Goal: Task Accomplishment & Management: Manage account settings

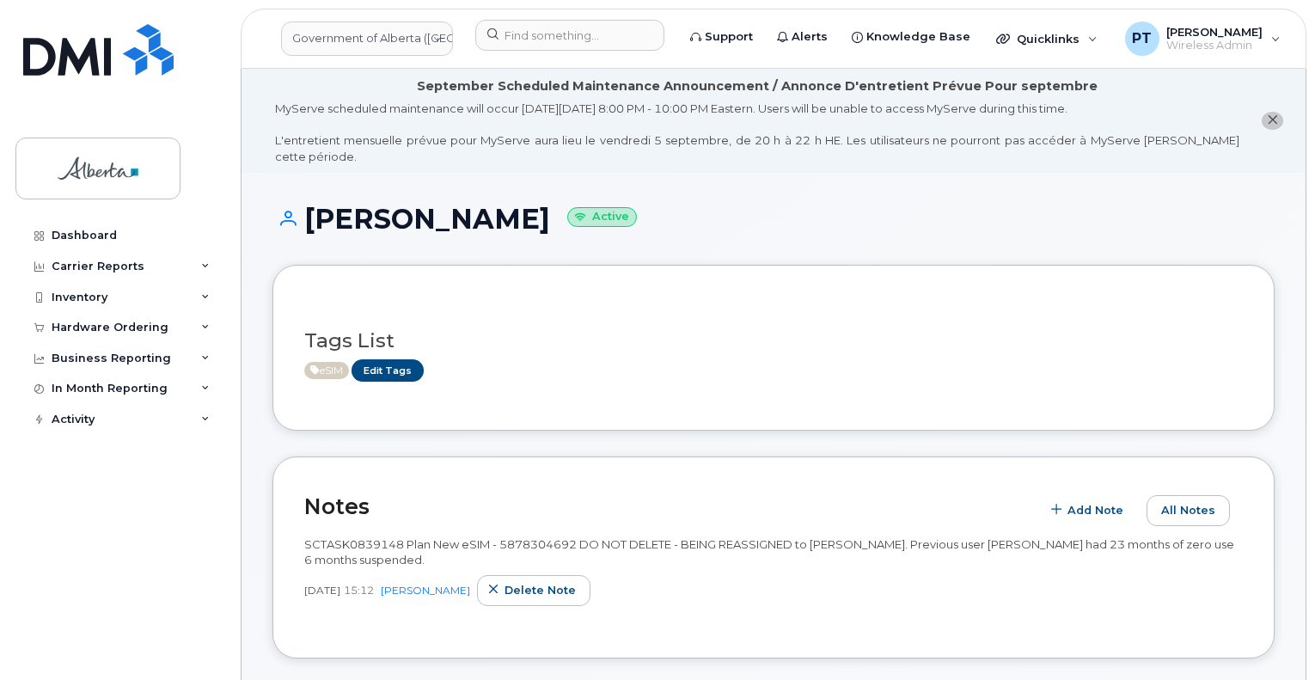
scroll to position [1634, 0]
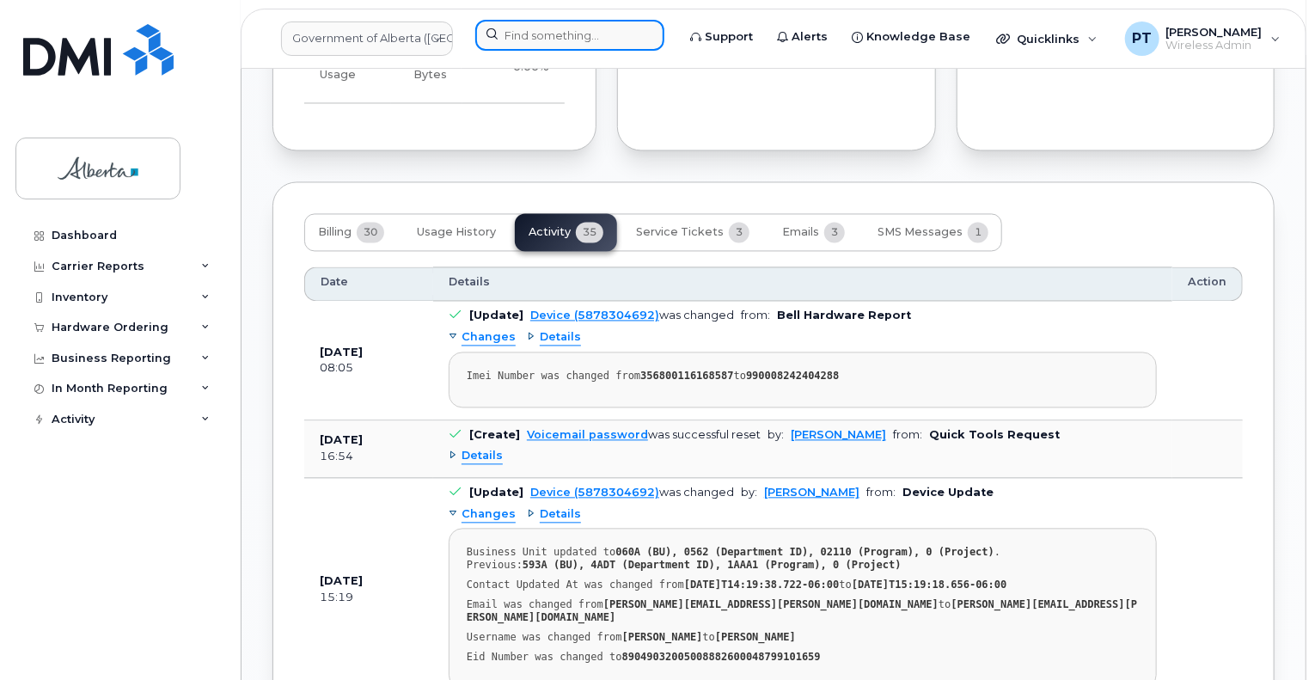
click at [564, 40] on input at bounding box center [569, 35] width 189 height 31
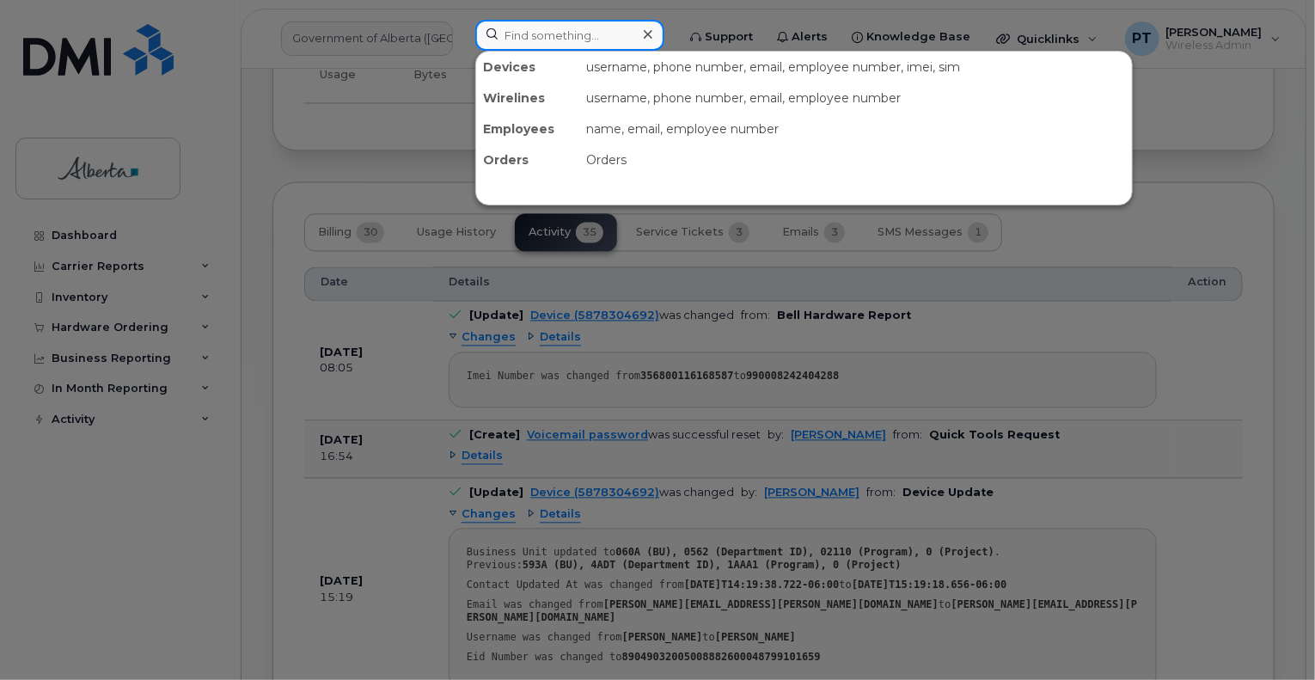
paste input "7803814745"
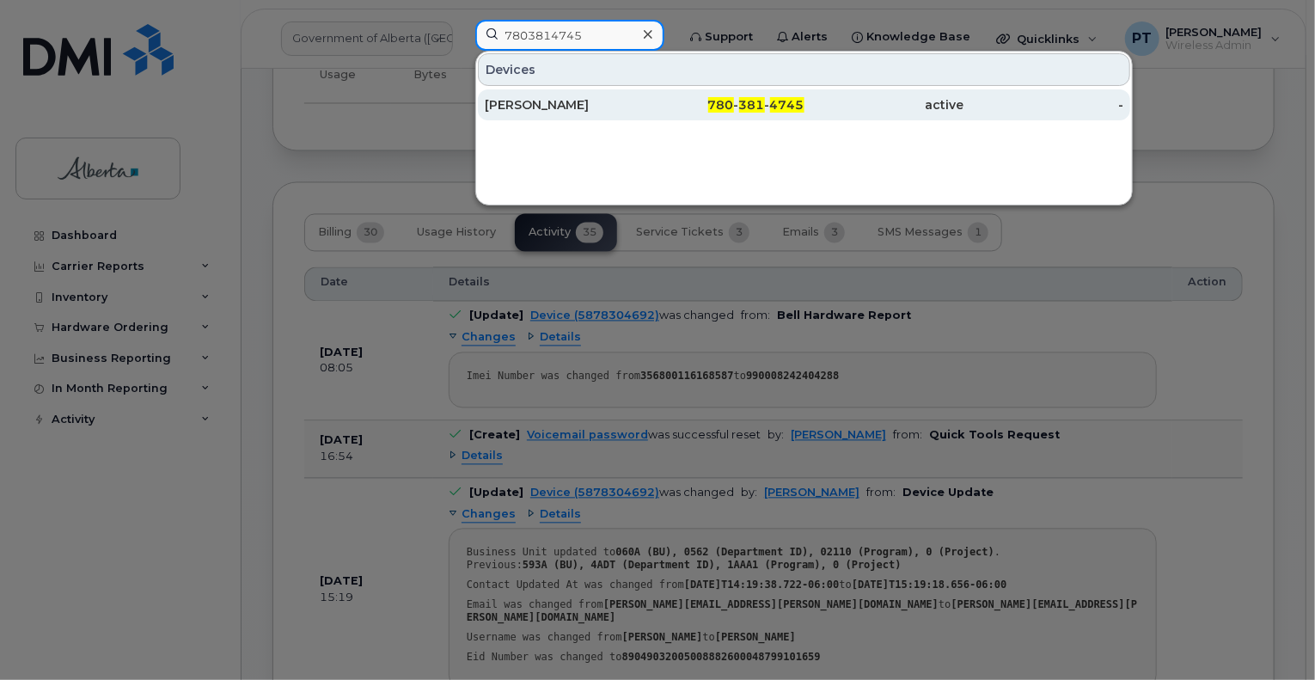
type input "7803814745"
click at [516, 109] on div "Aimy Yuill" at bounding box center [565, 104] width 160 height 17
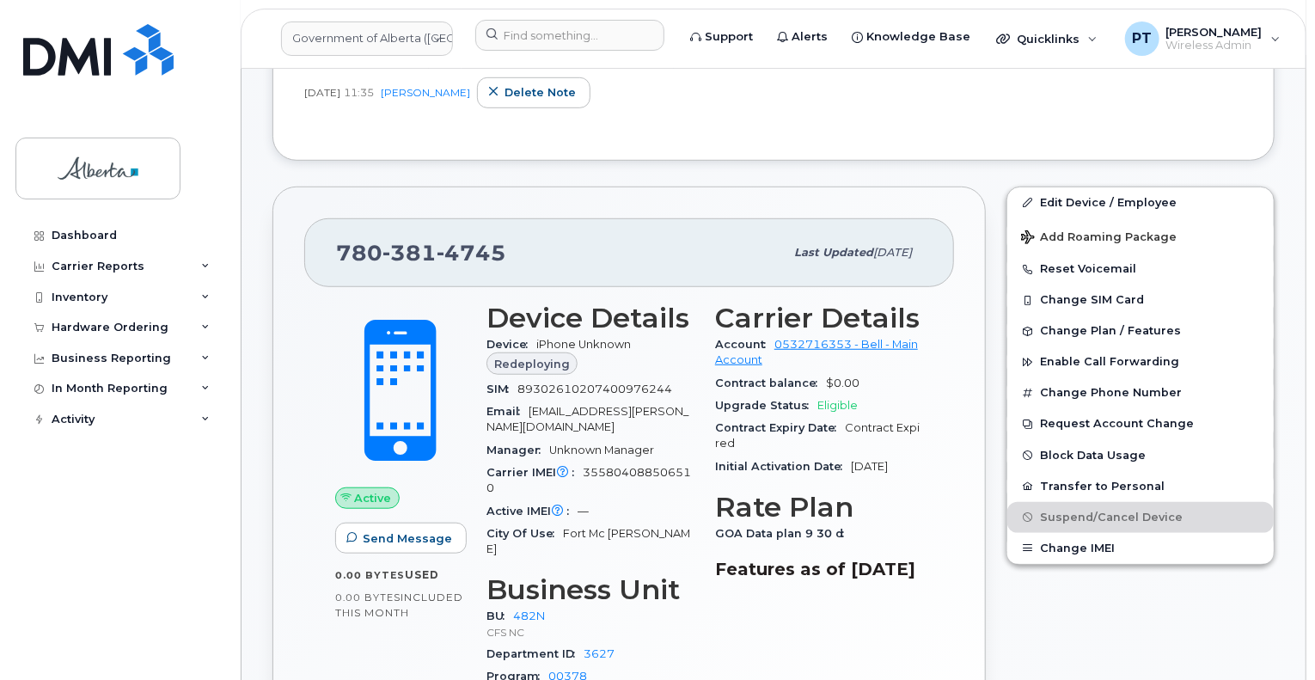
scroll to position [430, 0]
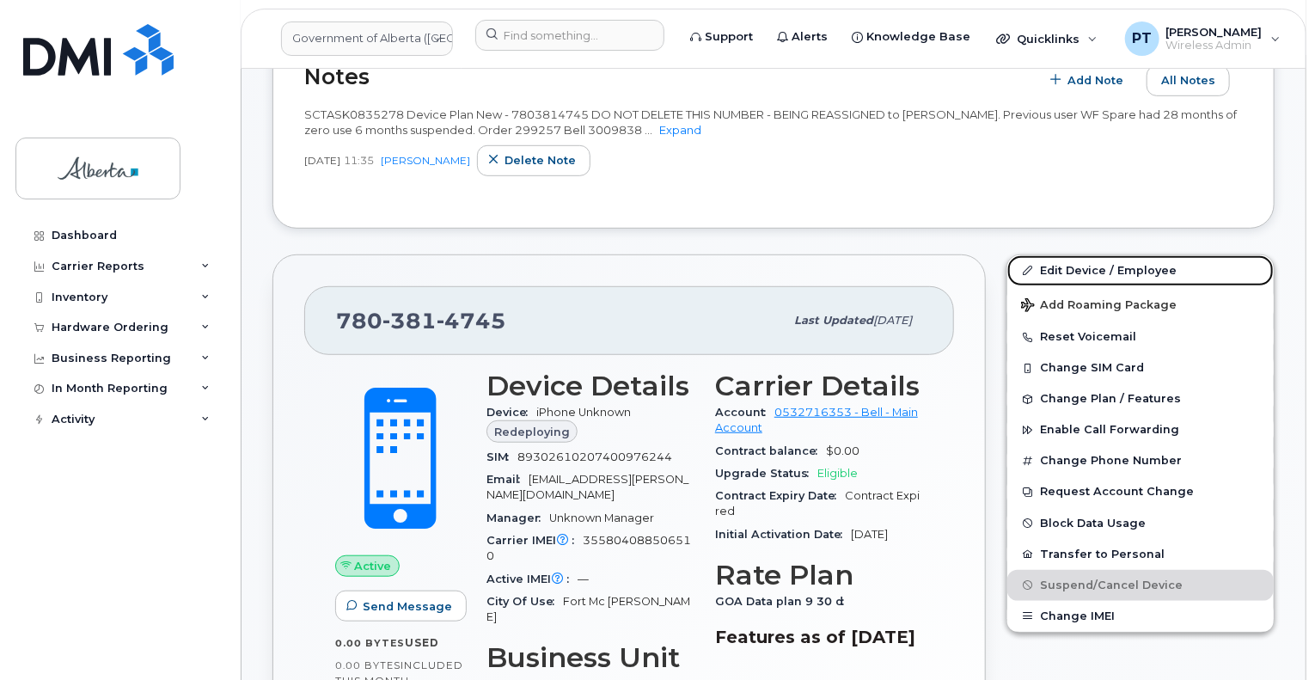
drag, startPoint x: 1070, startPoint y: 248, endPoint x: 1320, endPoint y: 374, distance: 280.3
click at [1070, 255] on link "Edit Device / Employee" at bounding box center [1141, 270] width 267 height 31
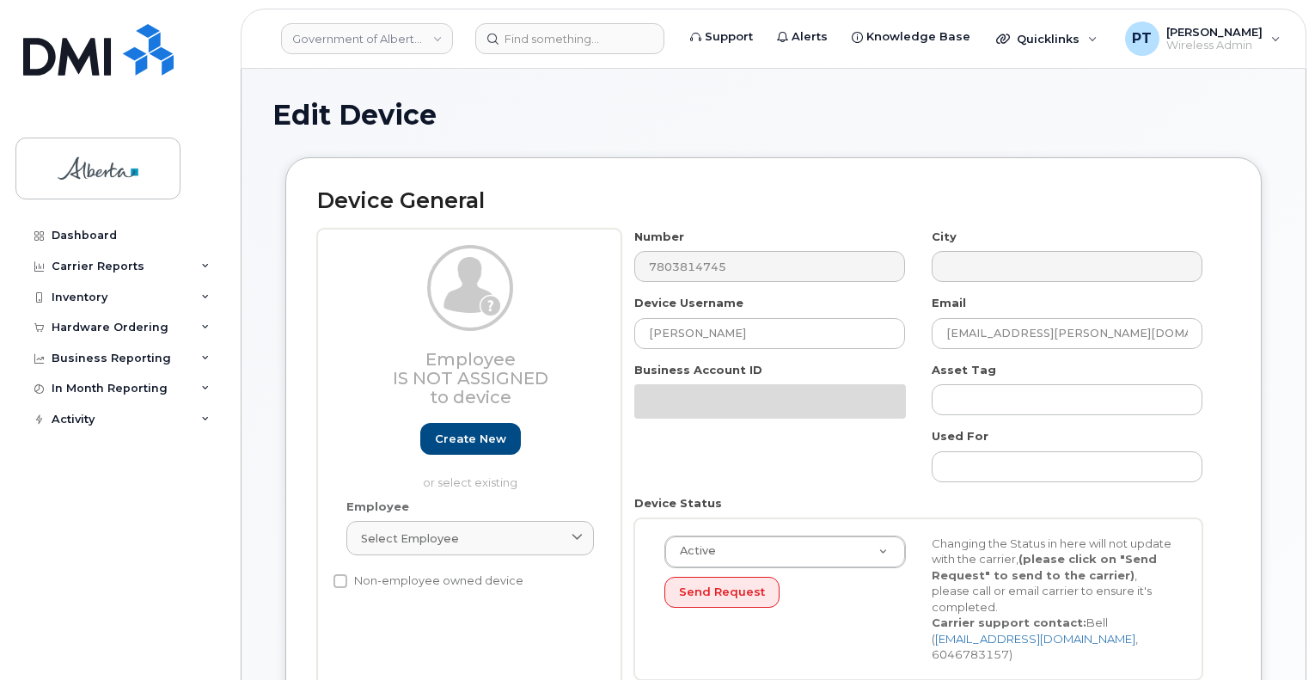
select select "4749731"
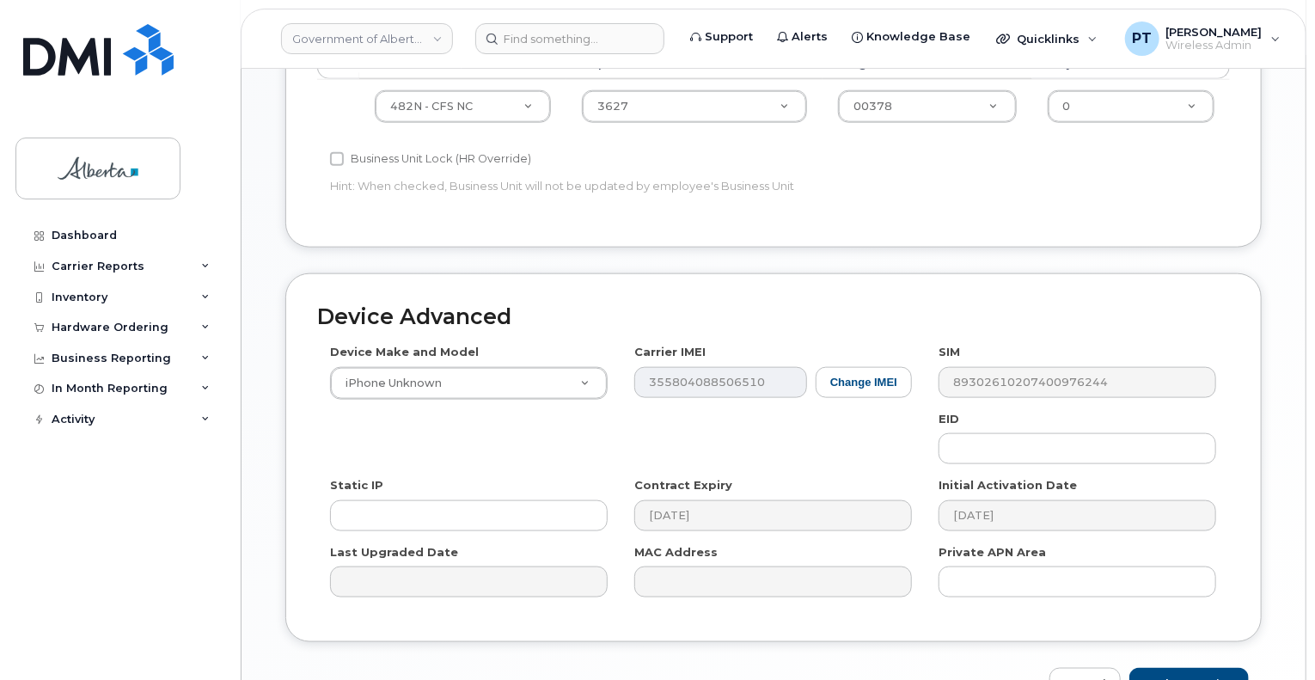
scroll to position [946, 0]
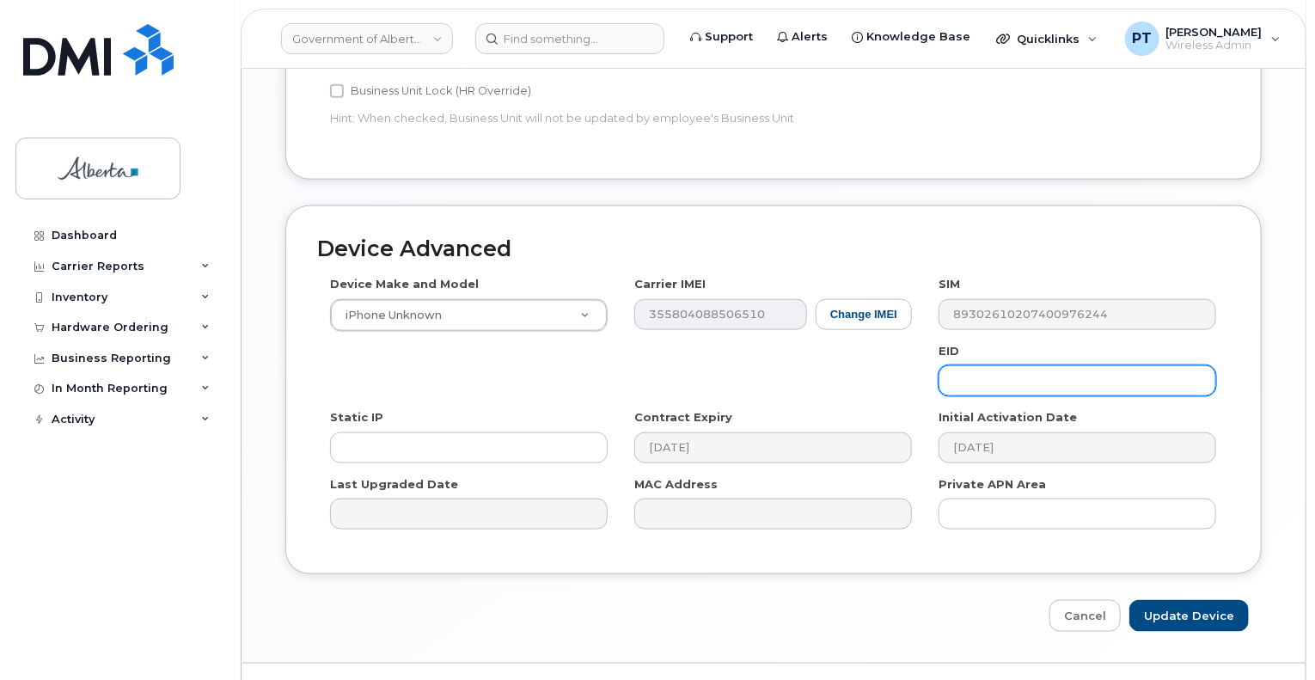
click at [1004, 365] on input "text" at bounding box center [1078, 380] width 278 height 31
paste input "89049032007208882600189537970095"
type input "89049032007208882600189537970095"
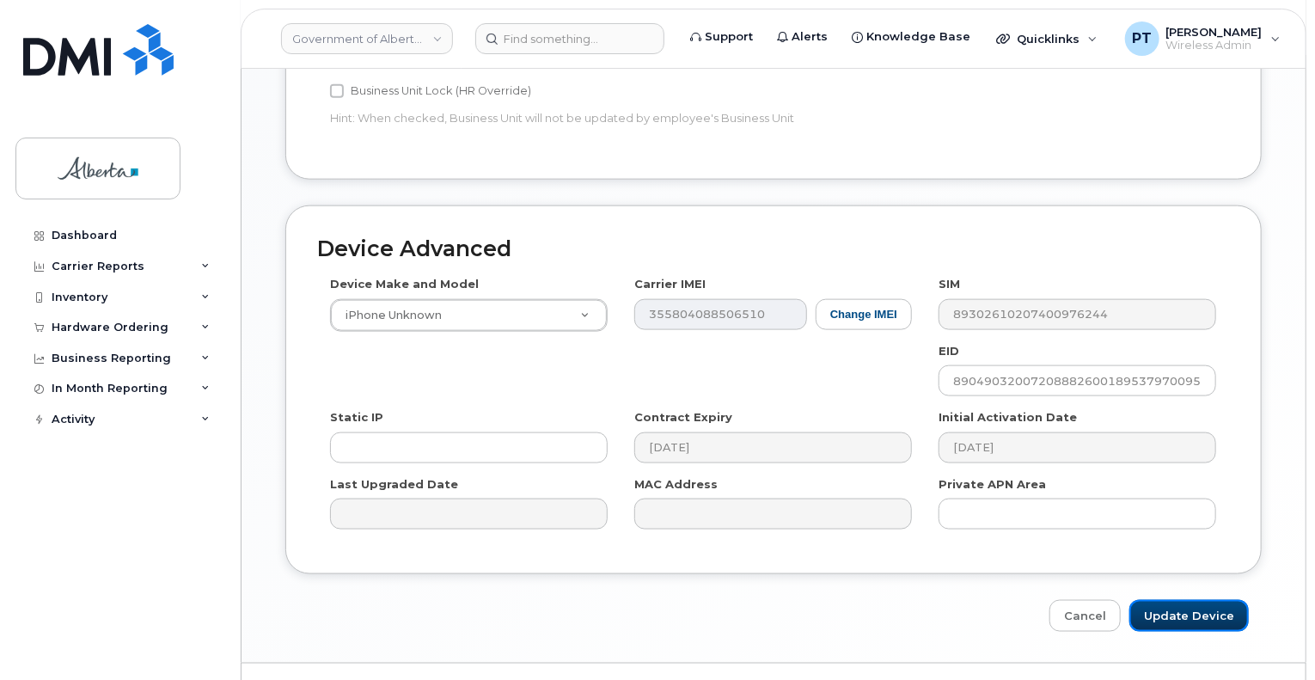
drag, startPoint x: 1215, startPoint y: 581, endPoint x: 1303, endPoint y: 592, distance: 88.4
click at [1216, 600] on input "Update Device" at bounding box center [1190, 616] width 120 height 32
type input "Saving..."
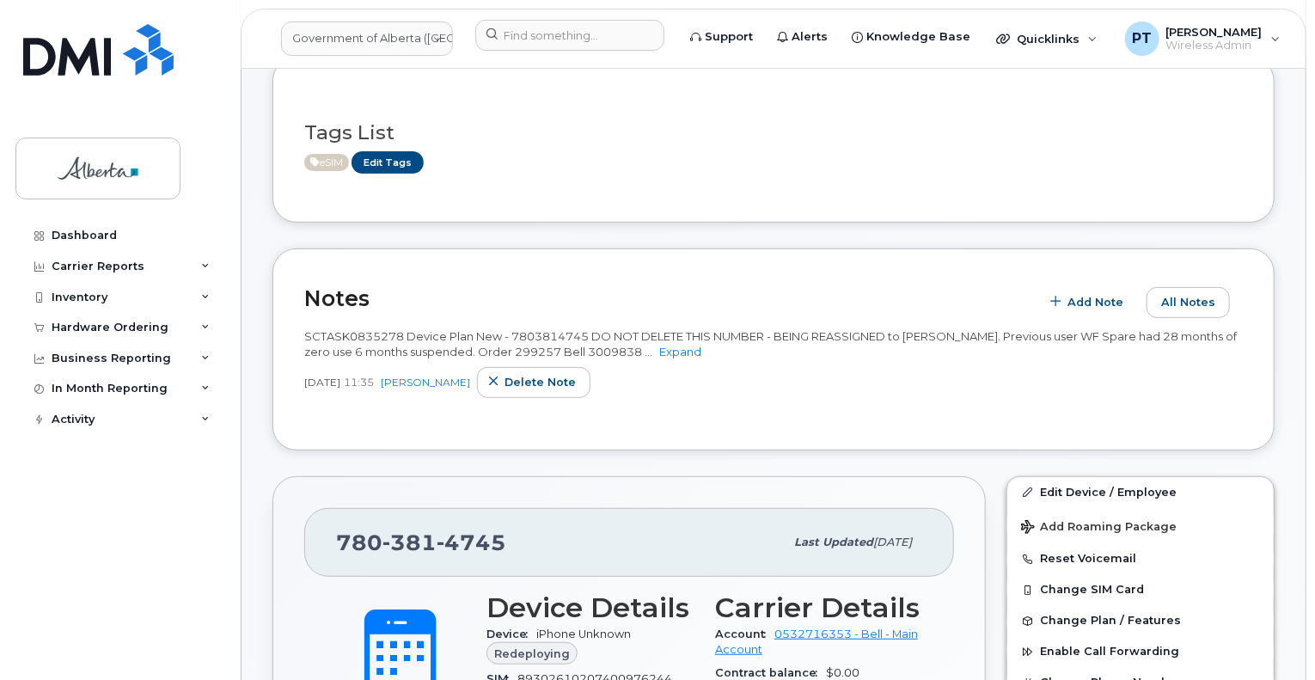
scroll to position [86, 0]
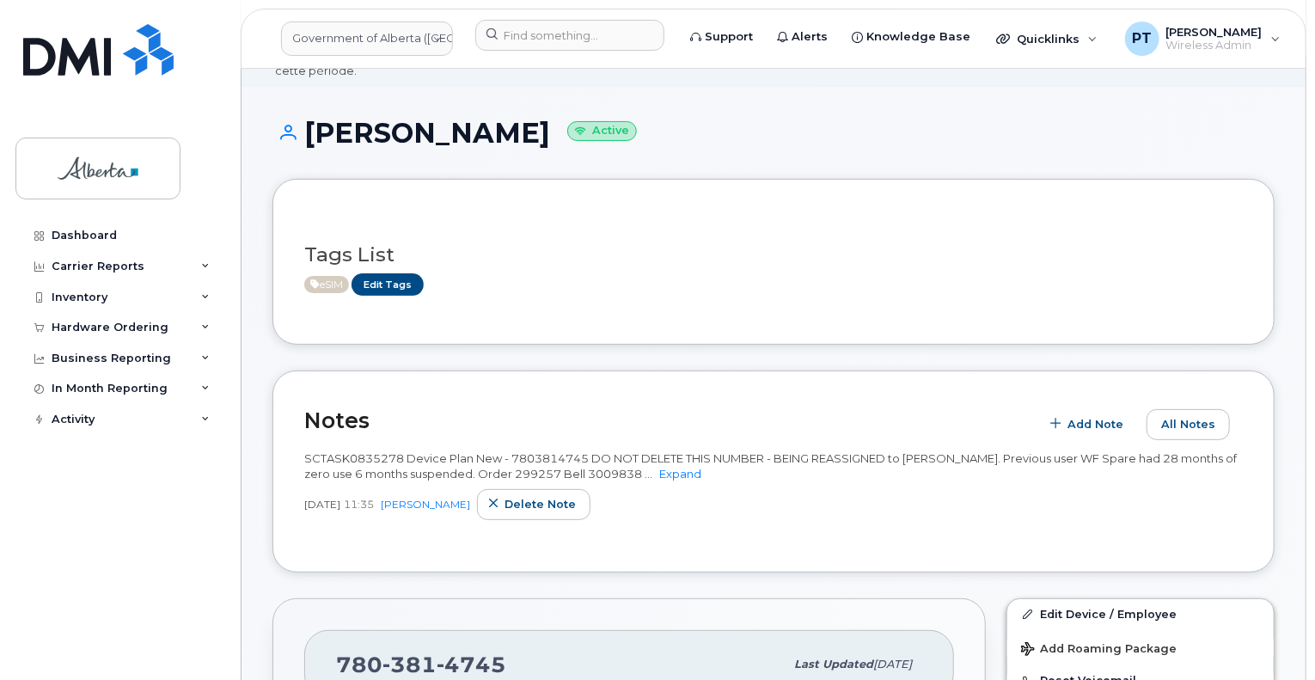
drag, startPoint x: 655, startPoint y: 357, endPoint x: 653, endPoint y: 341, distance: 15.6
click at [655, 371] on div "Notes Add Note All Notes SCTASK0835278 Device Plan New - 7803814745 DO NOT DELE…" at bounding box center [774, 472] width 1003 height 202
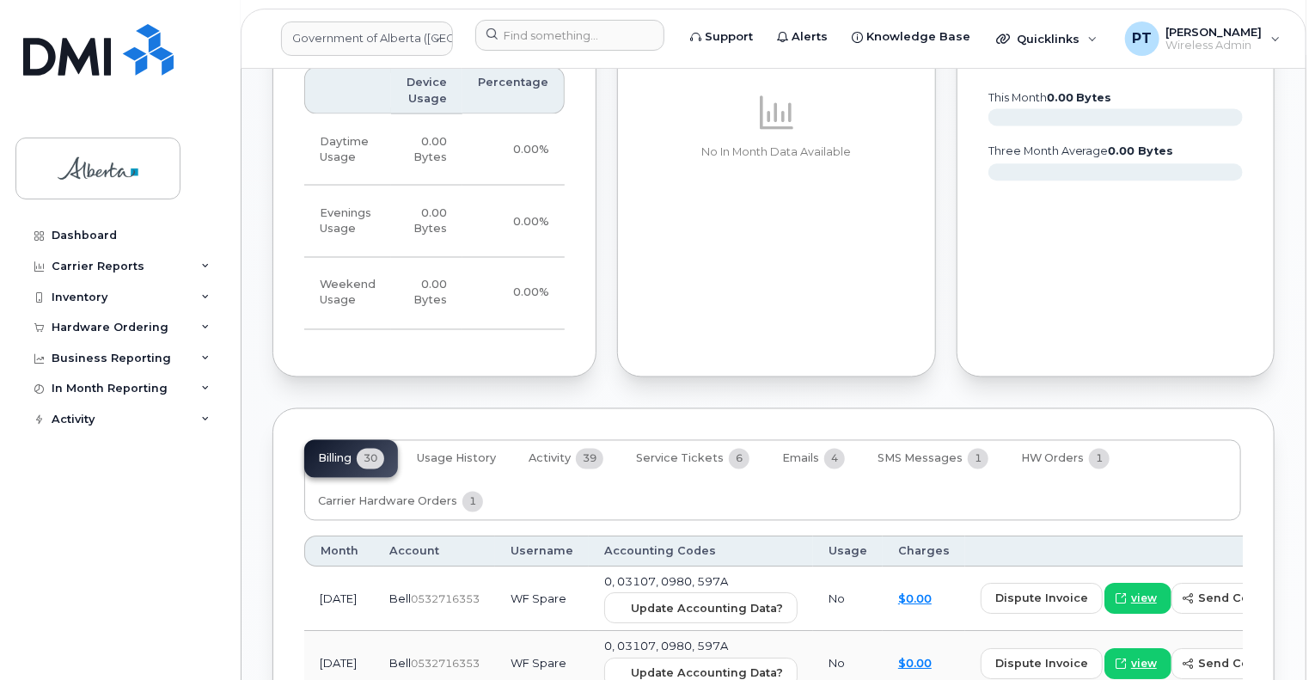
scroll to position [1548, 0]
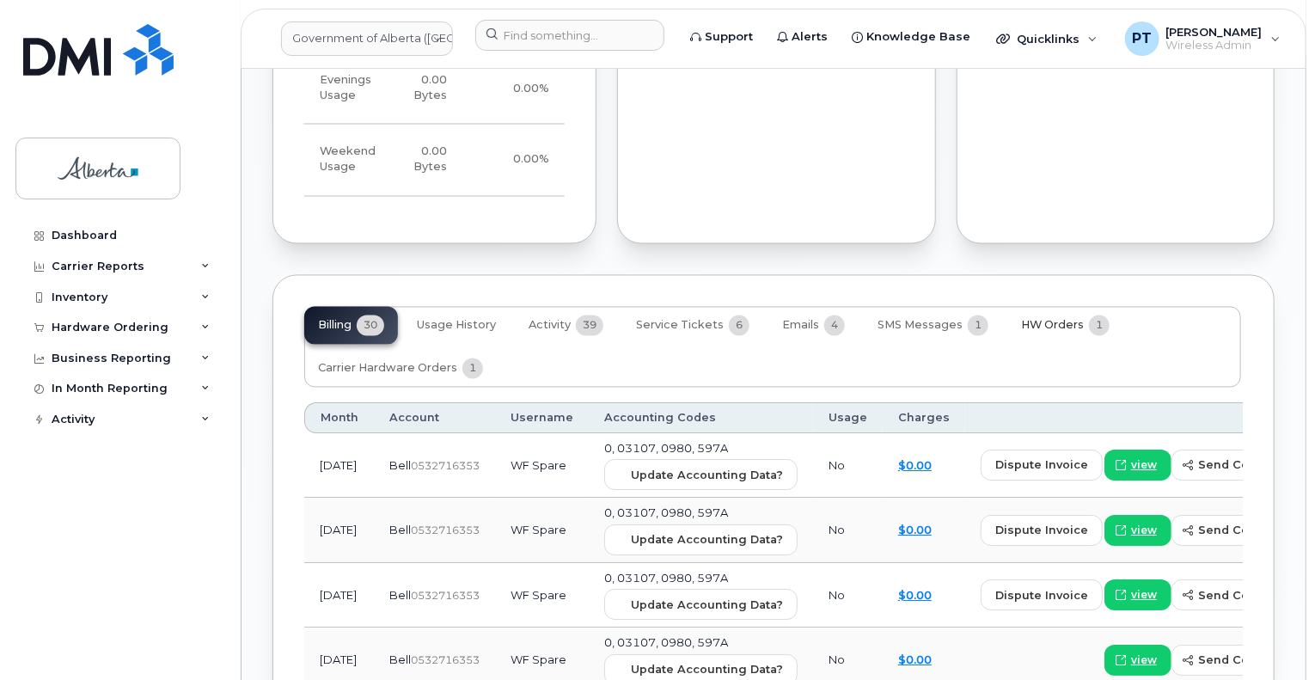
click at [1030, 319] on span "HW Orders" at bounding box center [1052, 326] width 63 height 14
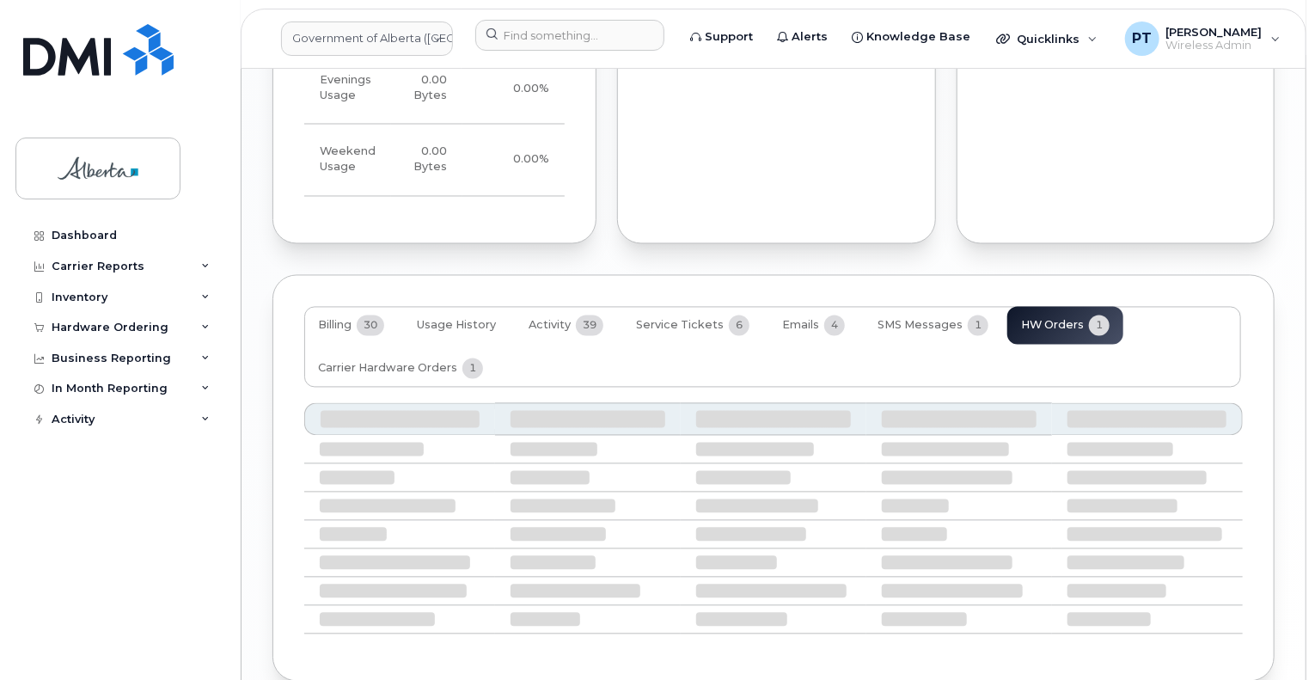
scroll to position [1492, 0]
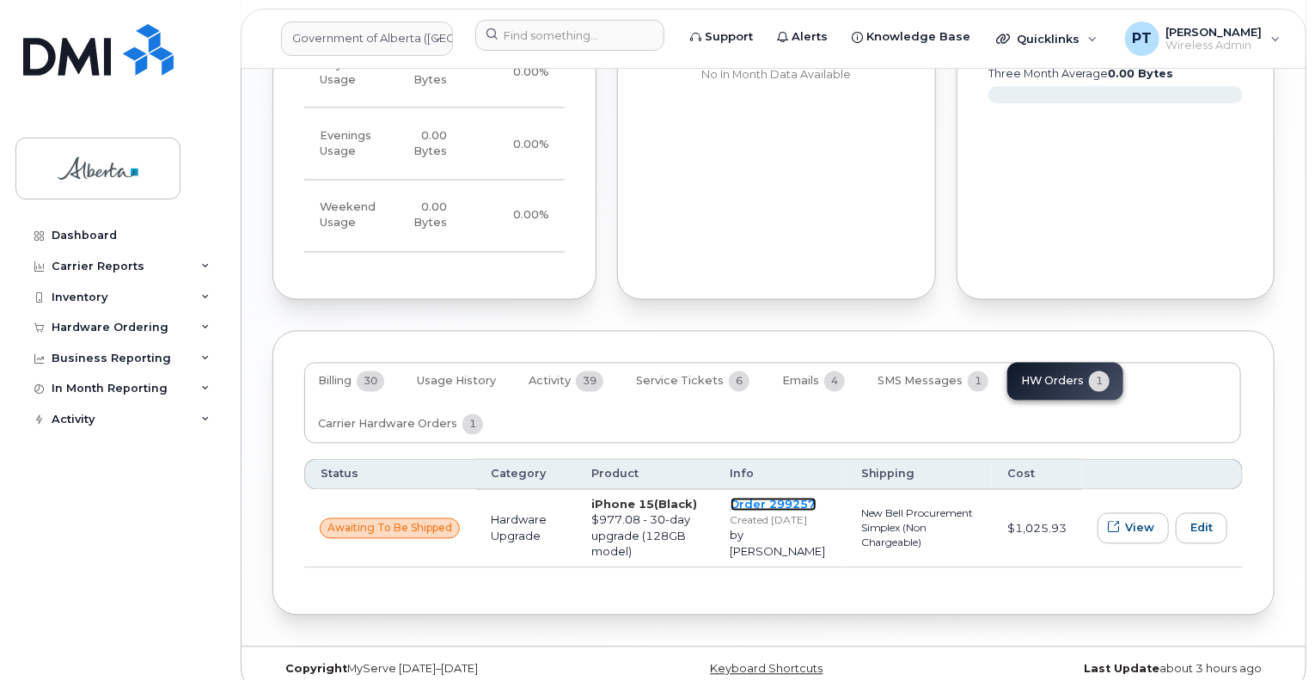
click at [763, 498] on link "Order 299257" at bounding box center [774, 505] width 86 height 14
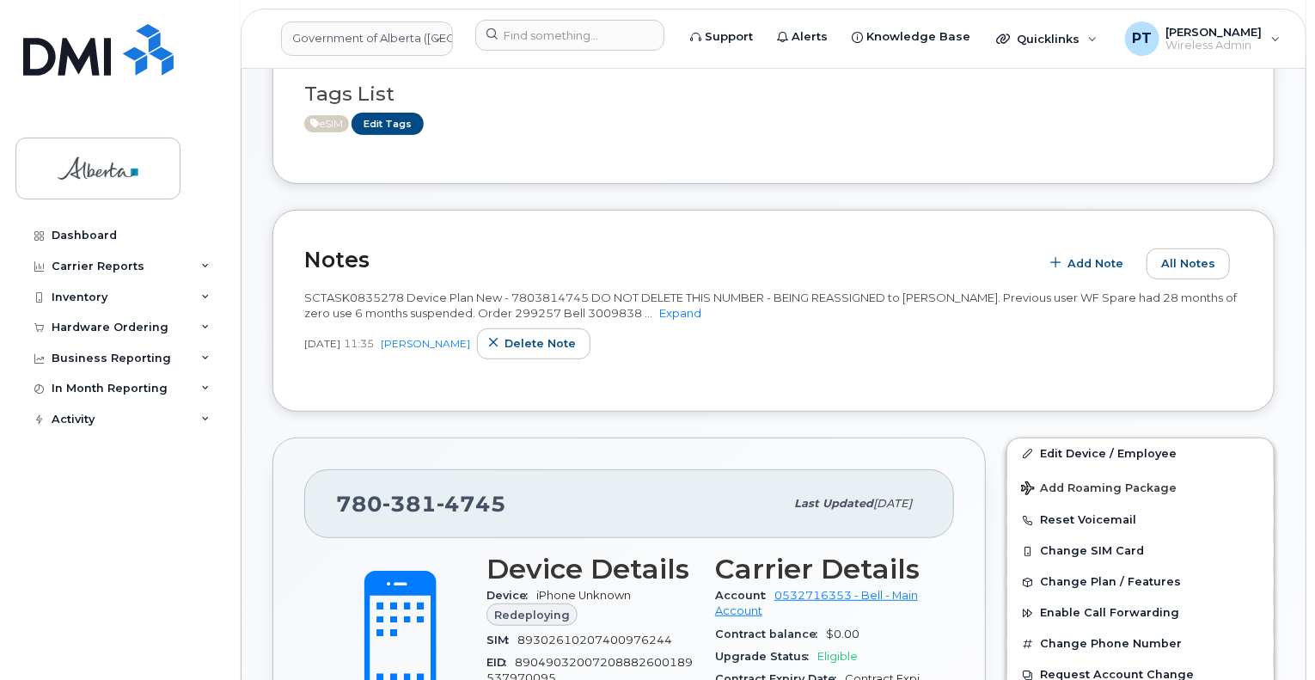
scroll to position [344, 0]
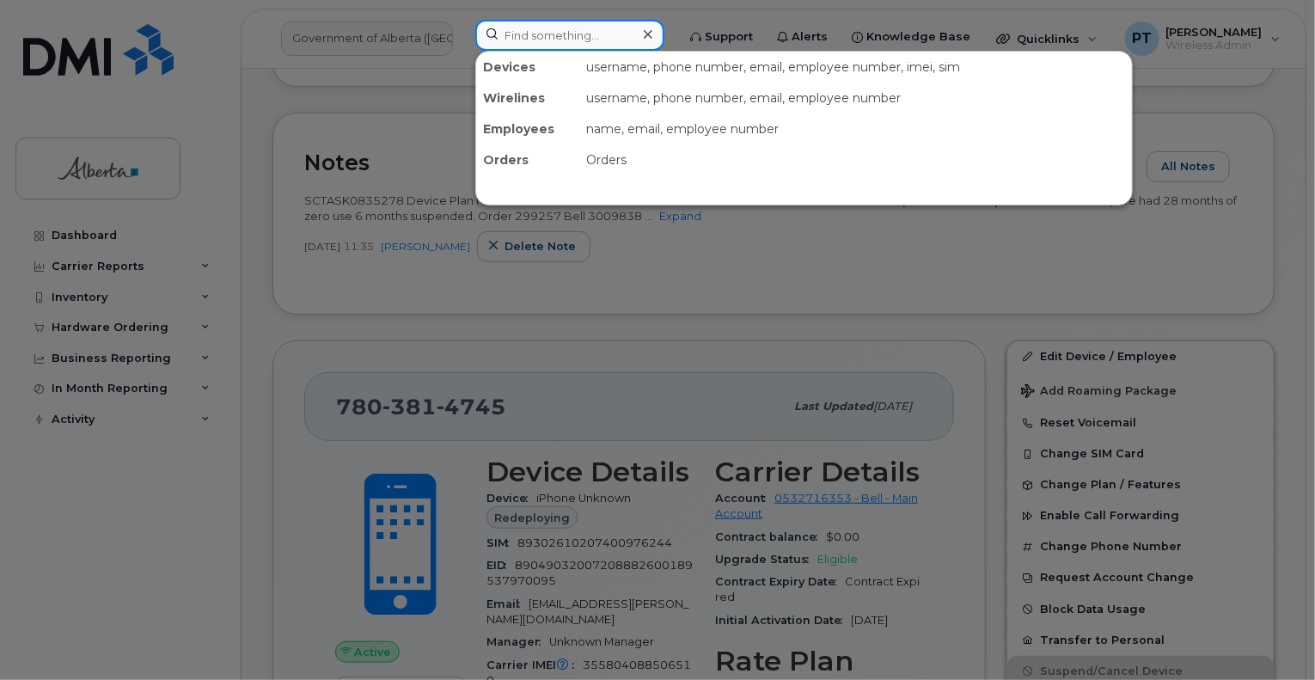
click at [516, 34] on input at bounding box center [569, 35] width 189 height 31
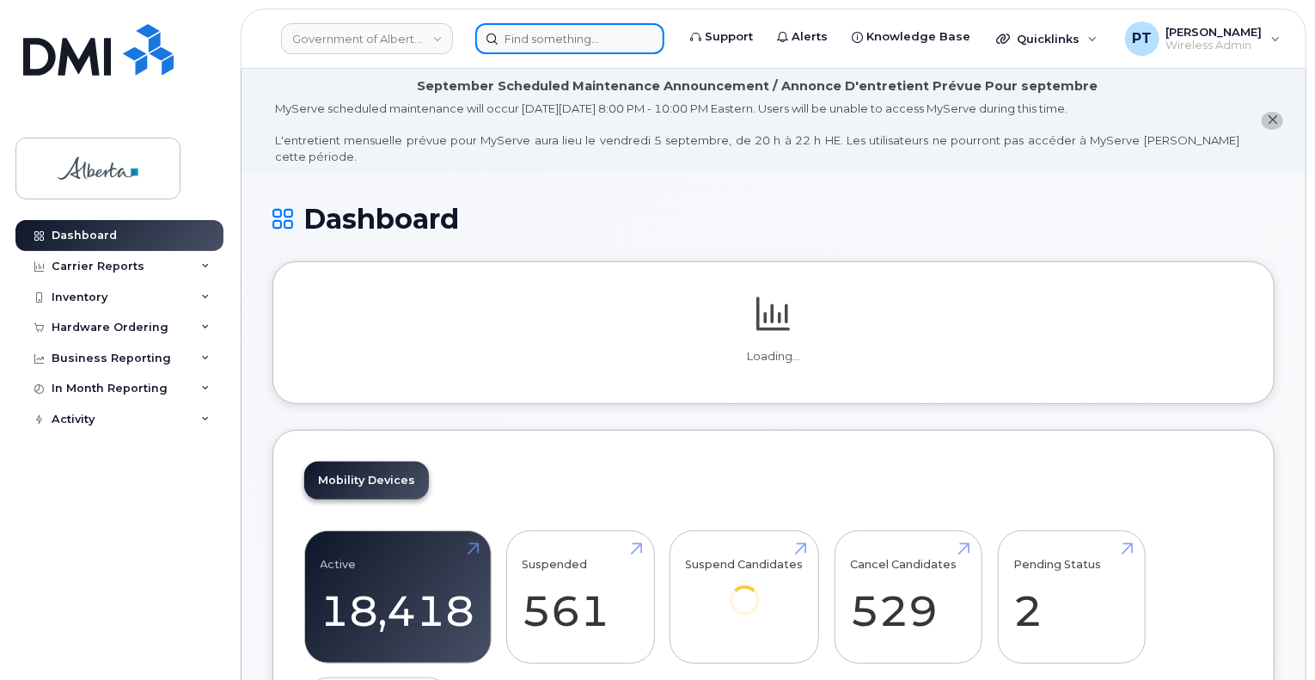
click at [573, 40] on input at bounding box center [569, 38] width 189 height 31
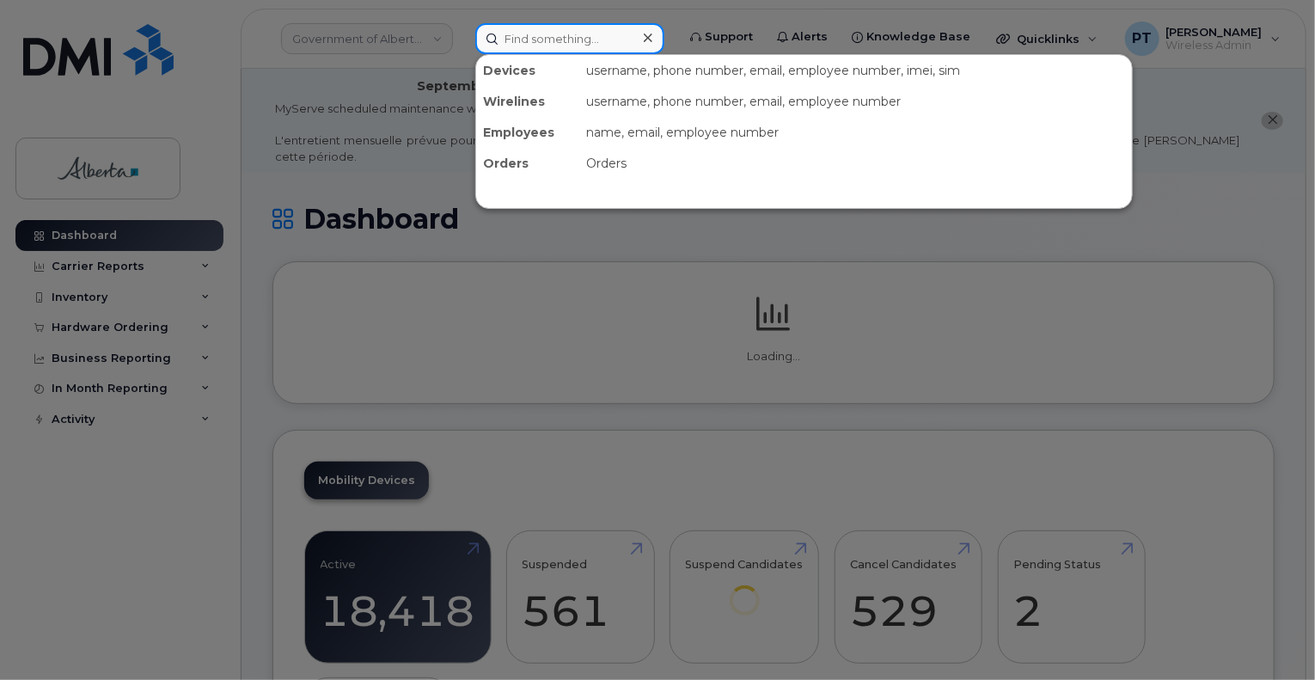
paste input "5873370627"
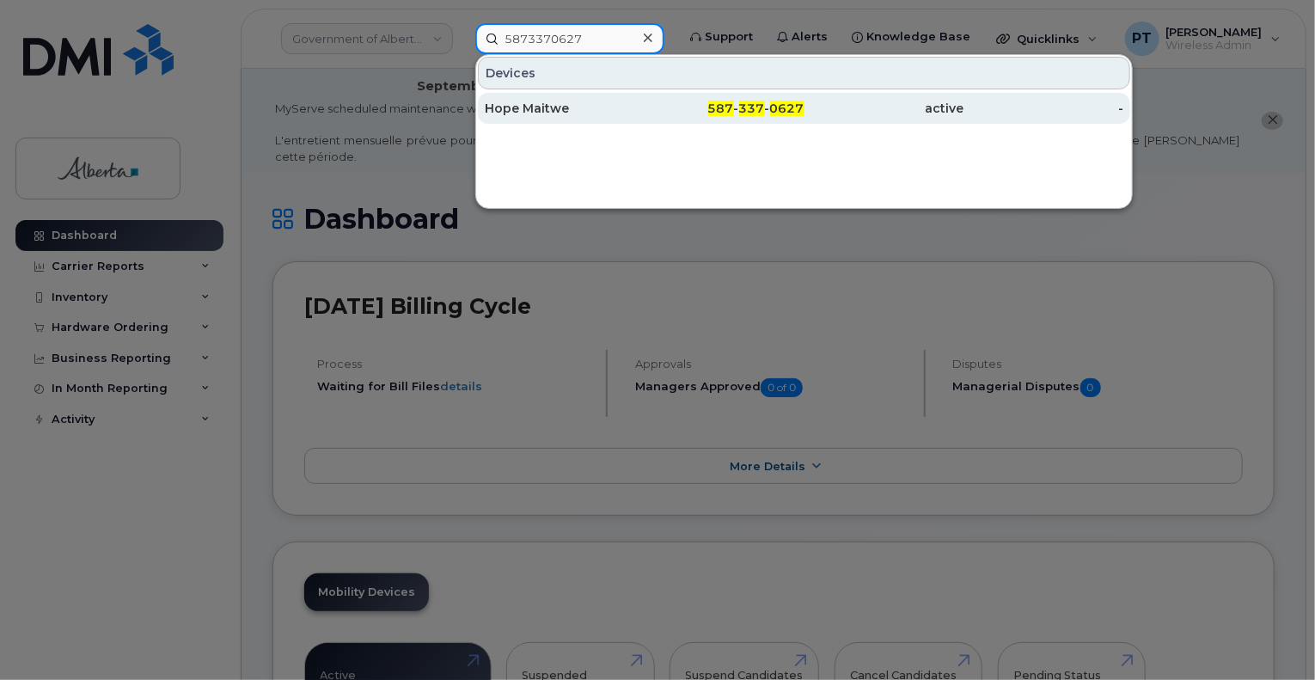
type input "5873370627"
click at [529, 108] on div "Hope Maitwe" at bounding box center [565, 108] width 160 height 17
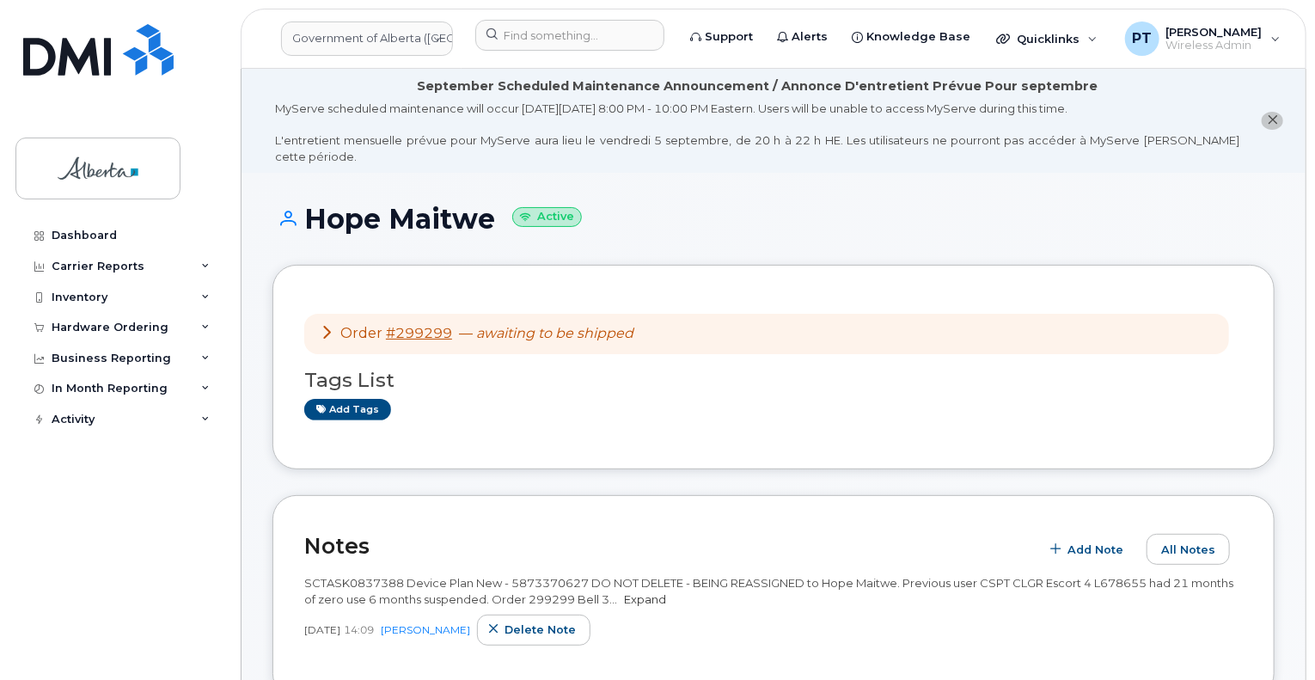
click at [659, 592] on link "Expand" at bounding box center [645, 599] width 42 height 14
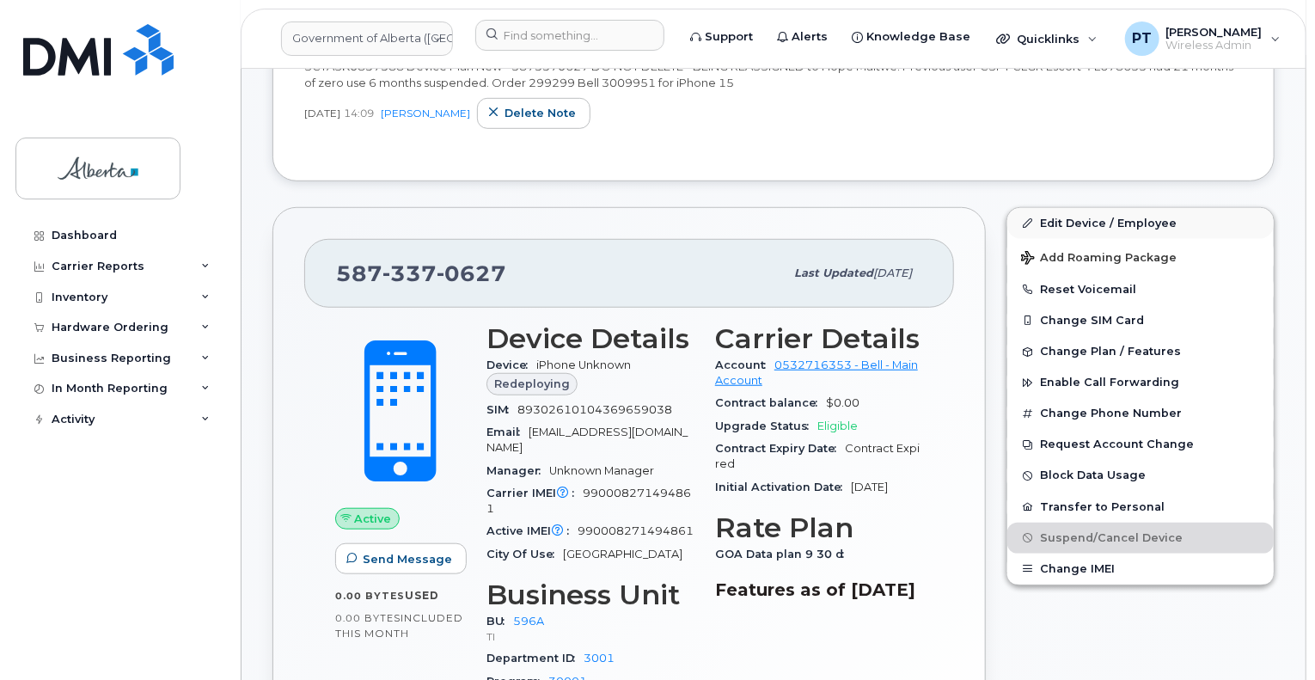
scroll to position [516, 0]
drag, startPoint x: 1076, startPoint y: 202, endPoint x: 1076, endPoint y: 243, distance: 41.3
click at [1076, 209] on link "Edit Device / Employee" at bounding box center [1141, 224] width 267 height 31
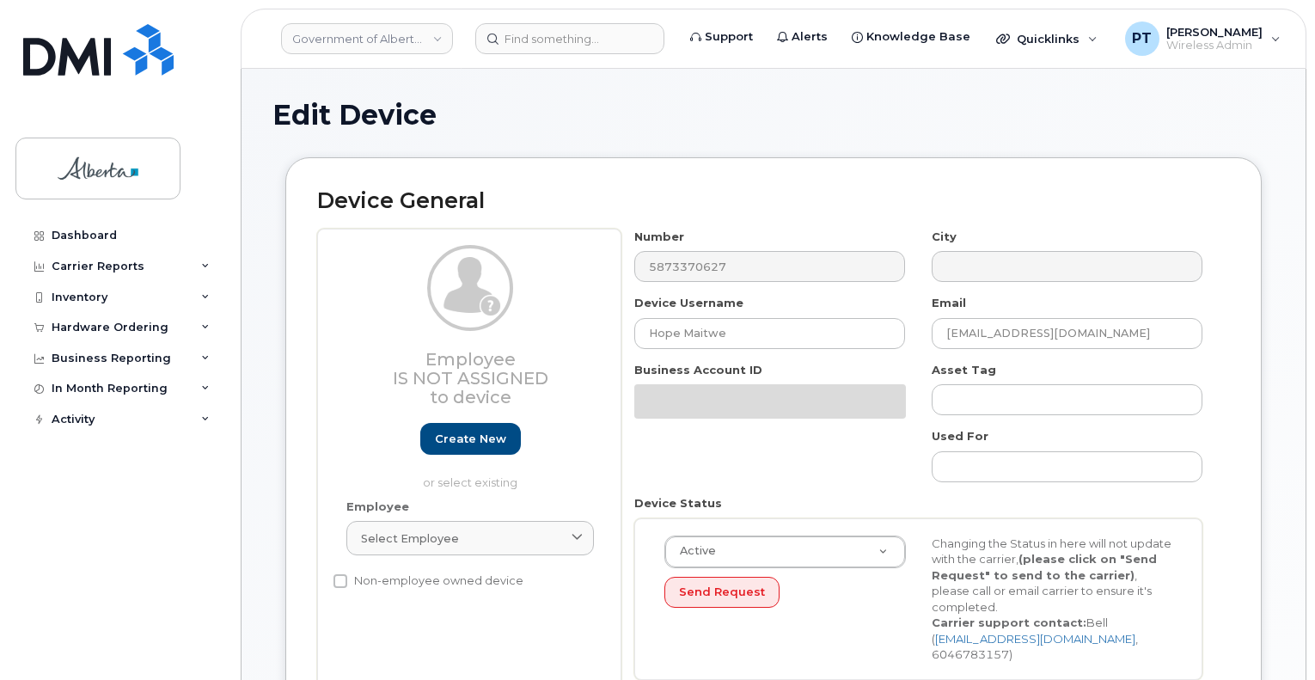
select select "4797729"
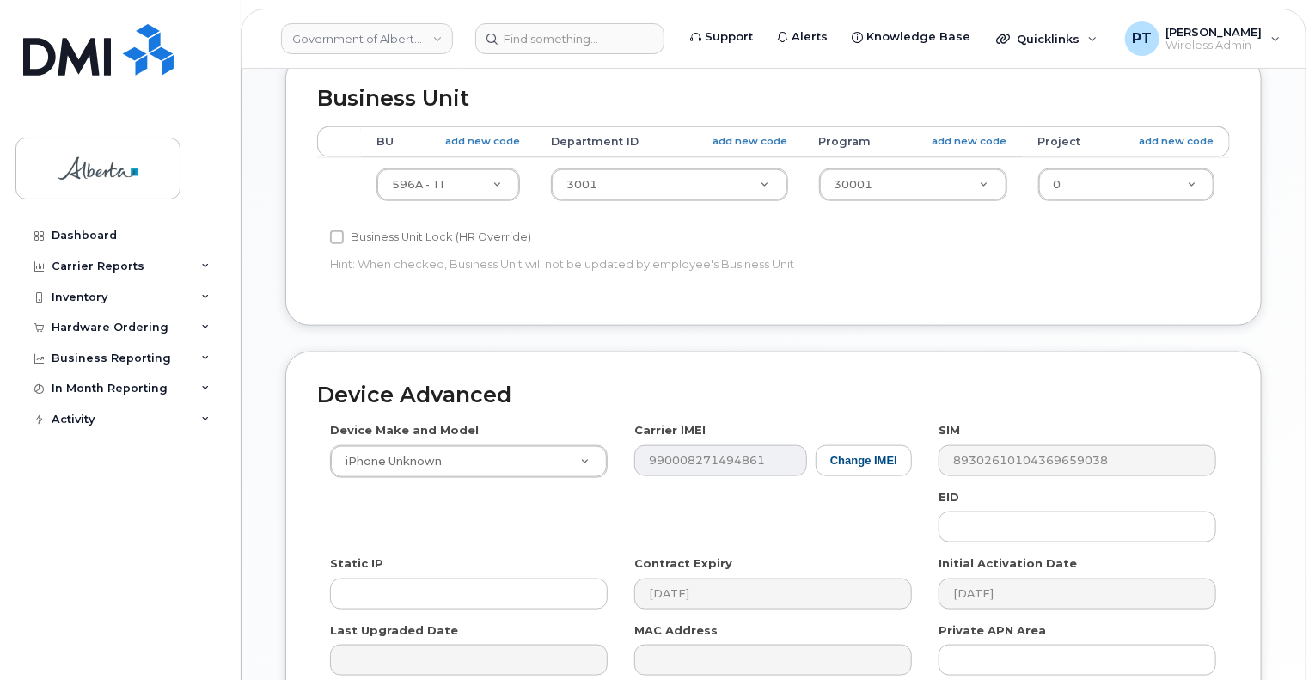
scroll to position [860, 0]
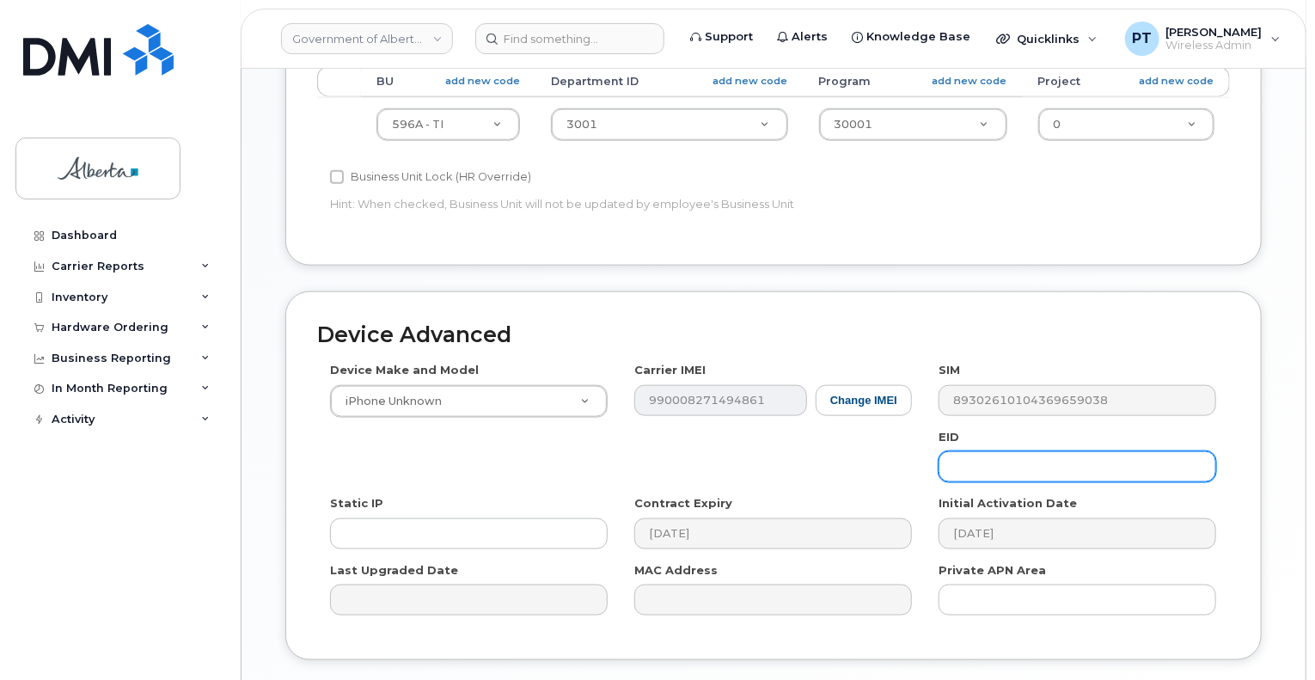
click at [997, 451] on input "text" at bounding box center [1078, 466] width 278 height 31
paste input "2739671"
drag, startPoint x: 1046, startPoint y: 432, endPoint x: 849, endPoint y: 451, distance: 197.8
click at [849, 451] on div "Device Make and Model iPhone Unknown Android TCL 502 Watch Apple Watch S9 41mm …" at bounding box center [773, 495] width 913 height 267
paste input "89049032007208882600189444993655"
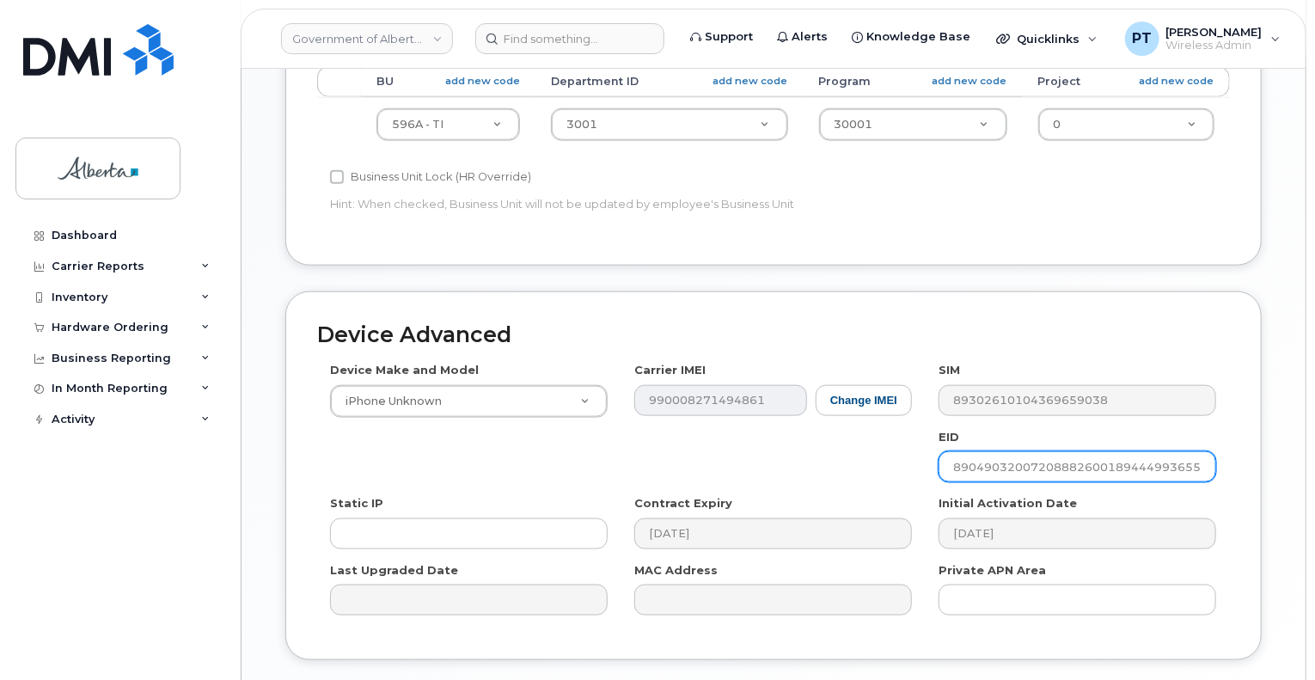
type input "89049032007208882600189444993655"
drag, startPoint x: 1159, startPoint y: 669, endPoint x: 728, endPoint y: 677, distance: 430.8
type input "Saving..."
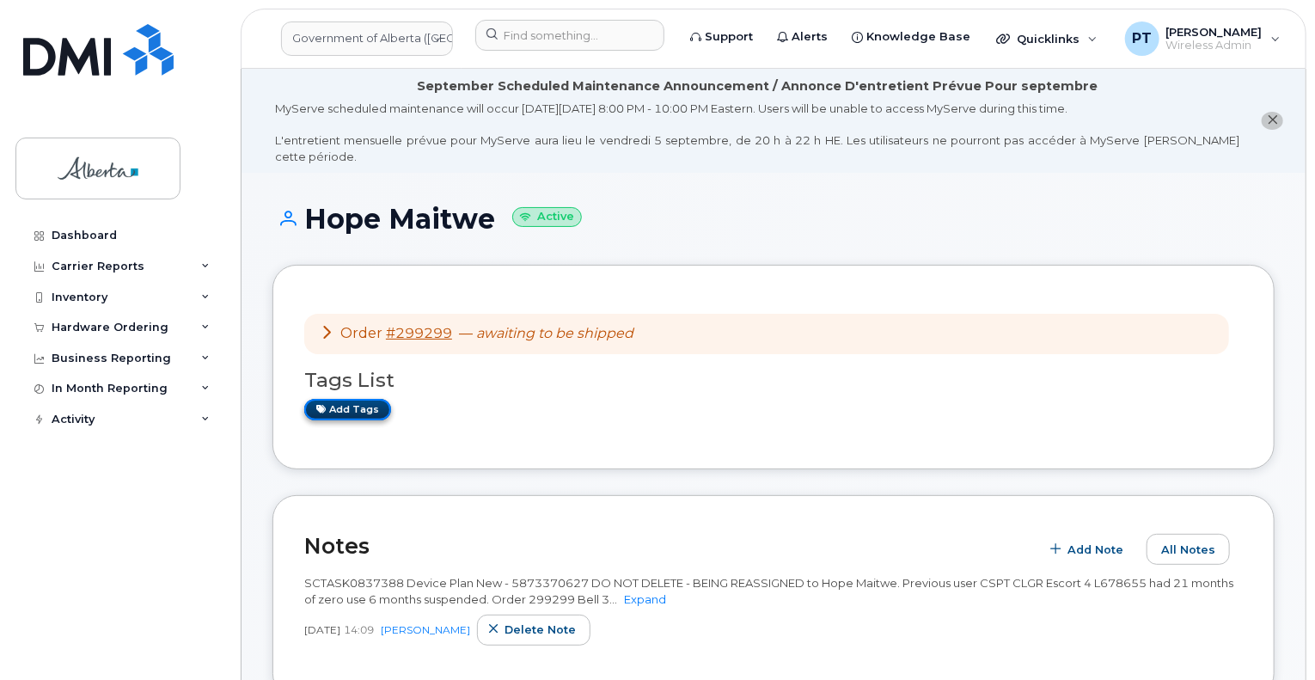
click at [359, 399] on link "Add tags" at bounding box center [347, 409] width 87 height 21
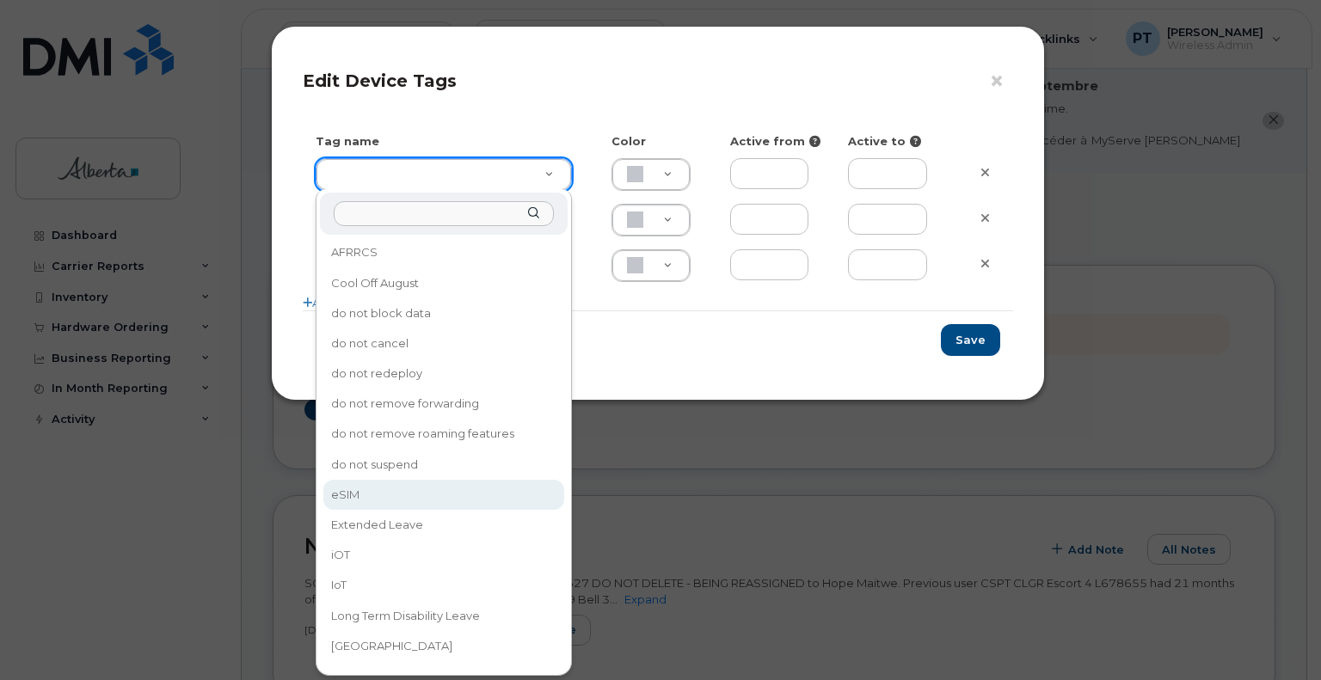
type input "eSIM"
type input "D6CDC1"
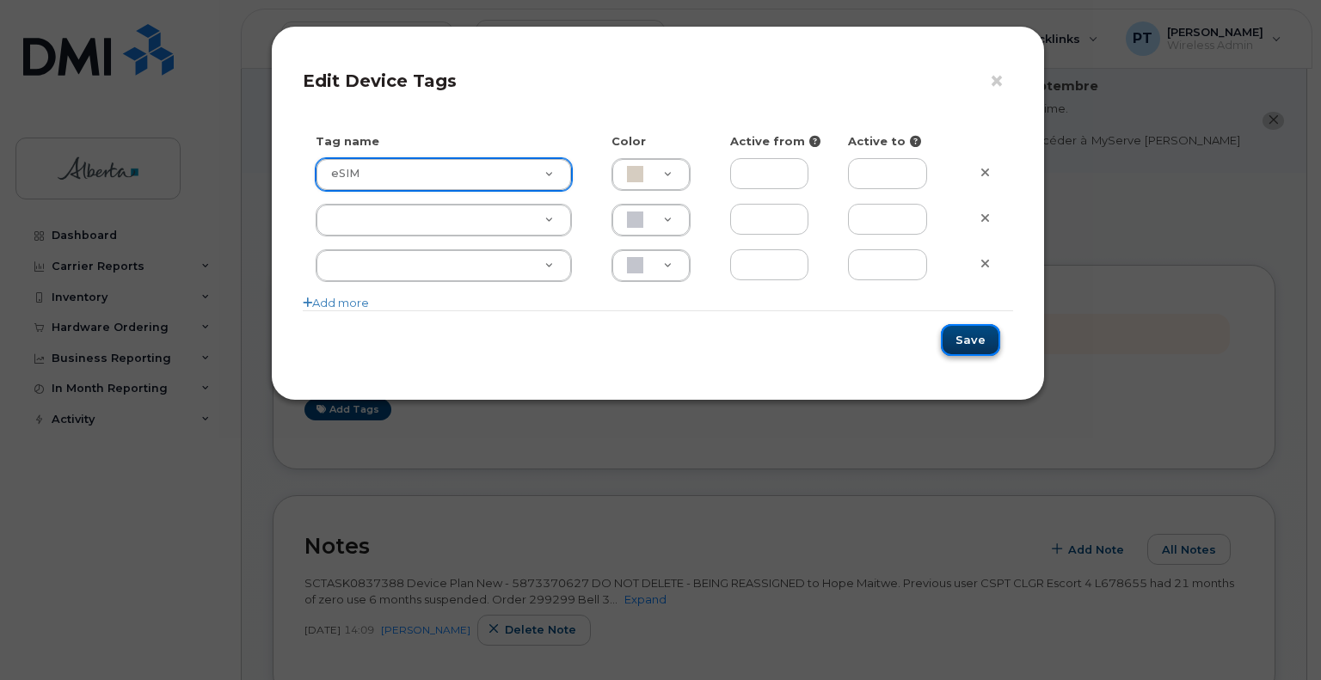
click at [968, 343] on button "Save" at bounding box center [970, 340] width 59 height 32
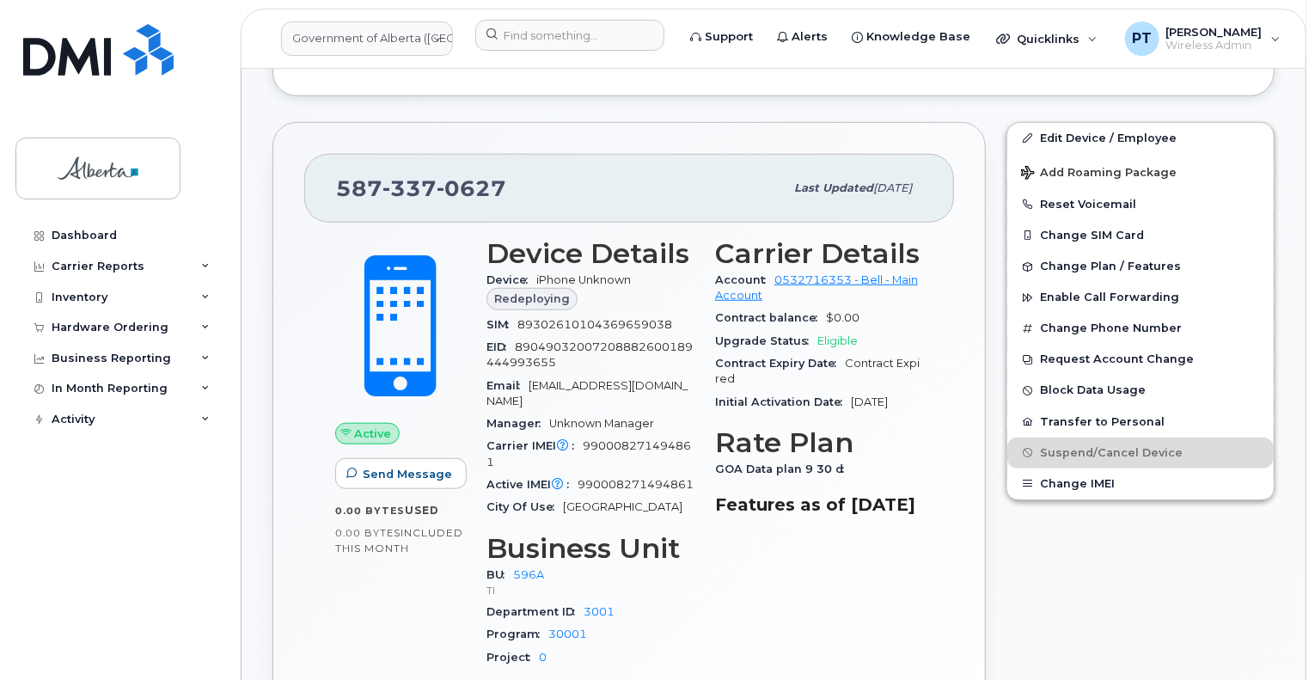
scroll to position [688, 0]
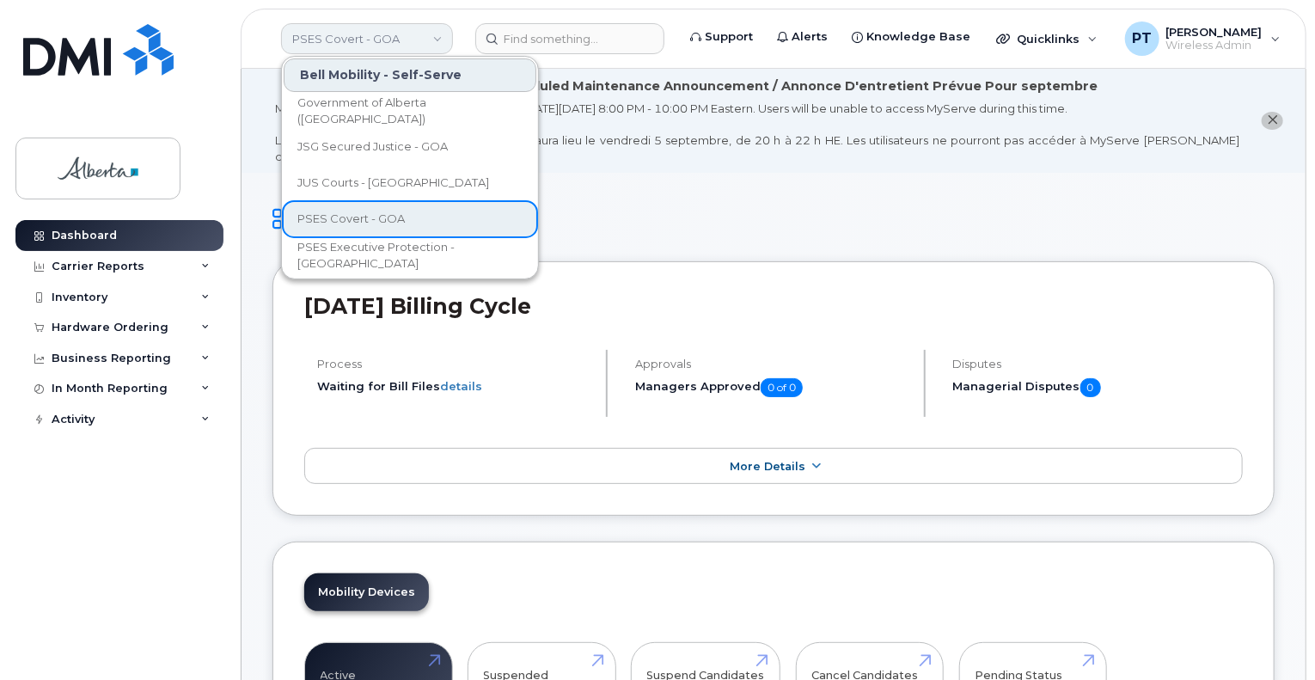
drag, startPoint x: 349, startPoint y: 38, endPoint x: 370, endPoint y: 36, distance: 20.7
click at [349, 38] on link "PSES Covert - GOA" at bounding box center [367, 38] width 172 height 31
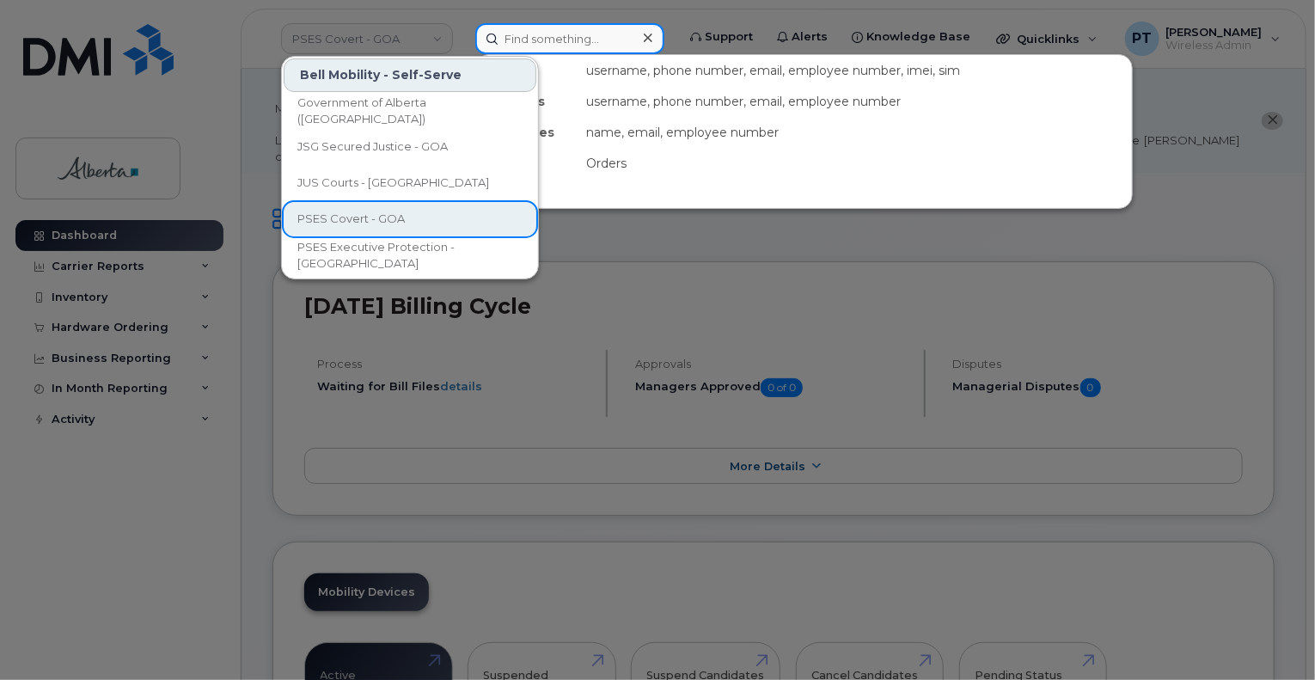
click at [539, 42] on input at bounding box center [569, 38] width 189 height 31
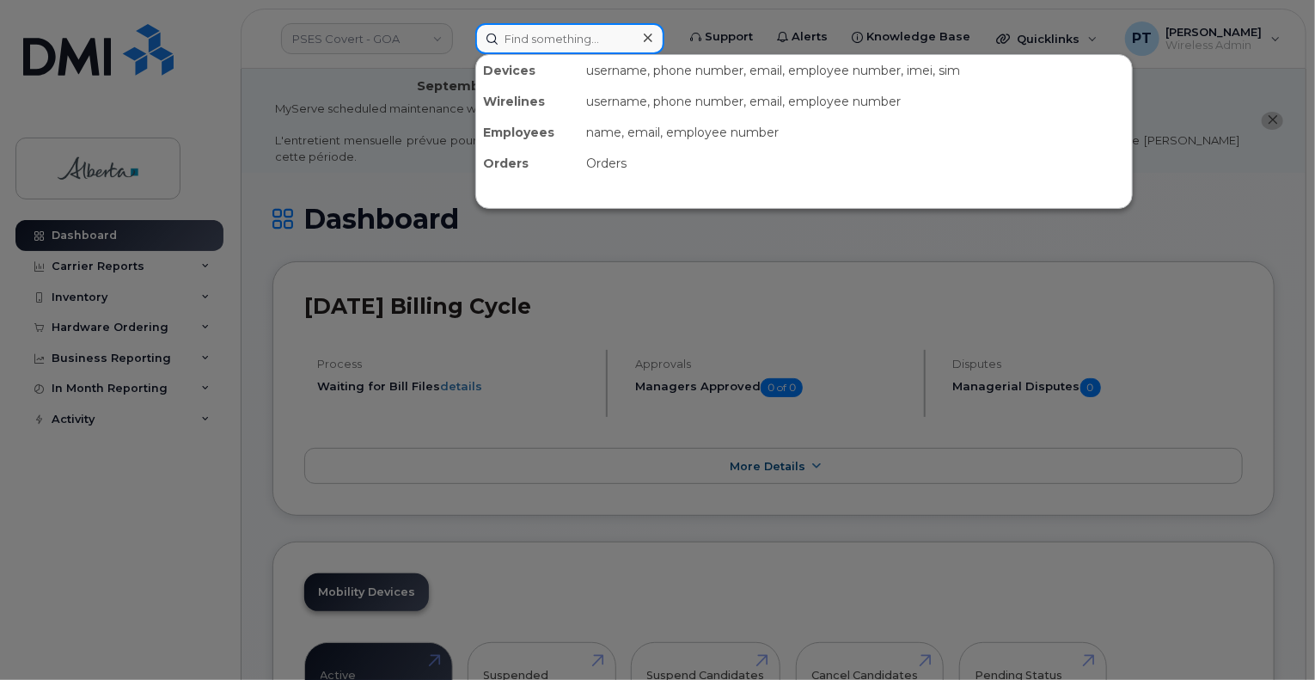
paste input "7805046876"
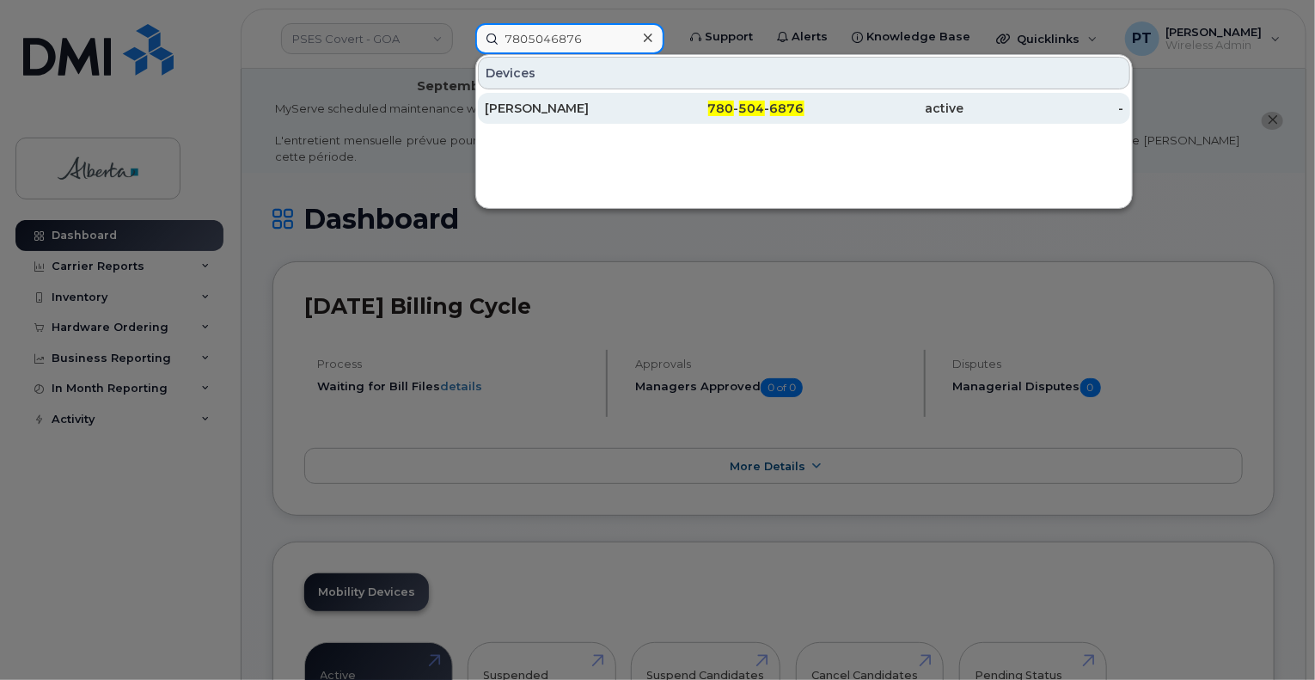
type input "7805046876"
click at [521, 103] on div "[PERSON_NAME]" at bounding box center [565, 108] width 160 height 17
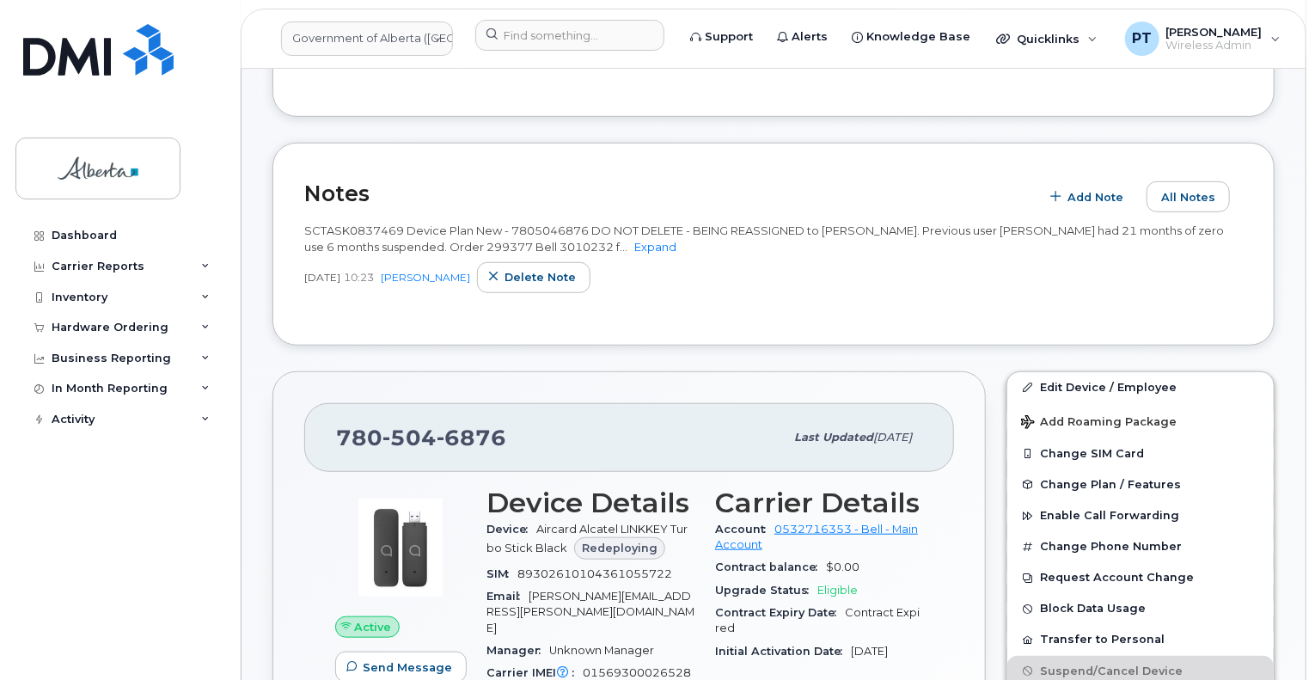
scroll to position [344, 0]
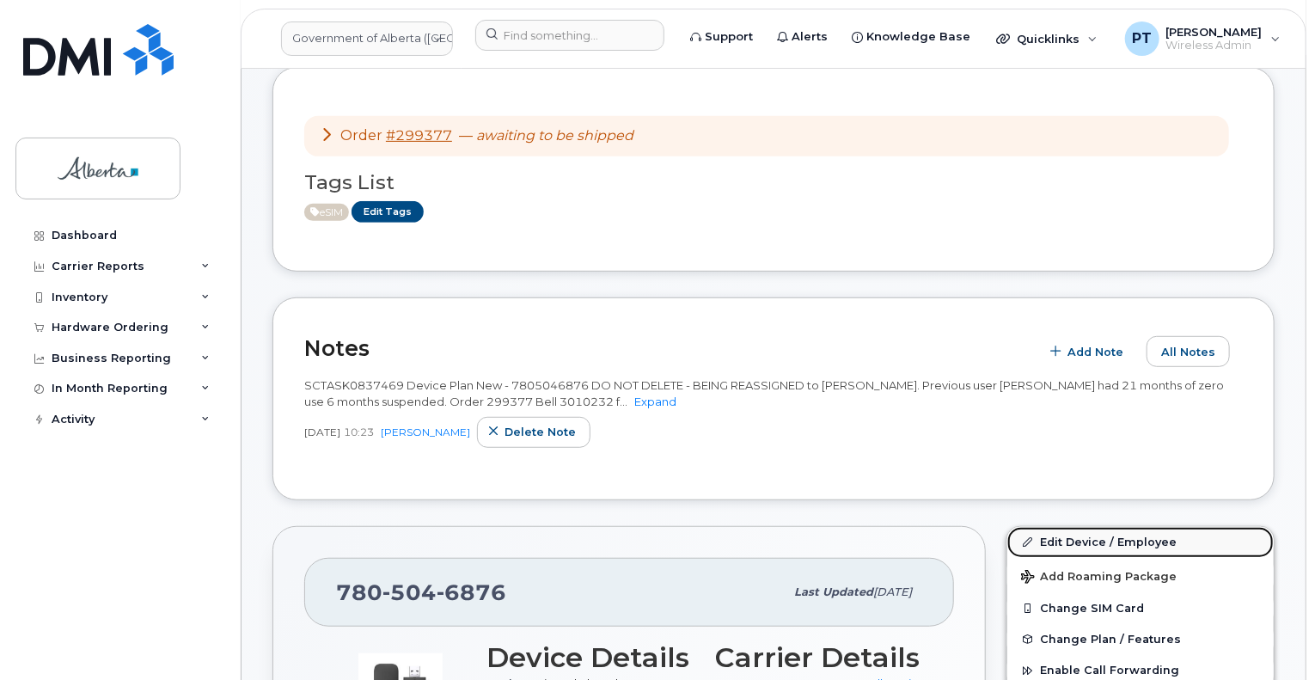
click at [1064, 527] on link "Edit Device / Employee" at bounding box center [1141, 542] width 267 height 31
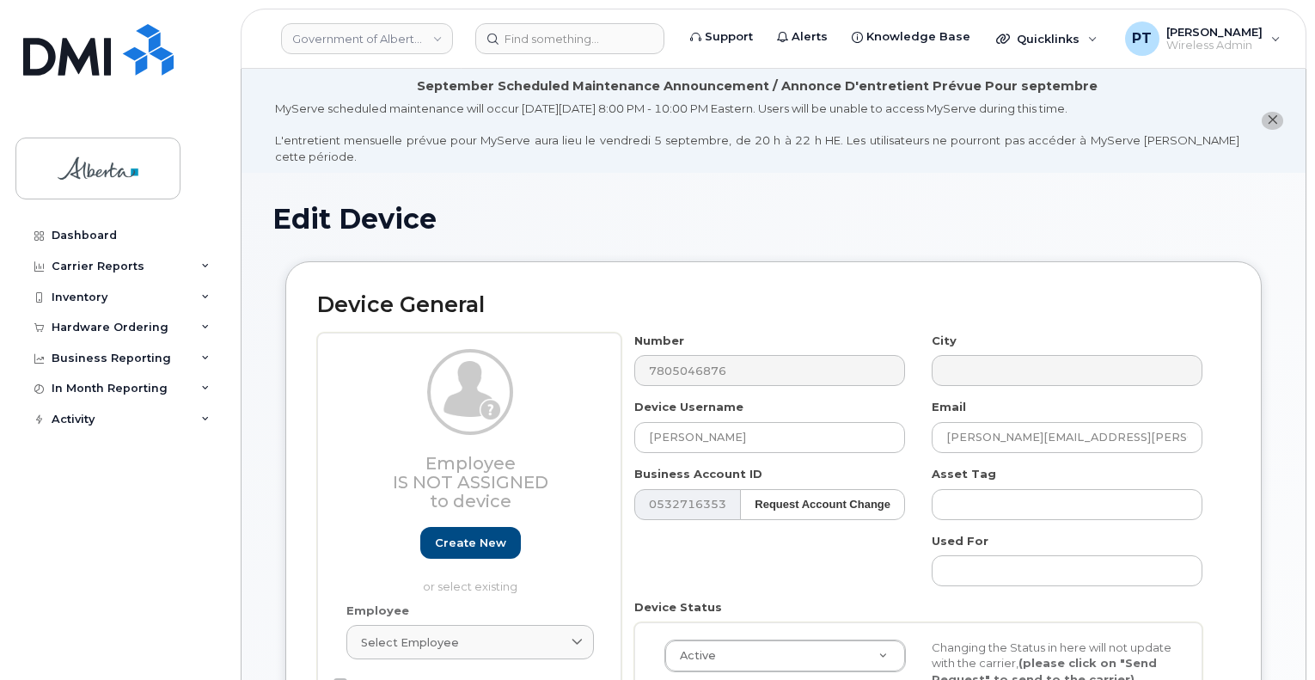
select select "4120337"
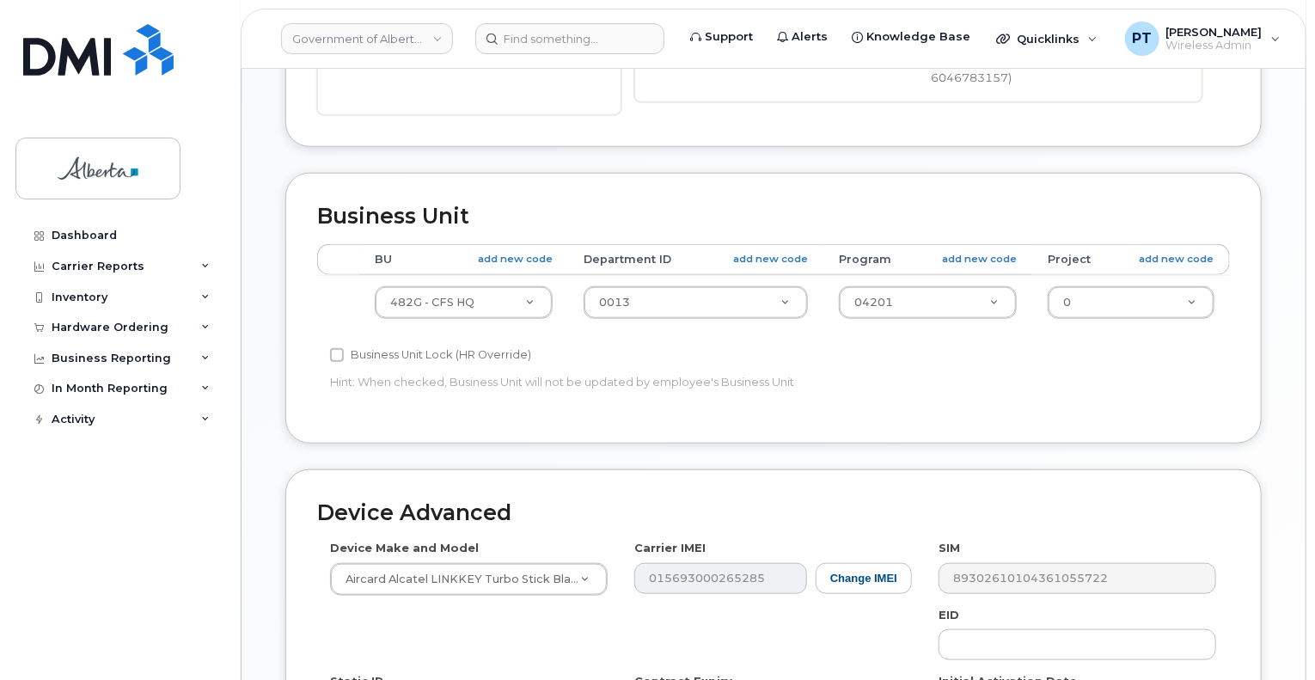
scroll to position [774, 0]
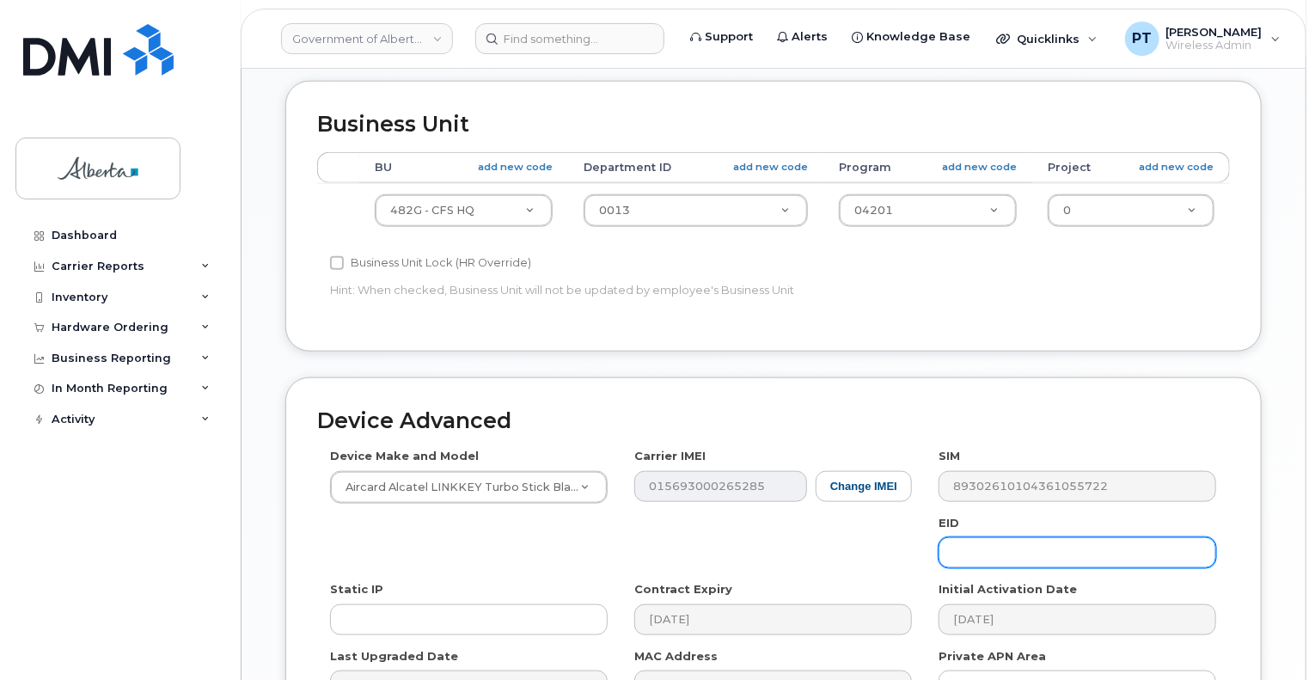
click at [1035, 537] on input "text" at bounding box center [1078, 552] width 278 height 31
paste input "89043052010008887025010587208503"
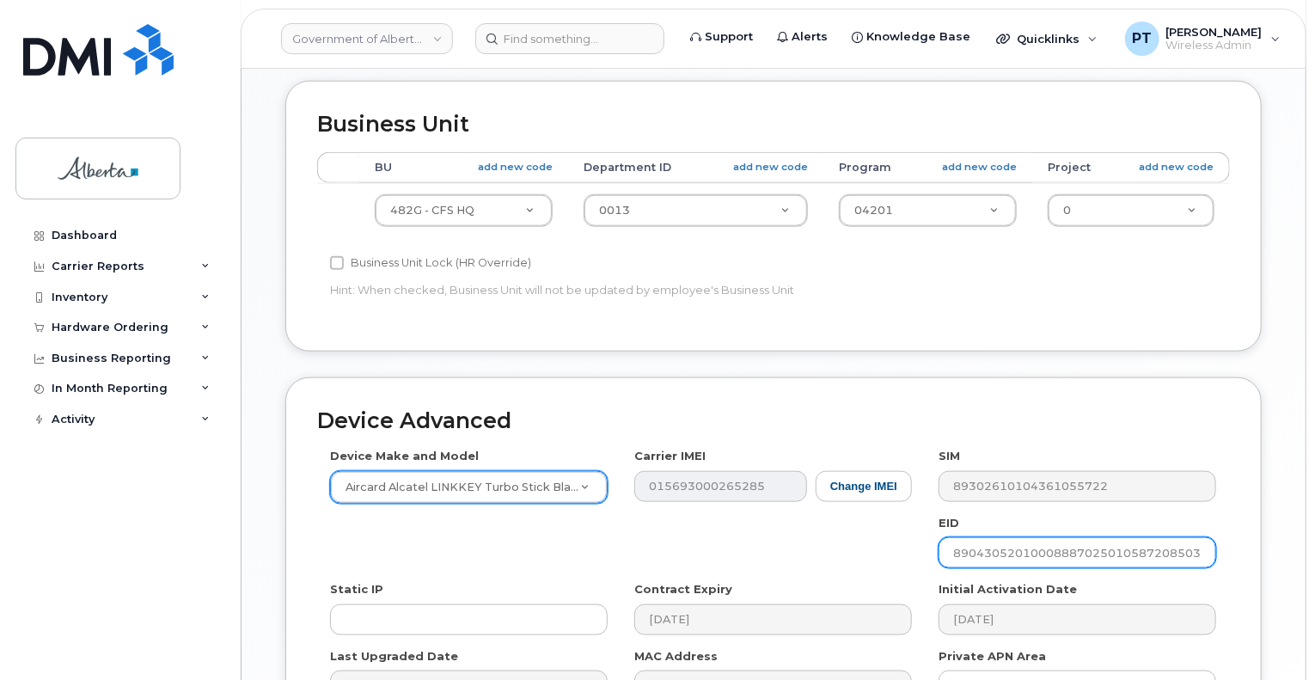
type input "89043052010008887025010587208503"
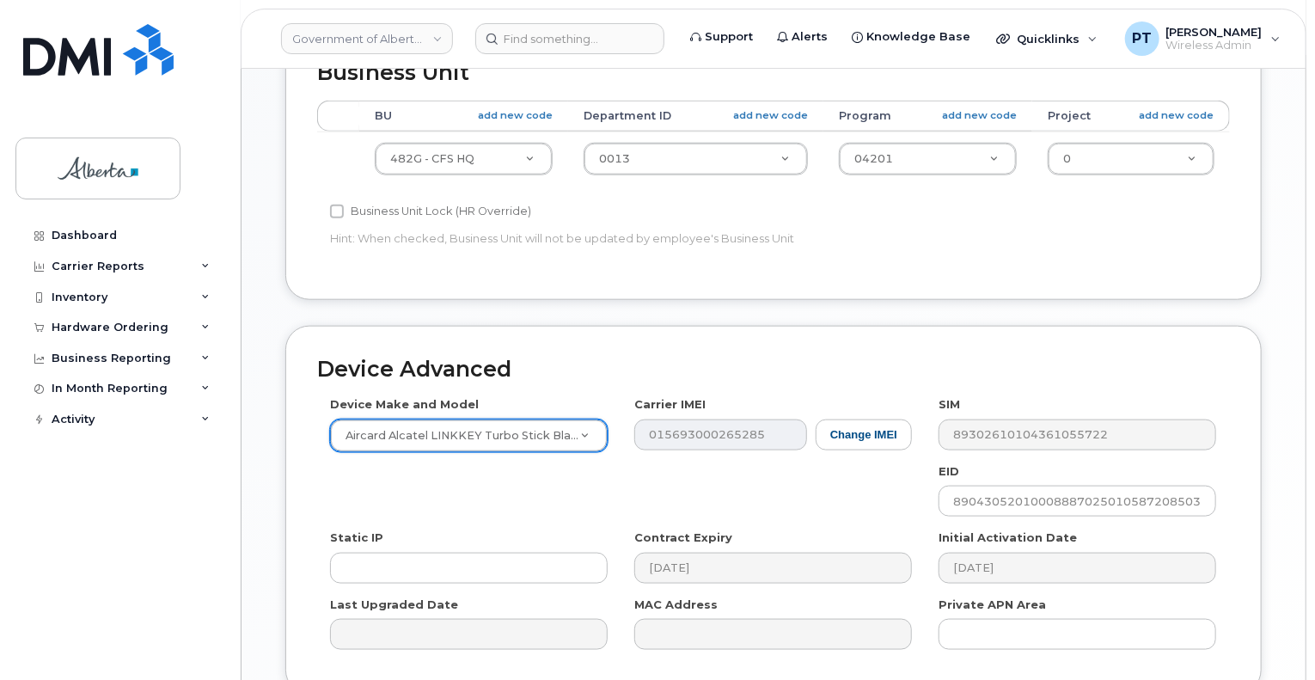
scroll to position [948, 0]
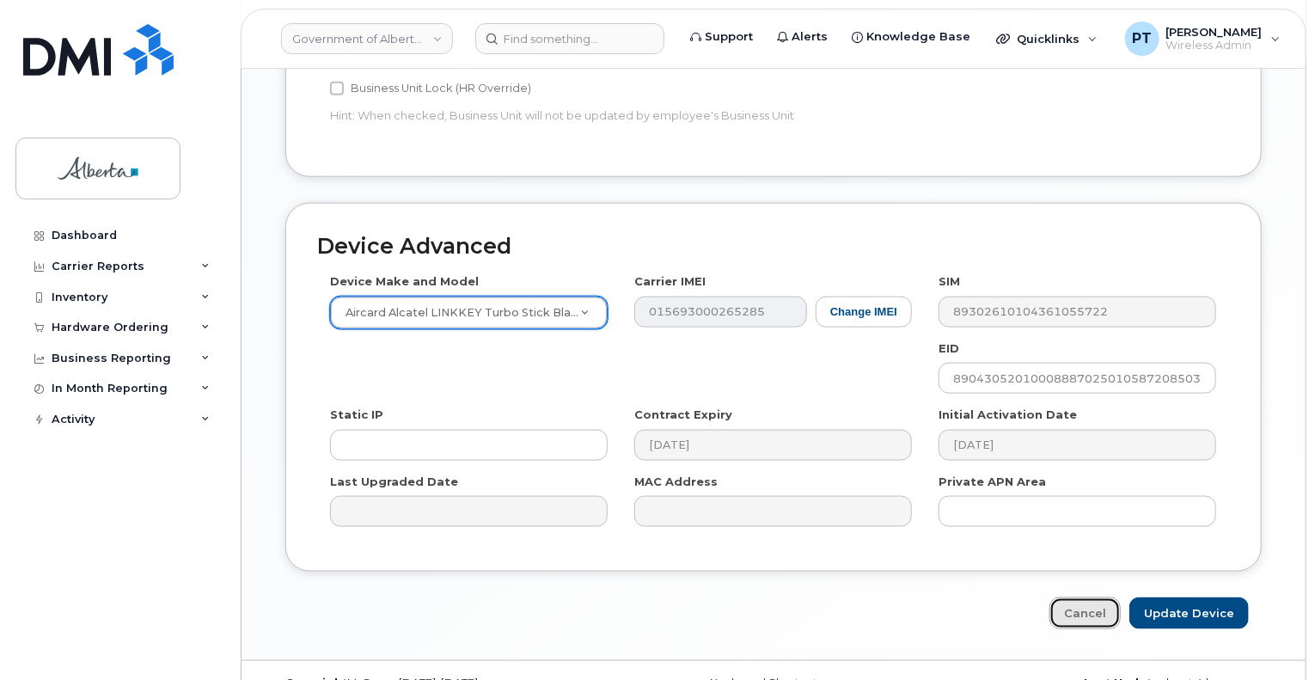
drag, startPoint x: 1083, startPoint y: 573, endPoint x: 1070, endPoint y: 568, distance: 14.7
click at [1083, 598] on link "Cancel" at bounding box center [1085, 614] width 71 height 32
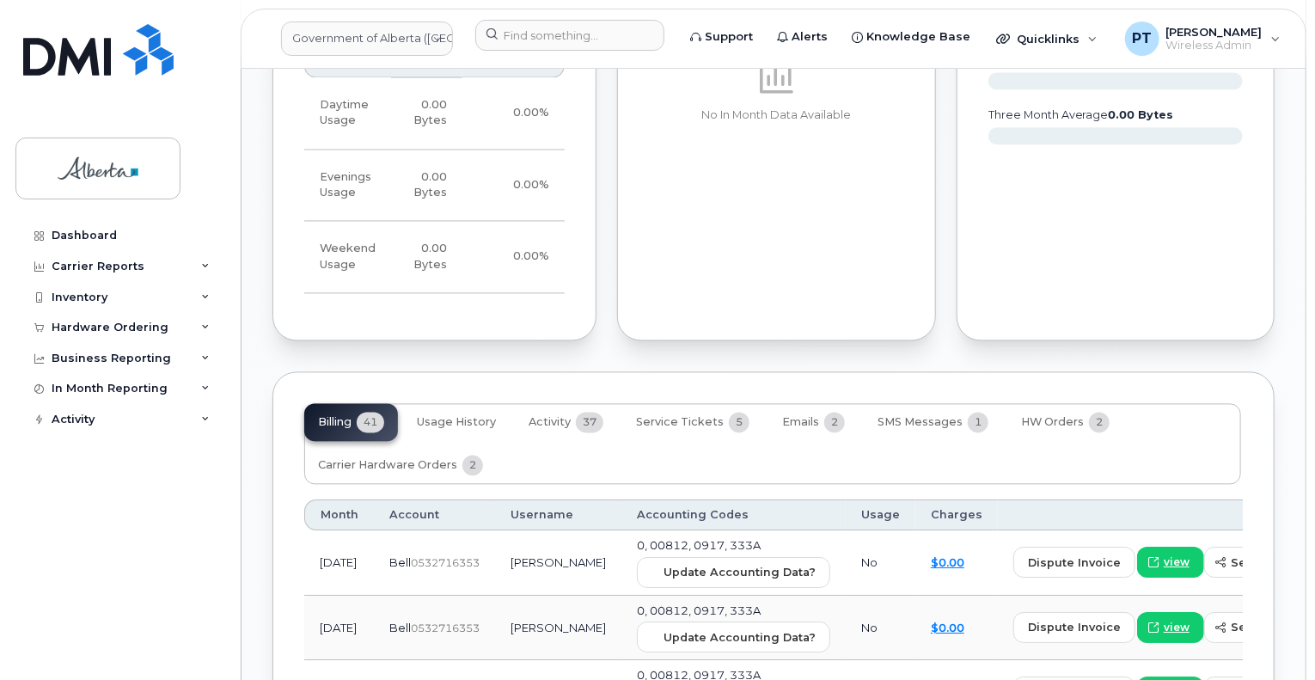
scroll to position [1720, 0]
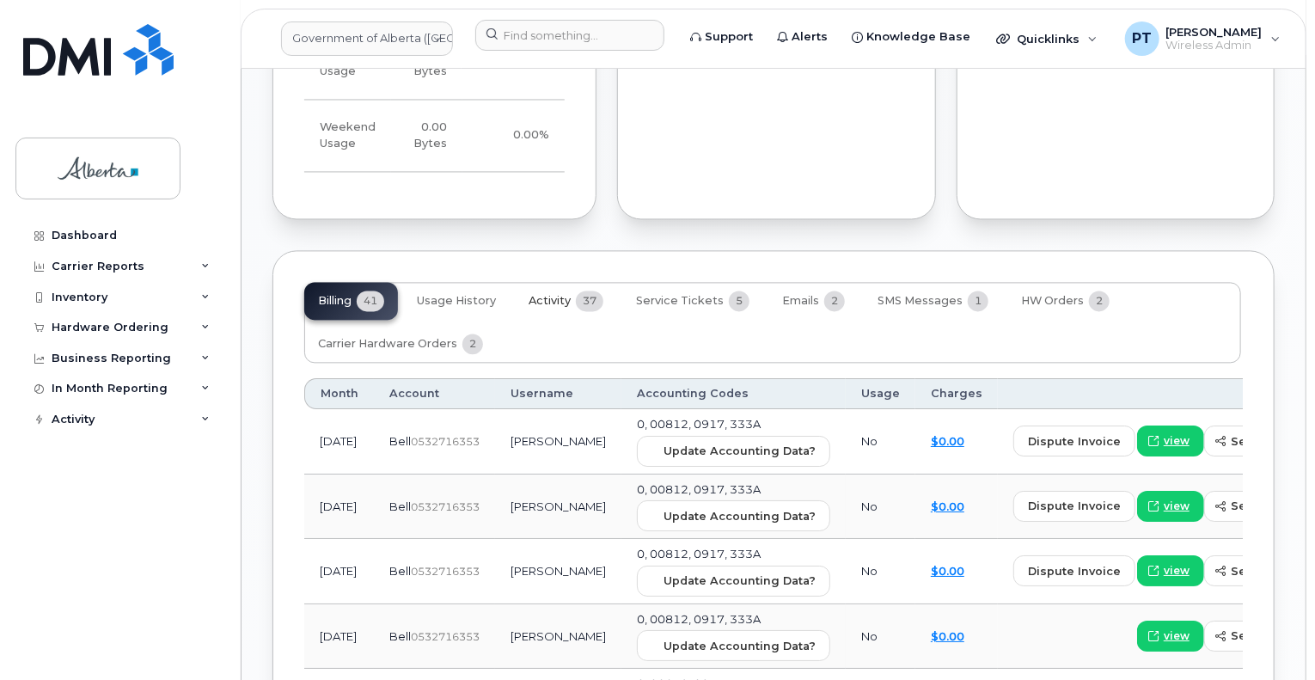
click at [555, 294] on span "Activity" at bounding box center [550, 301] width 42 height 14
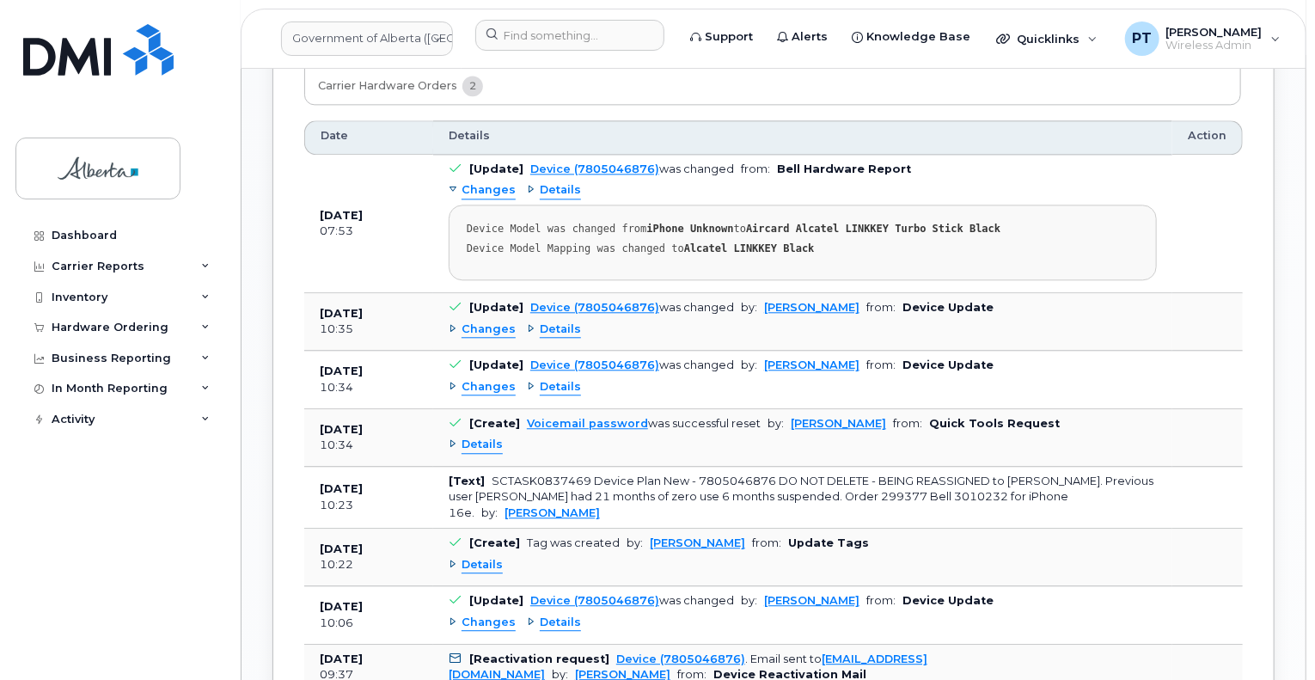
scroll to position [2063, 0]
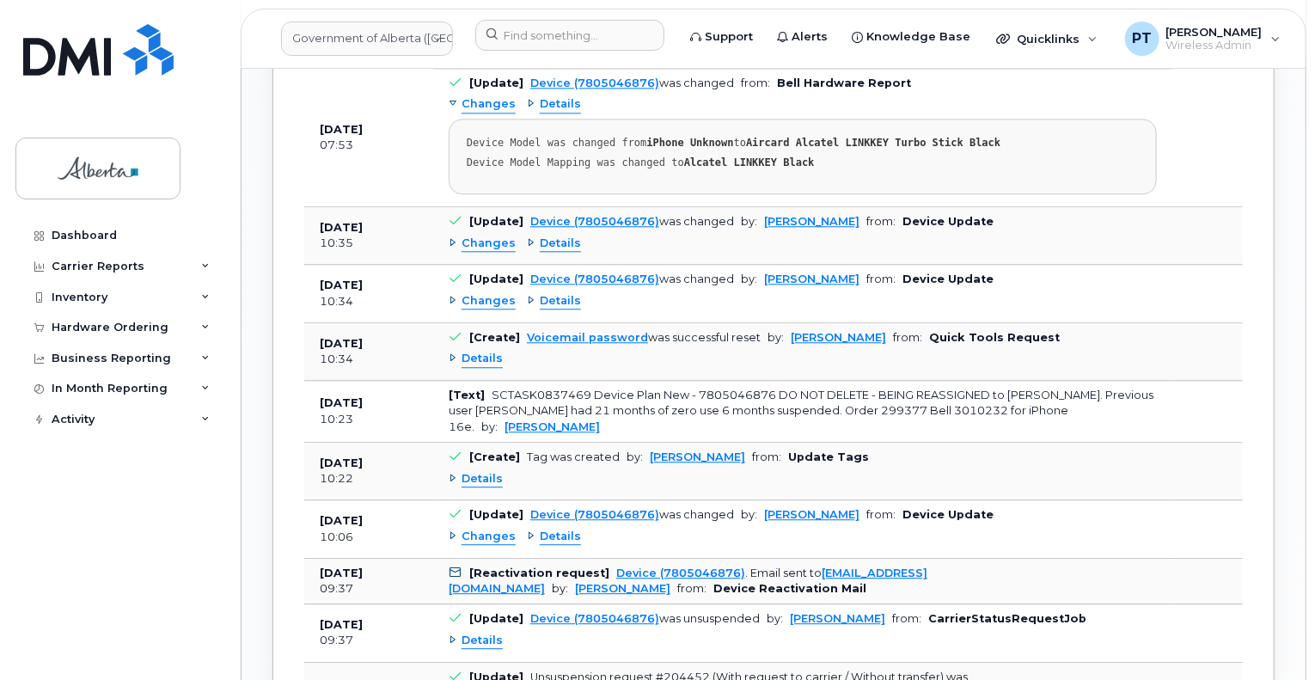
click at [481, 471] on span "Details" at bounding box center [482, 479] width 41 height 16
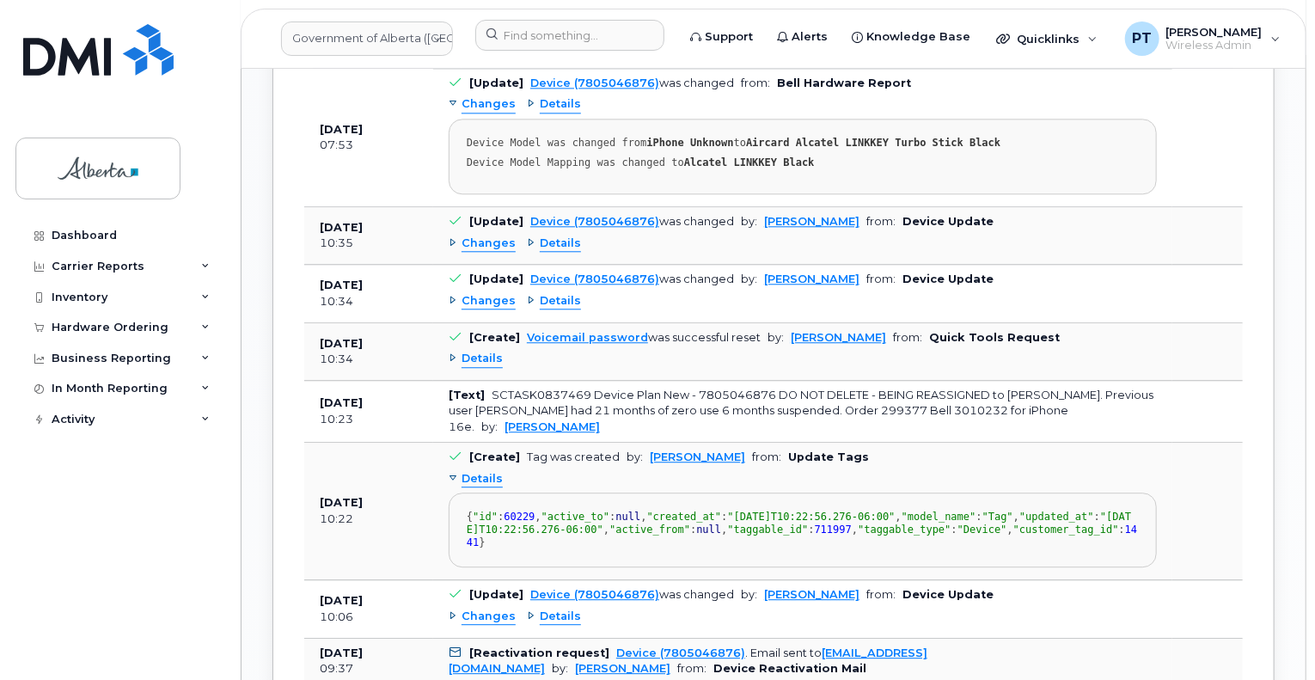
click at [469, 471] on span "Details" at bounding box center [482, 479] width 41 height 16
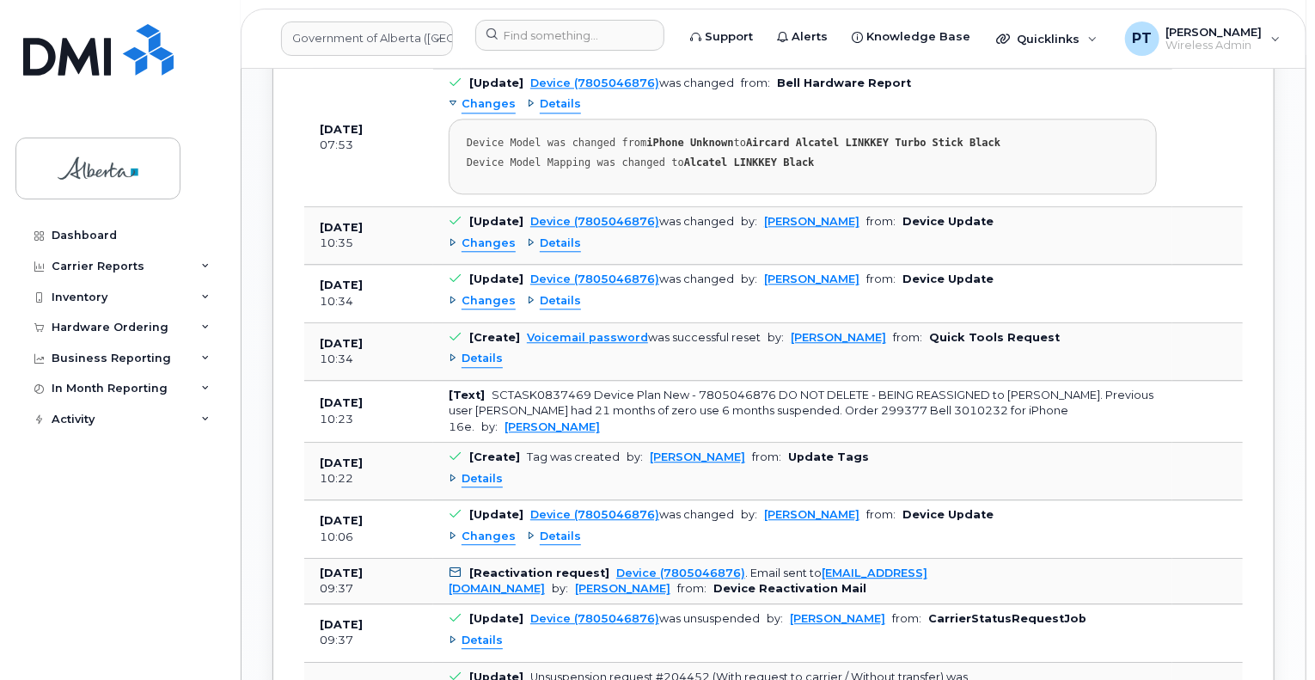
click at [472, 633] on span "Details" at bounding box center [482, 641] width 41 height 16
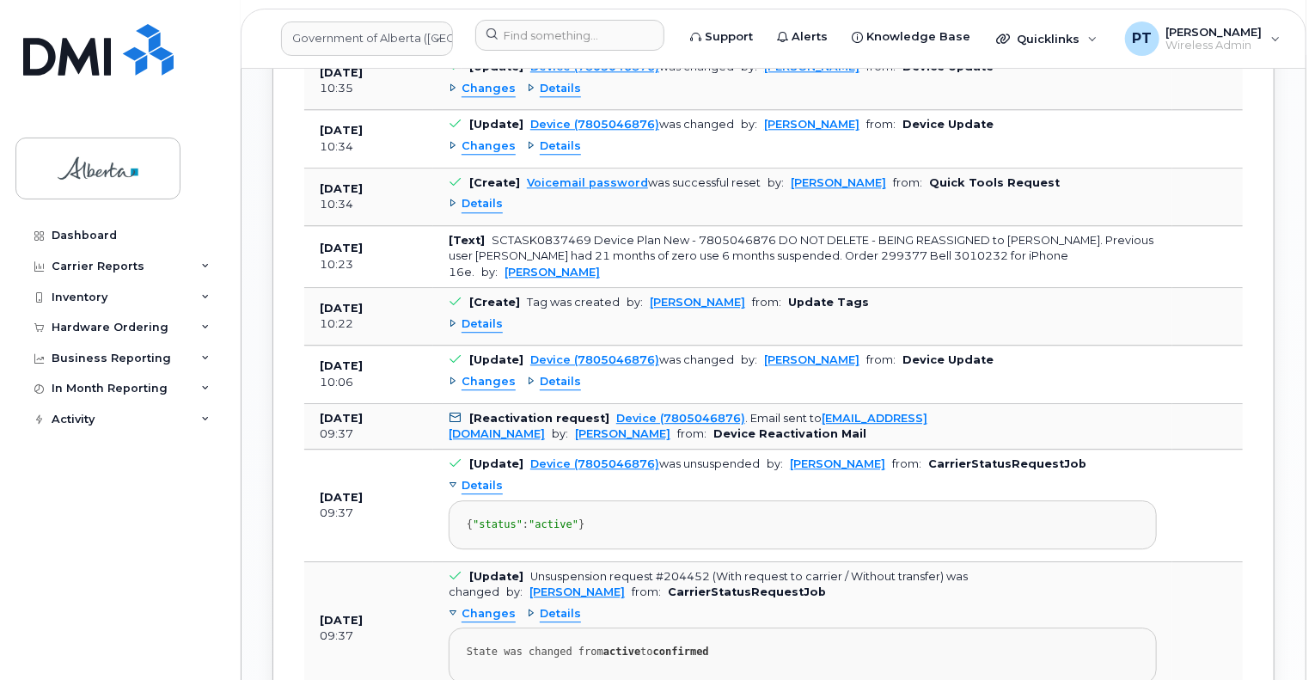
scroll to position [2235, 0]
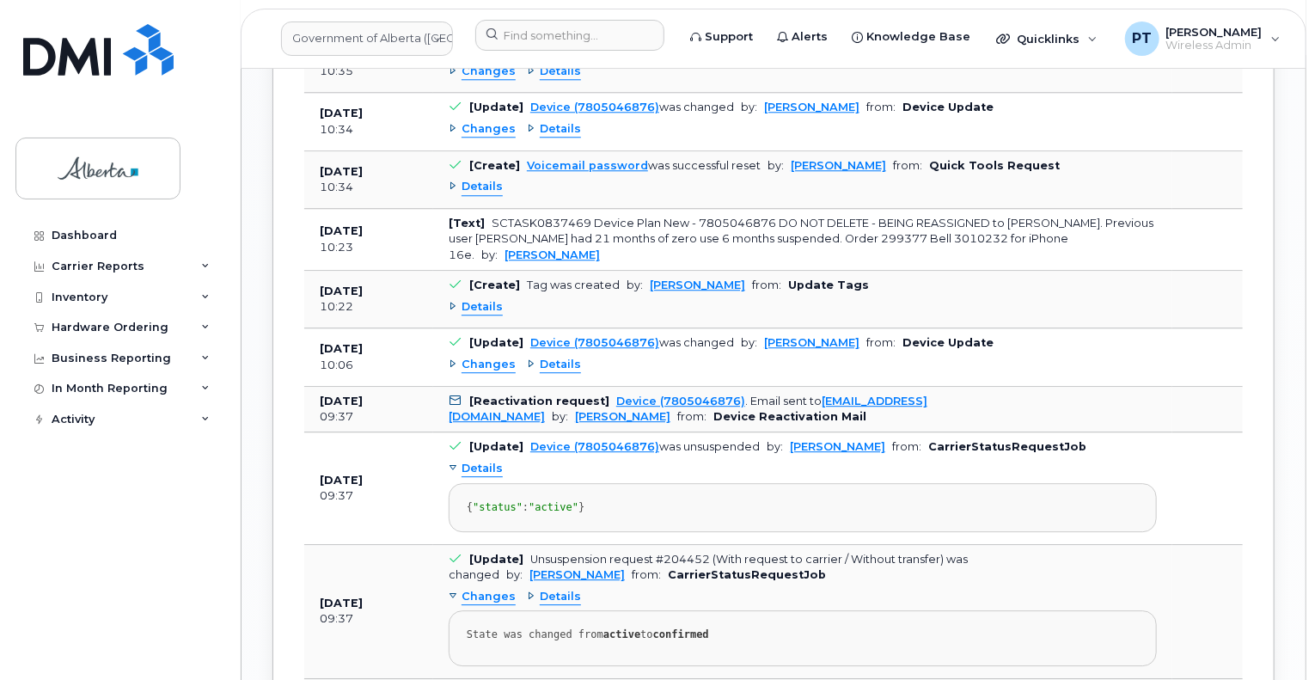
click at [473, 461] on span "Details" at bounding box center [482, 469] width 41 height 16
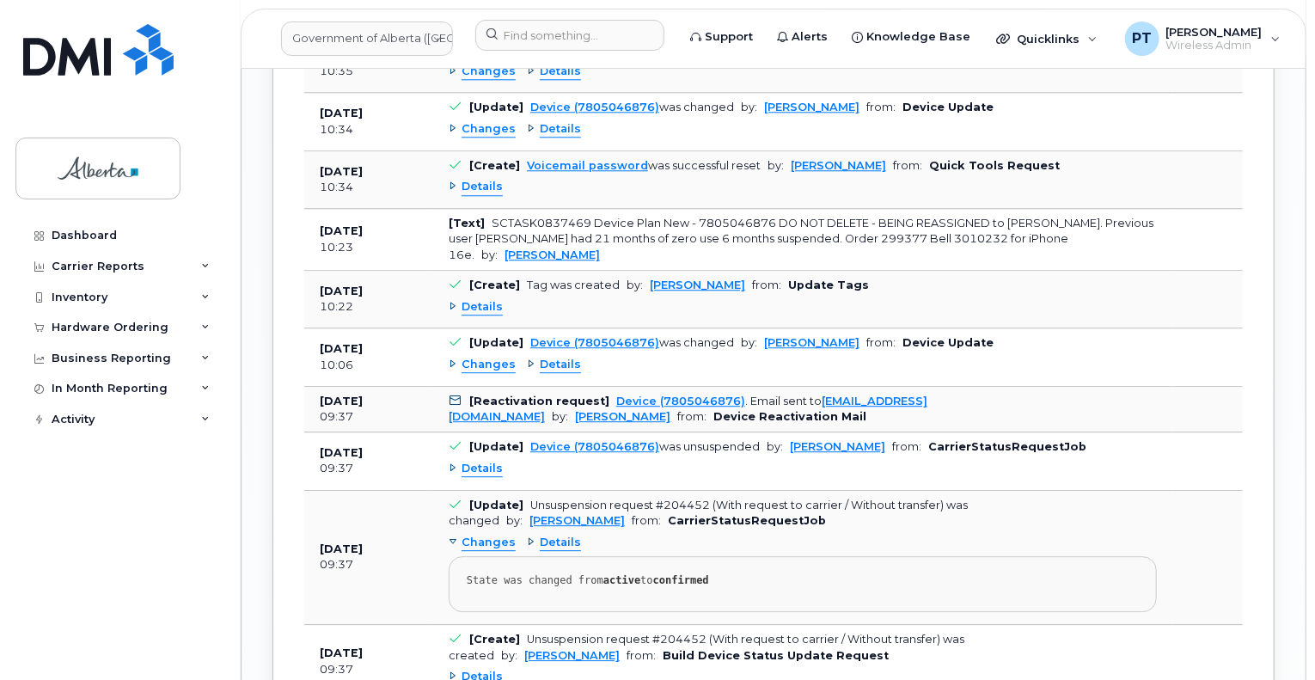
click at [481, 357] on span "Changes" at bounding box center [489, 365] width 54 height 16
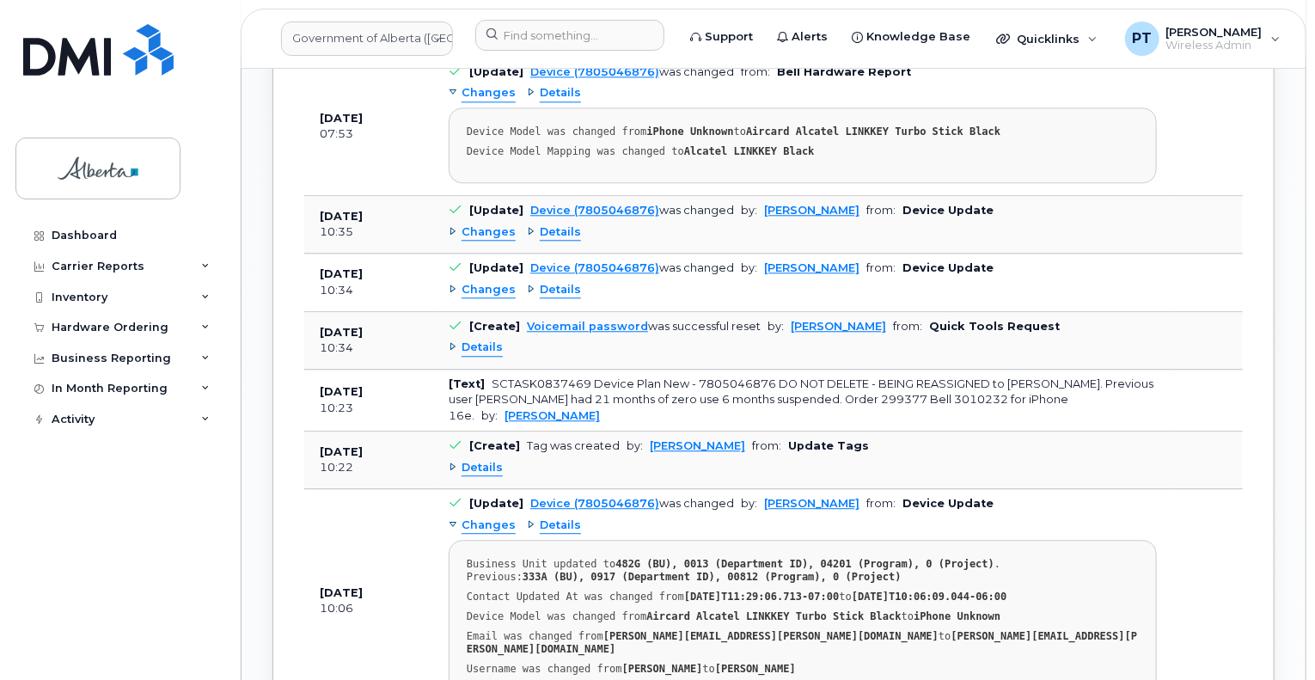
scroll to position [2149, 0]
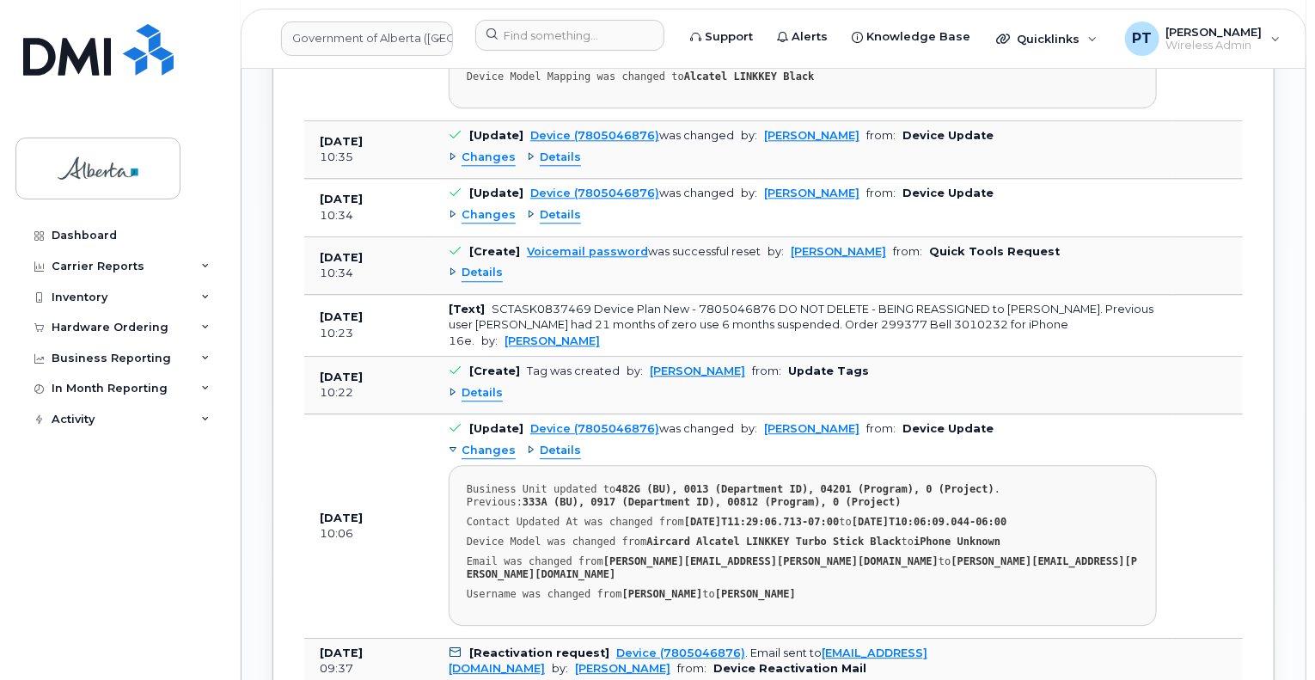
click at [489, 443] on span "Changes" at bounding box center [489, 451] width 54 height 16
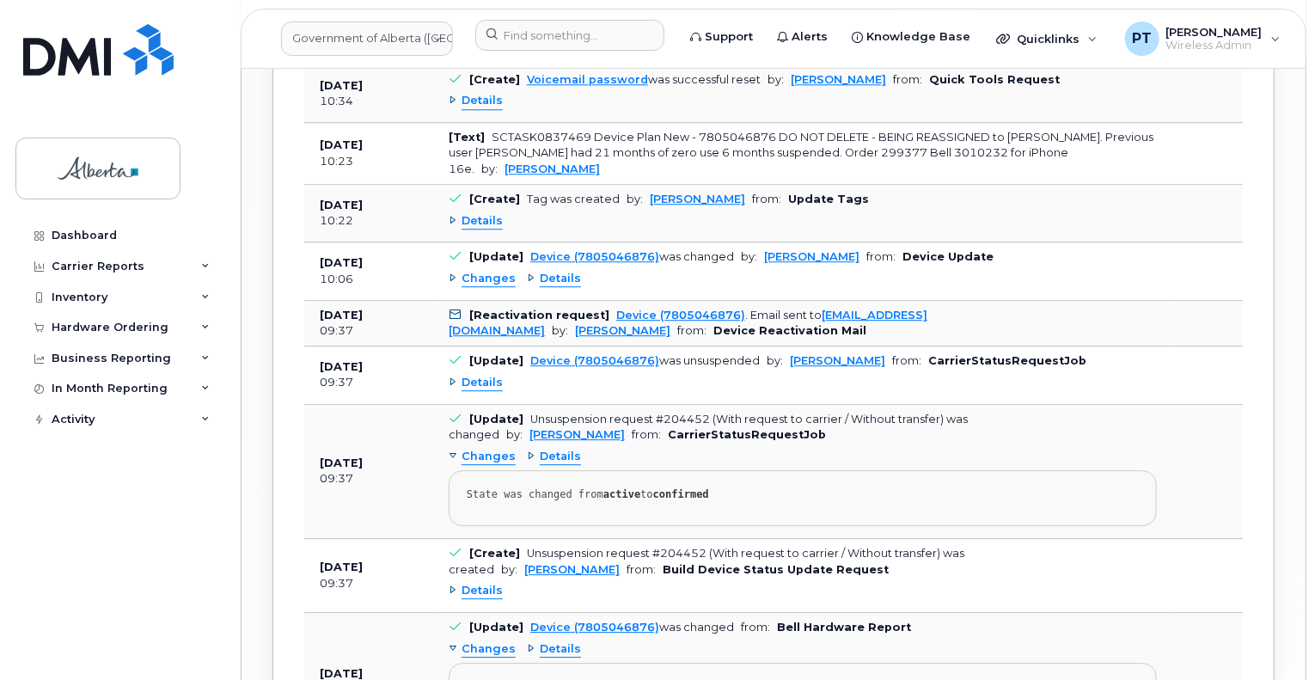
scroll to position [2493, 0]
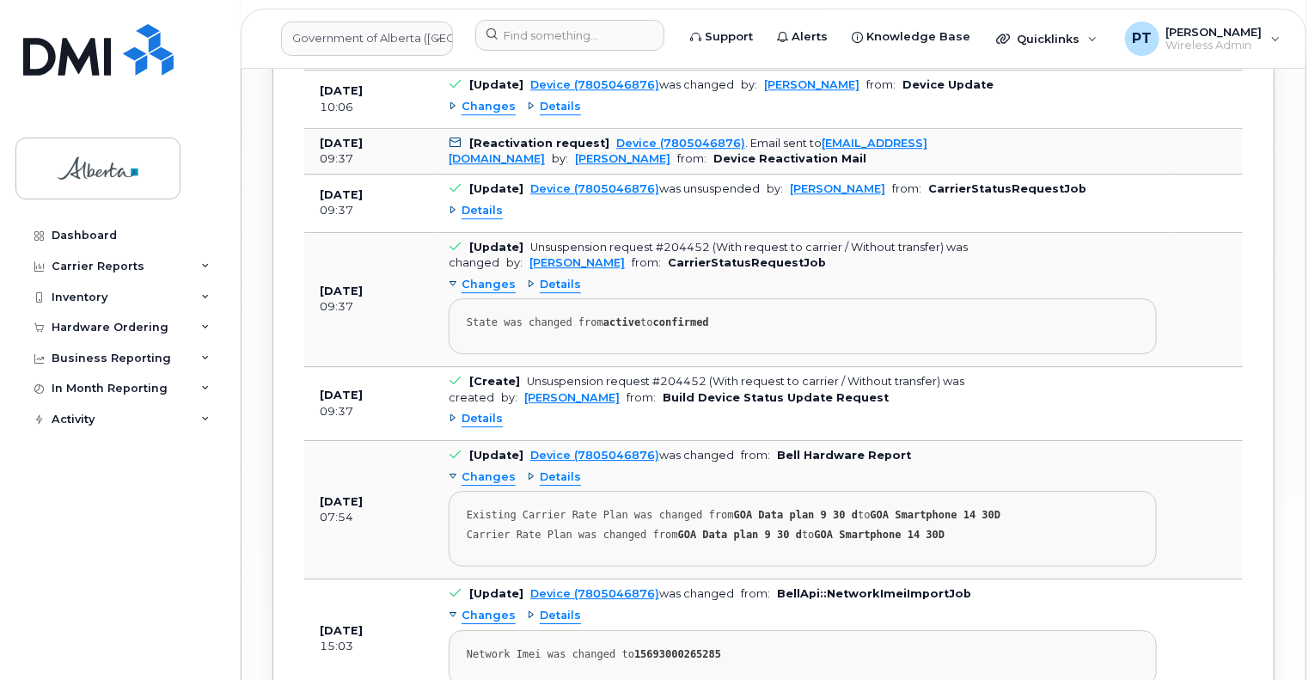
drag, startPoint x: 497, startPoint y: 374, endPoint x: 518, endPoint y: 382, distance: 22.0
click at [497, 411] on span "Details" at bounding box center [482, 419] width 41 height 16
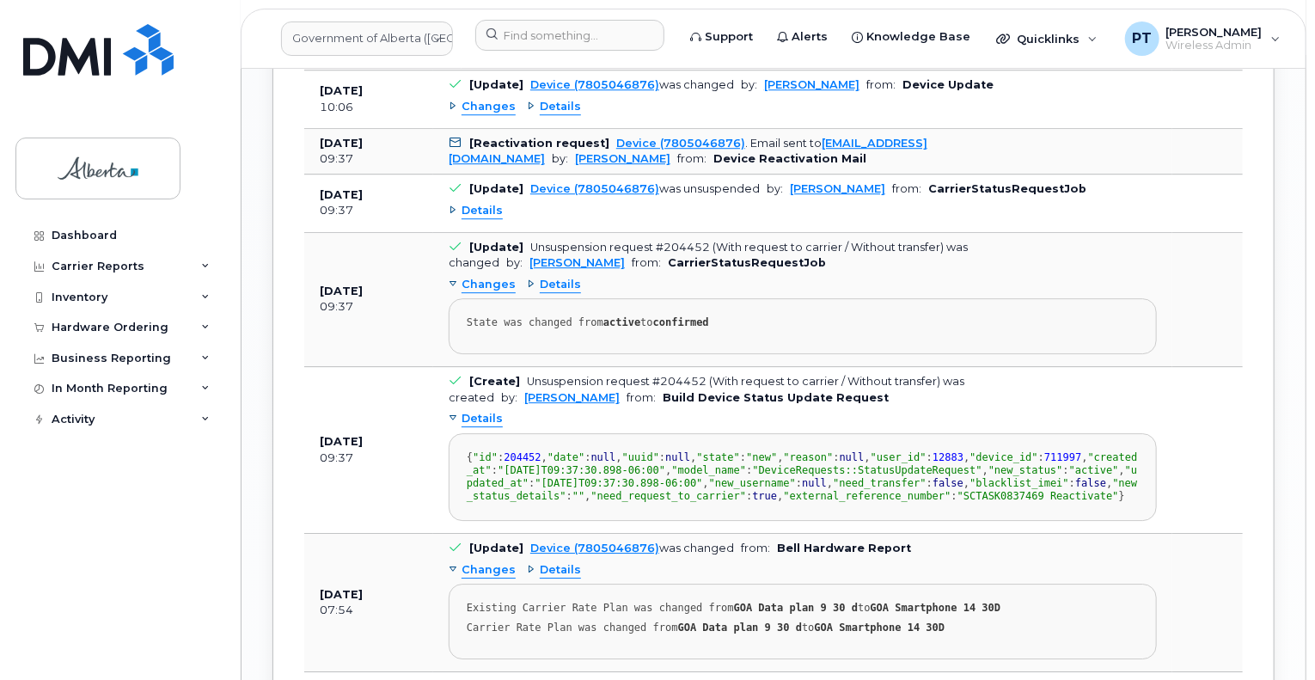
click at [478, 411] on span "Details" at bounding box center [482, 419] width 41 height 16
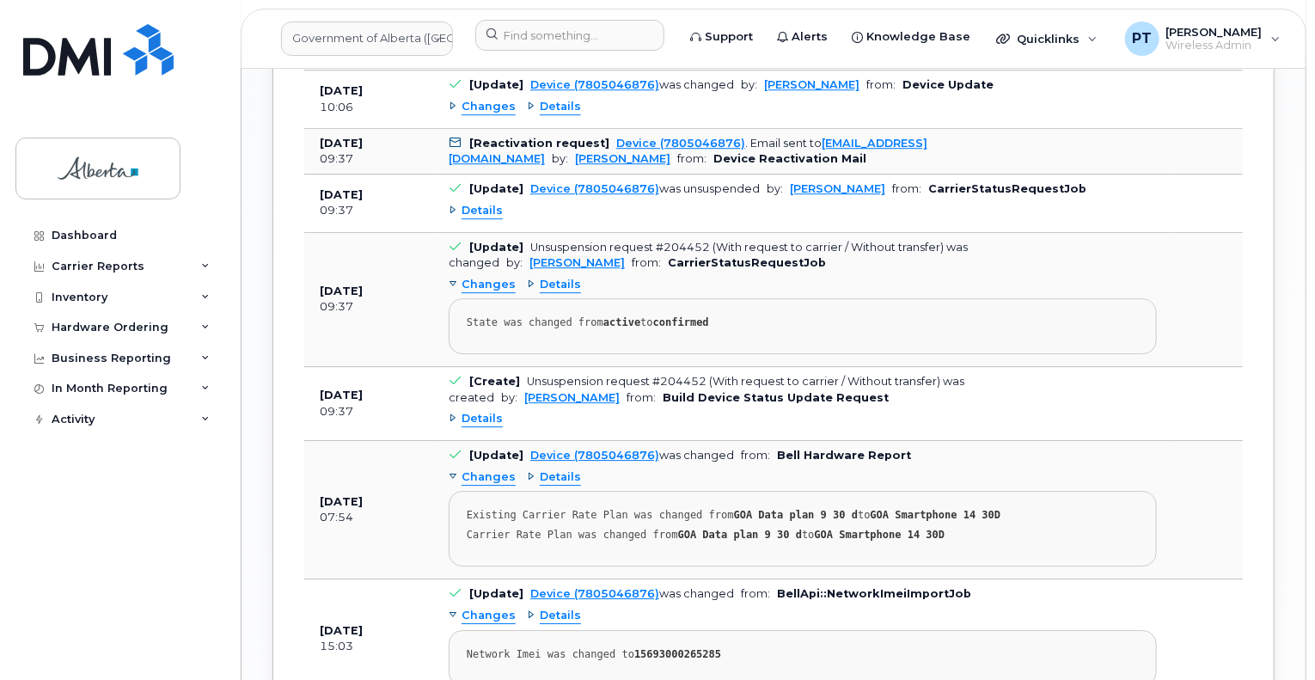
click at [487, 203] on span "Details" at bounding box center [482, 211] width 41 height 16
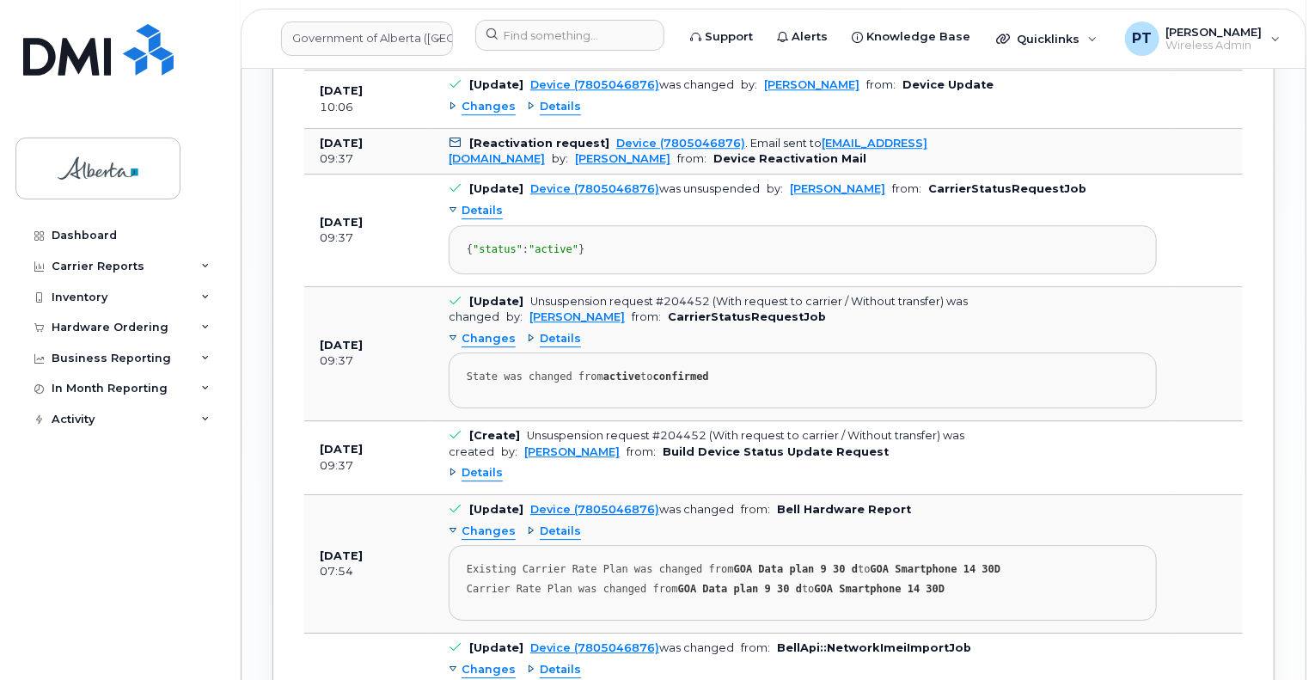
click at [492, 203] on span "Details" at bounding box center [482, 211] width 41 height 16
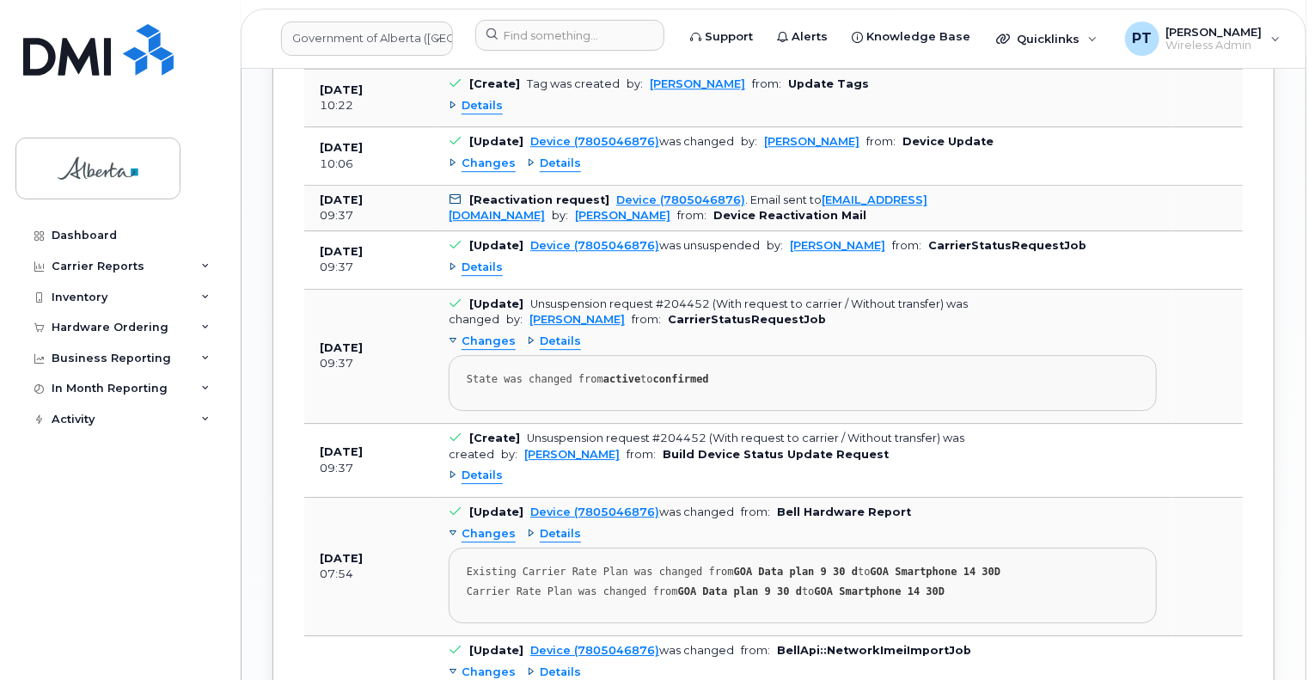
scroll to position [2407, 0]
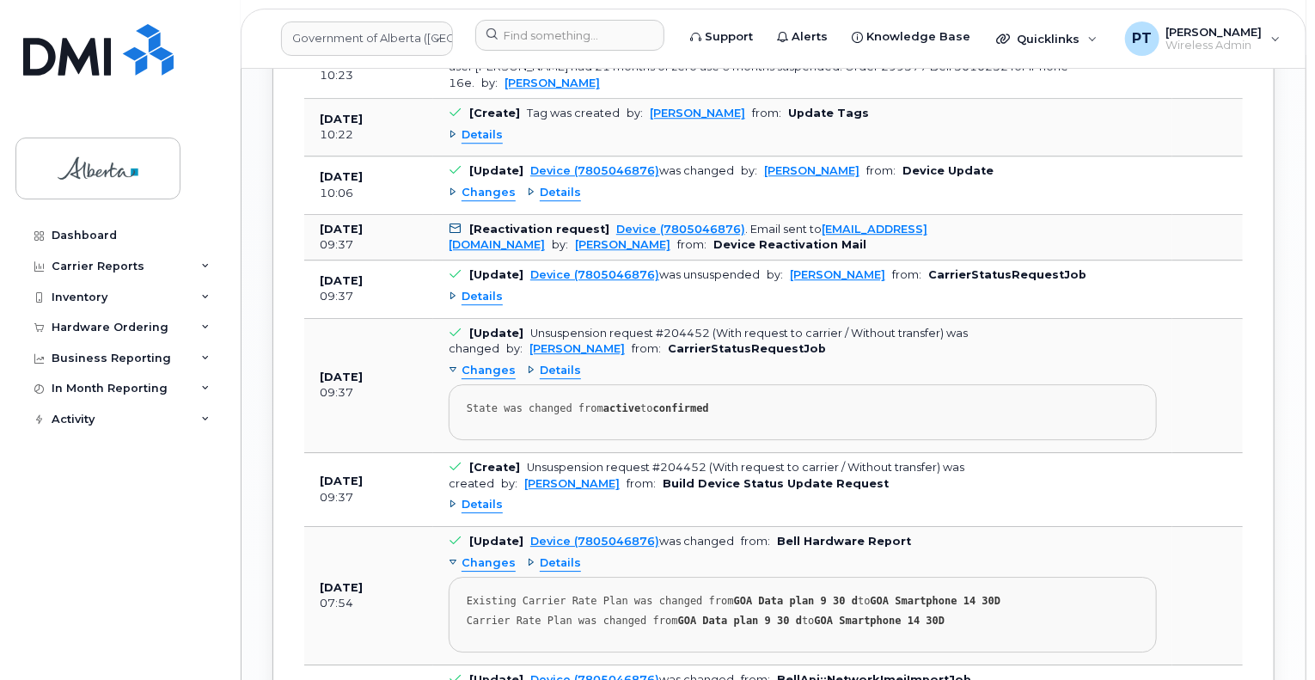
click at [484, 185] on span "Changes" at bounding box center [489, 193] width 54 height 16
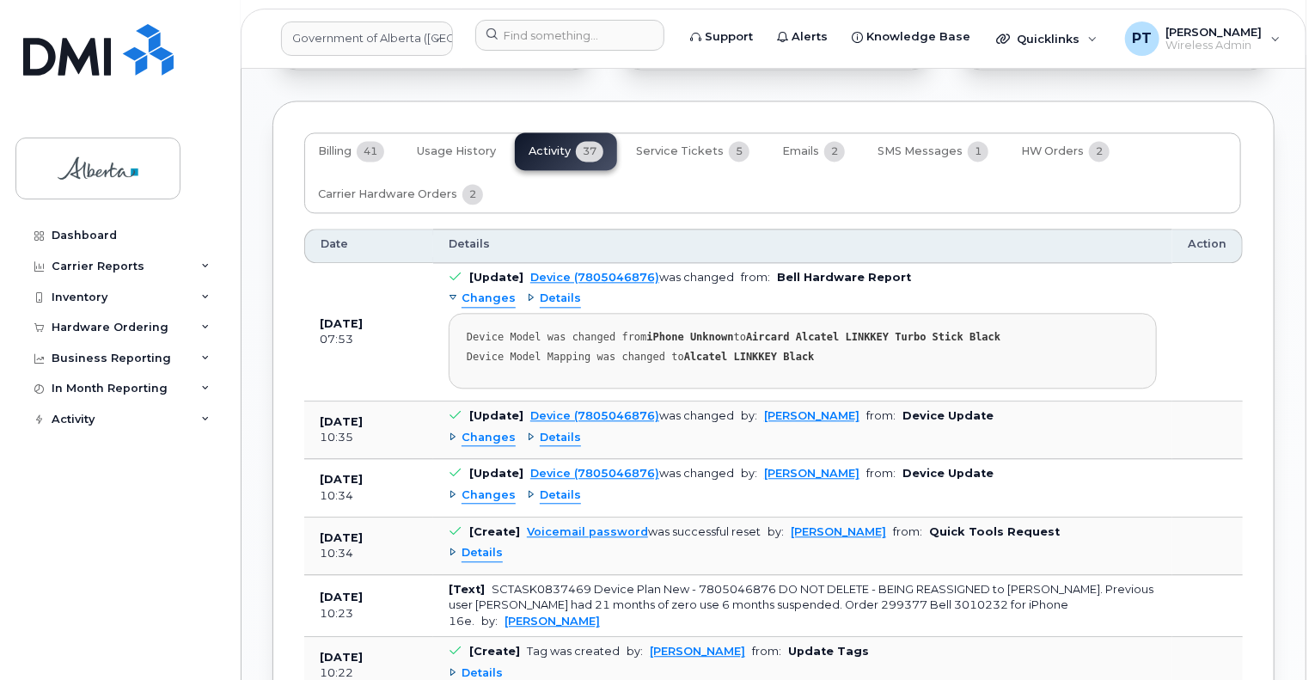
scroll to position [1720, 0]
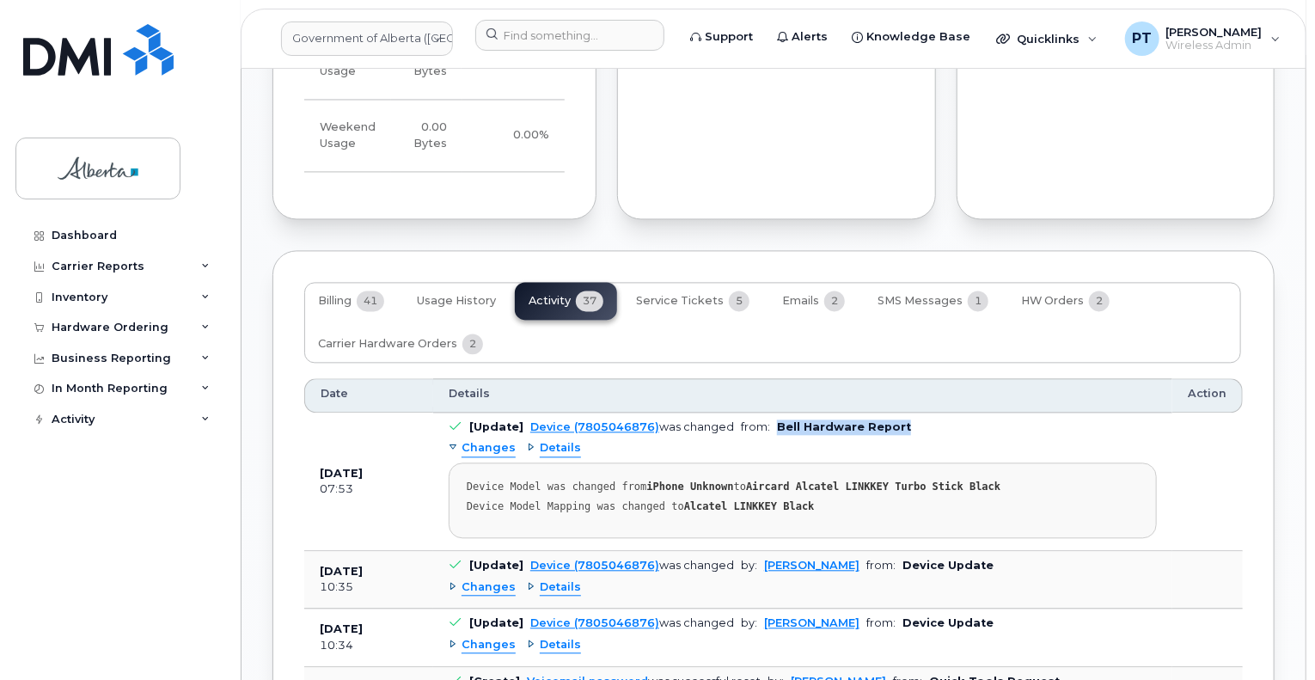
drag, startPoint x: 770, startPoint y: 378, endPoint x: 894, endPoint y: 368, distance: 124.2
click at [894, 413] on td "[Update] Device (7805046876) was changed from: Bell Hardware Report Changes Det…" at bounding box center [802, 482] width 739 height 138
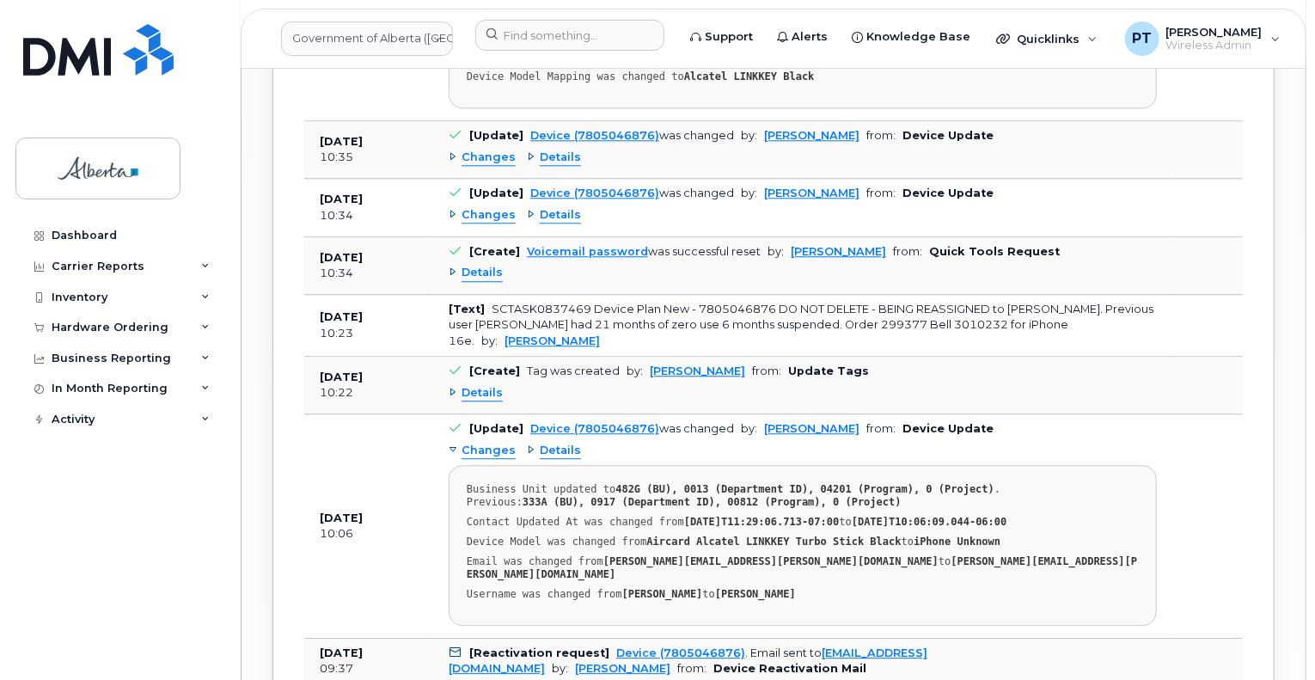
scroll to position [2063, 0]
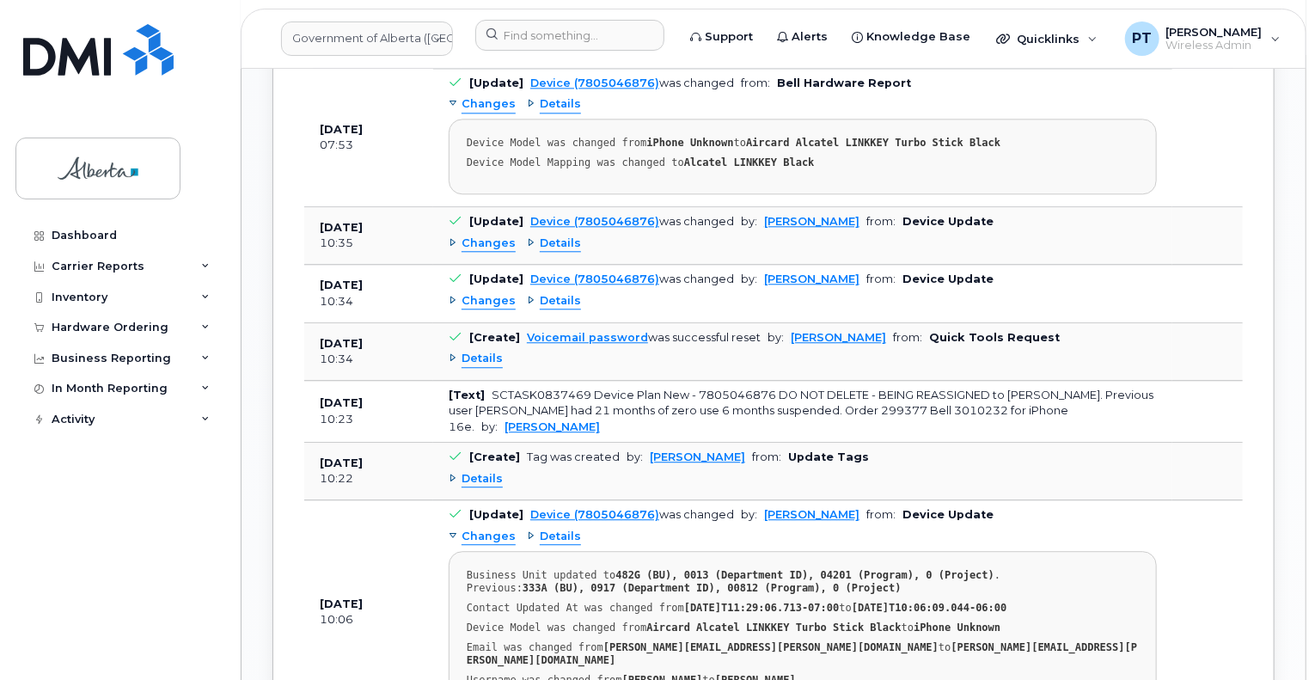
drag, startPoint x: 495, startPoint y: 254, endPoint x: 495, endPoint y: 264, distance: 10.3
click at [495, 293] on span "Changes" at bounding box center [489, 301] width 54 height 16
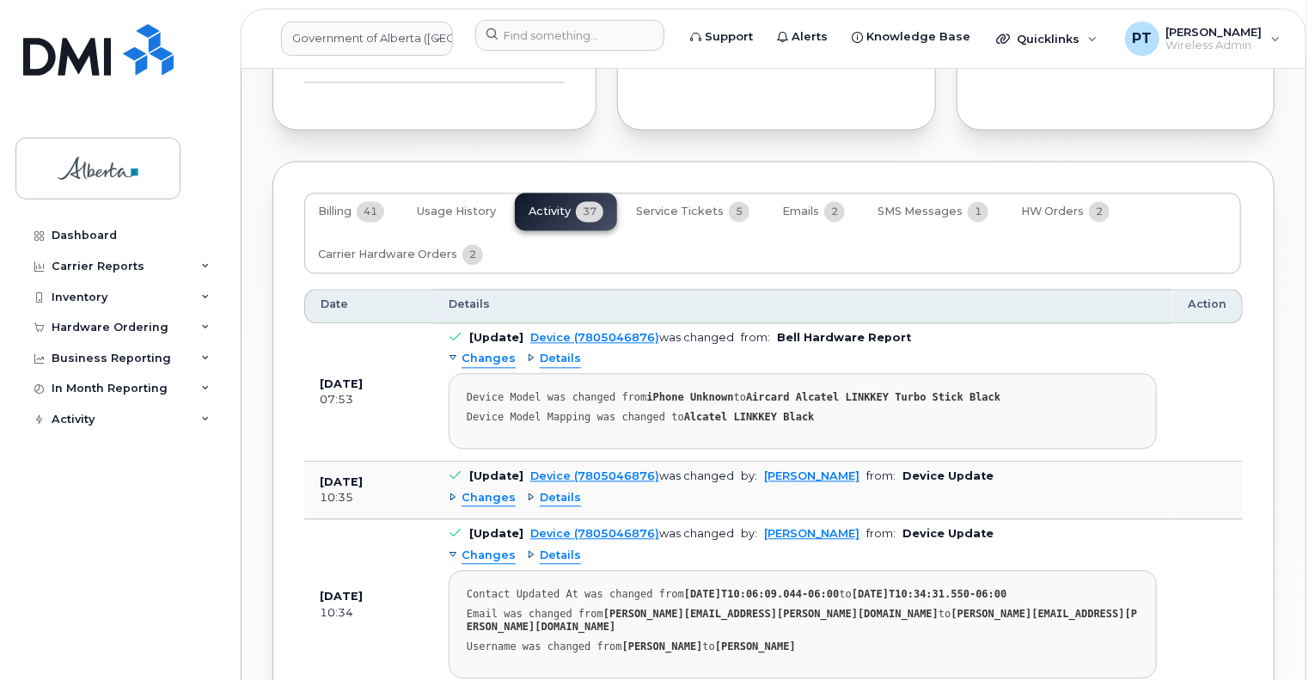
scroll to position [1806, 0]
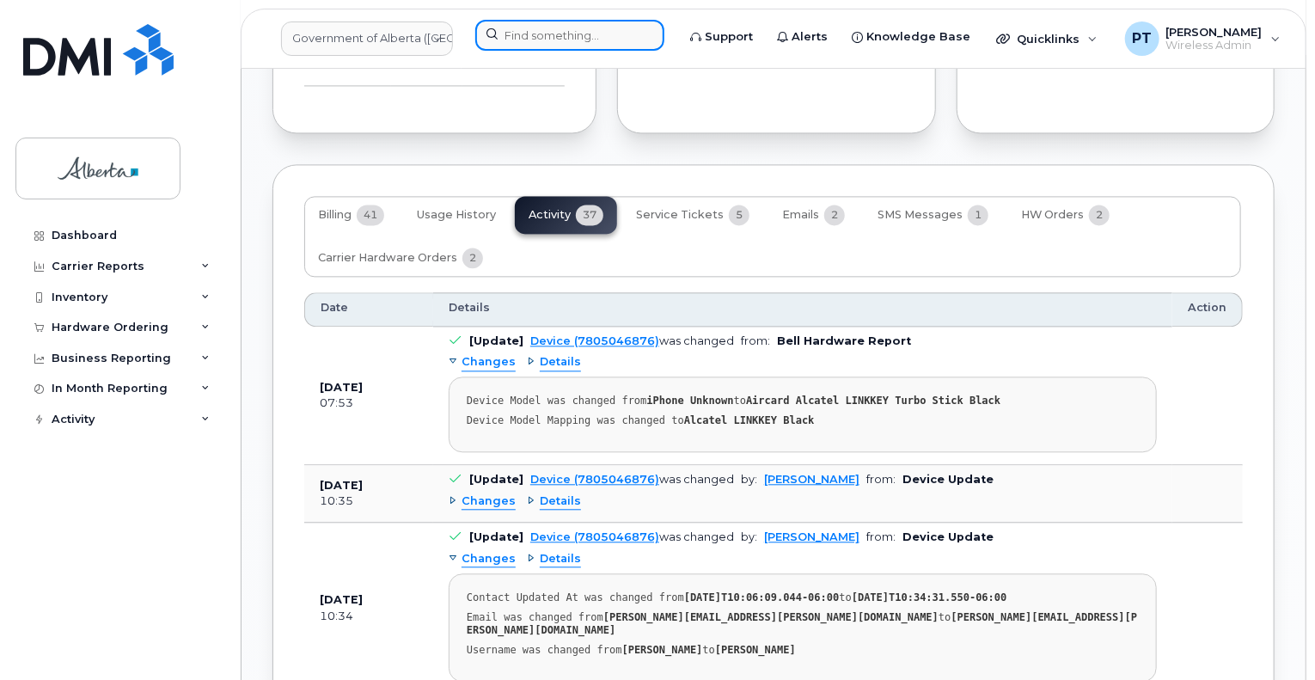
drag, startPoint x: 580, startPoint y: 39, endPoint x: 566, endPoint y: 40, distance: 14.7
click at [580, 39] on input at bounding box center [569, 35] width 189 height 31
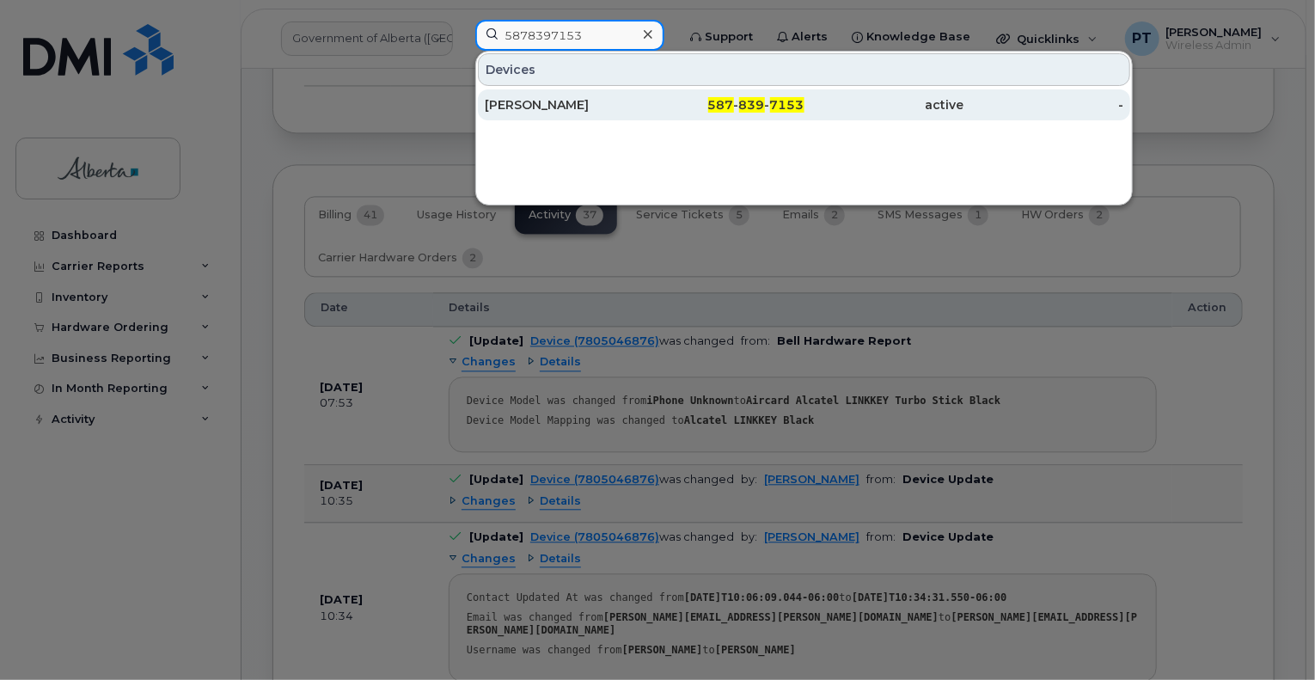
type input "5878397153"
click at [545, 107] on div "Leah Turner" at bounding box center [565, 104] width 160 height 17
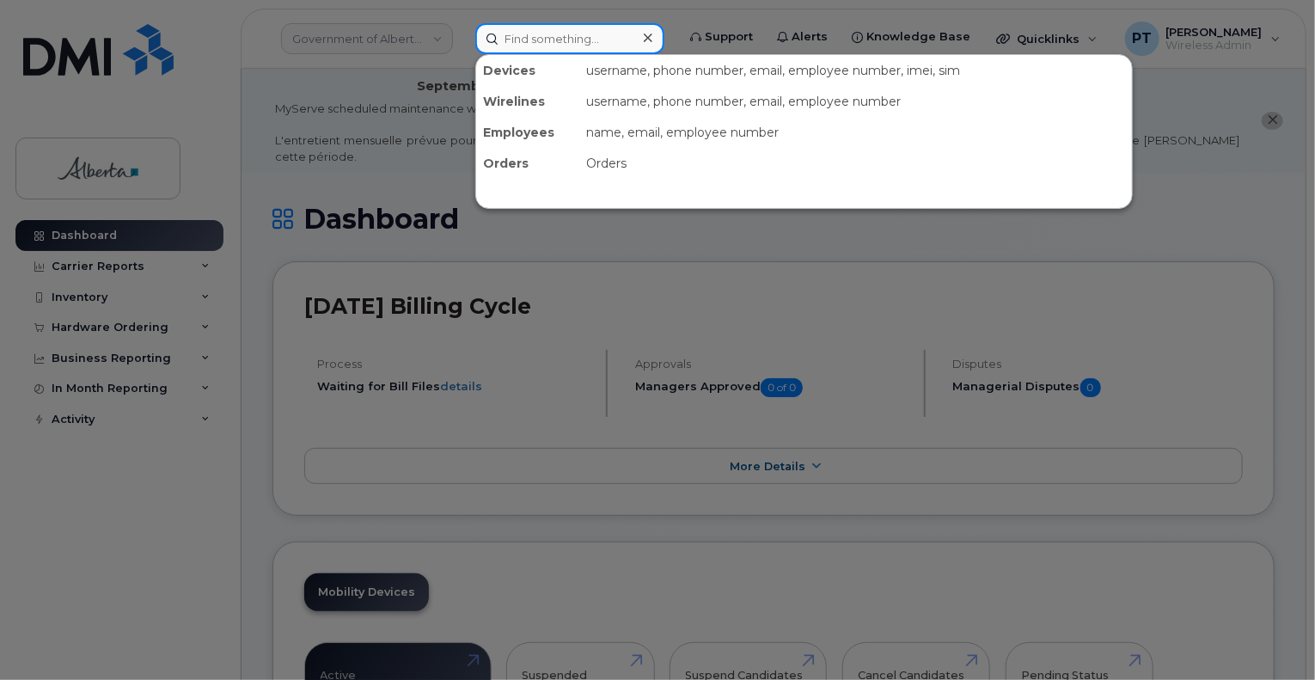
paste input "5878304692"
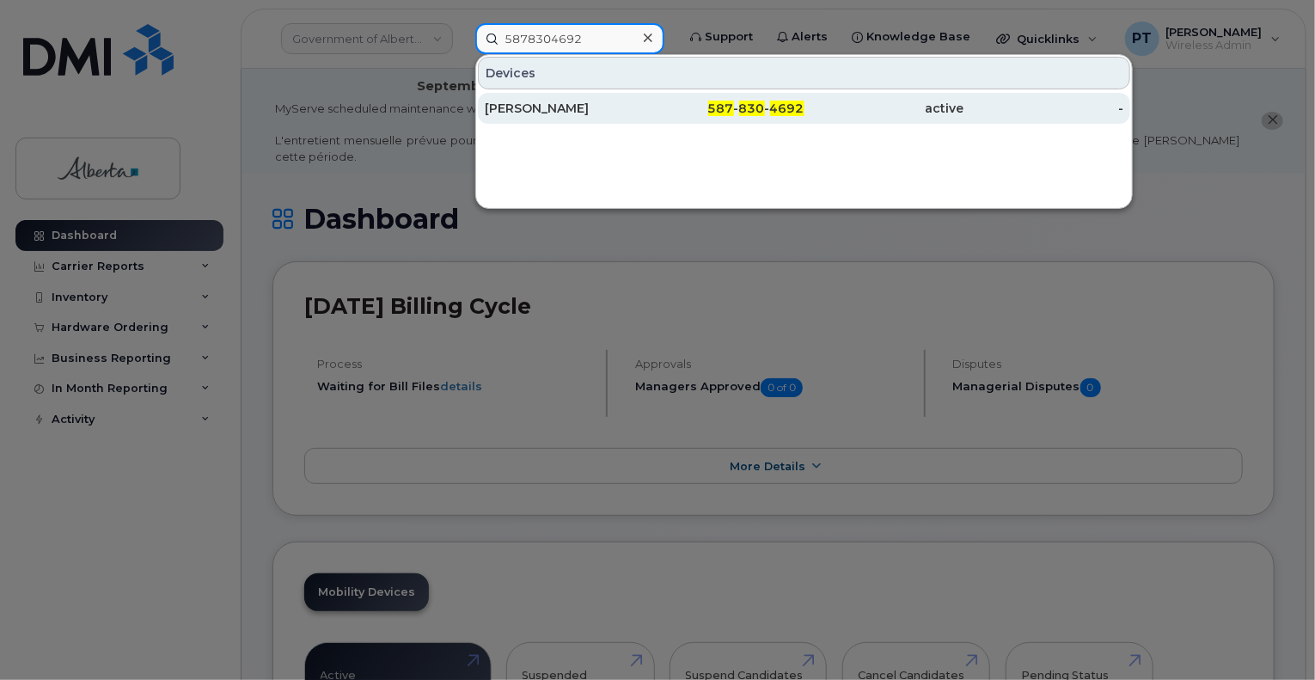
type input "5878304692"
click at [530, 108] on div "Peter Muras" at bounding box center [565, 108] width 160 height 17
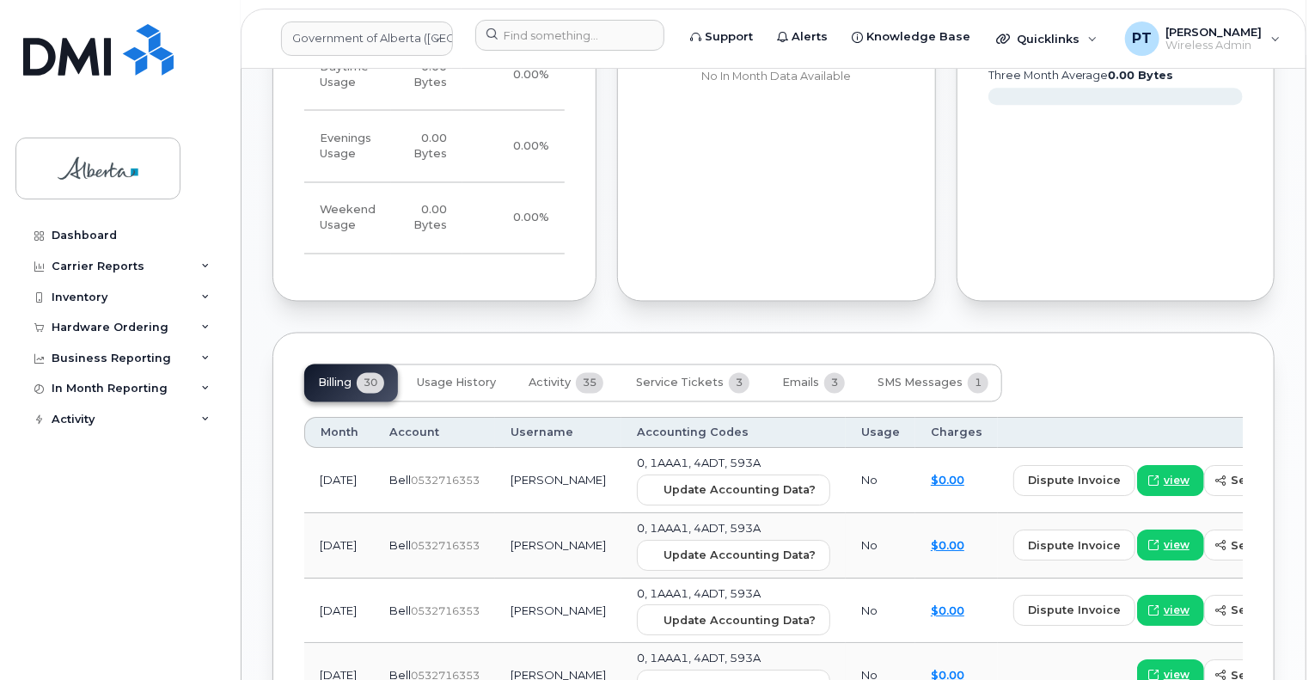
scroll to position [1634, 0]
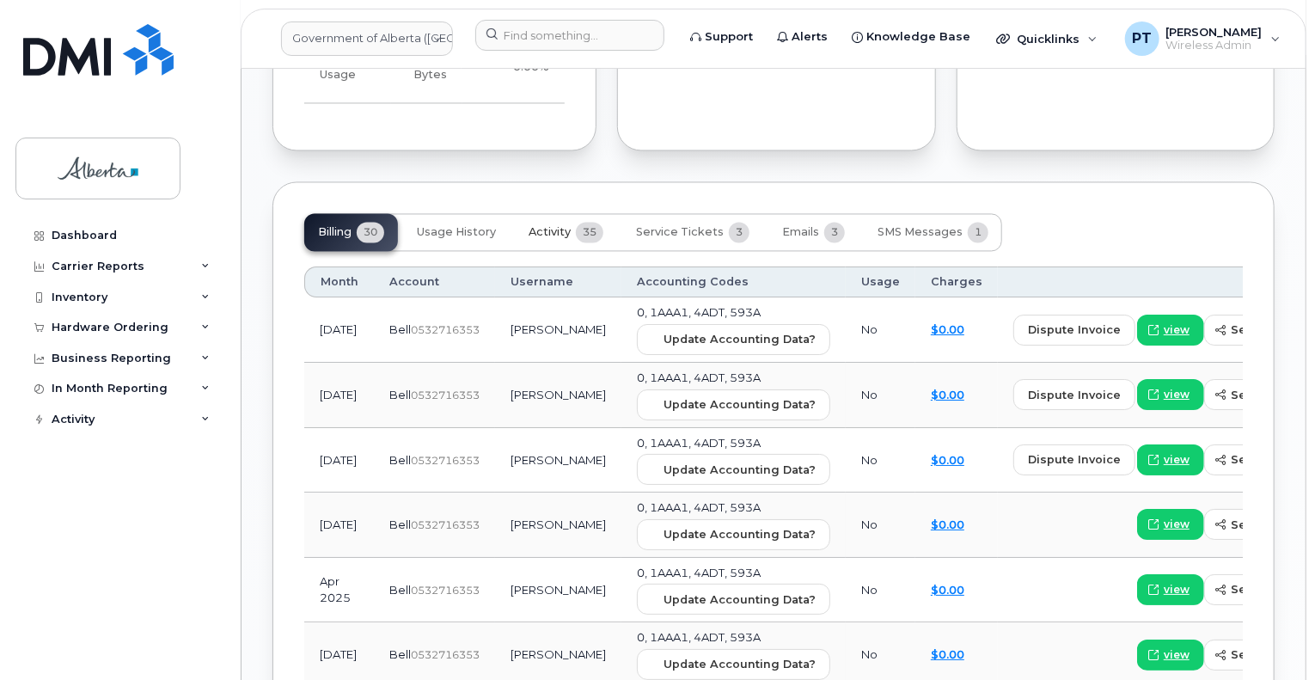
click at [553, 226] on span "Activity" at bounding box center [550, 233] width 42 height 14
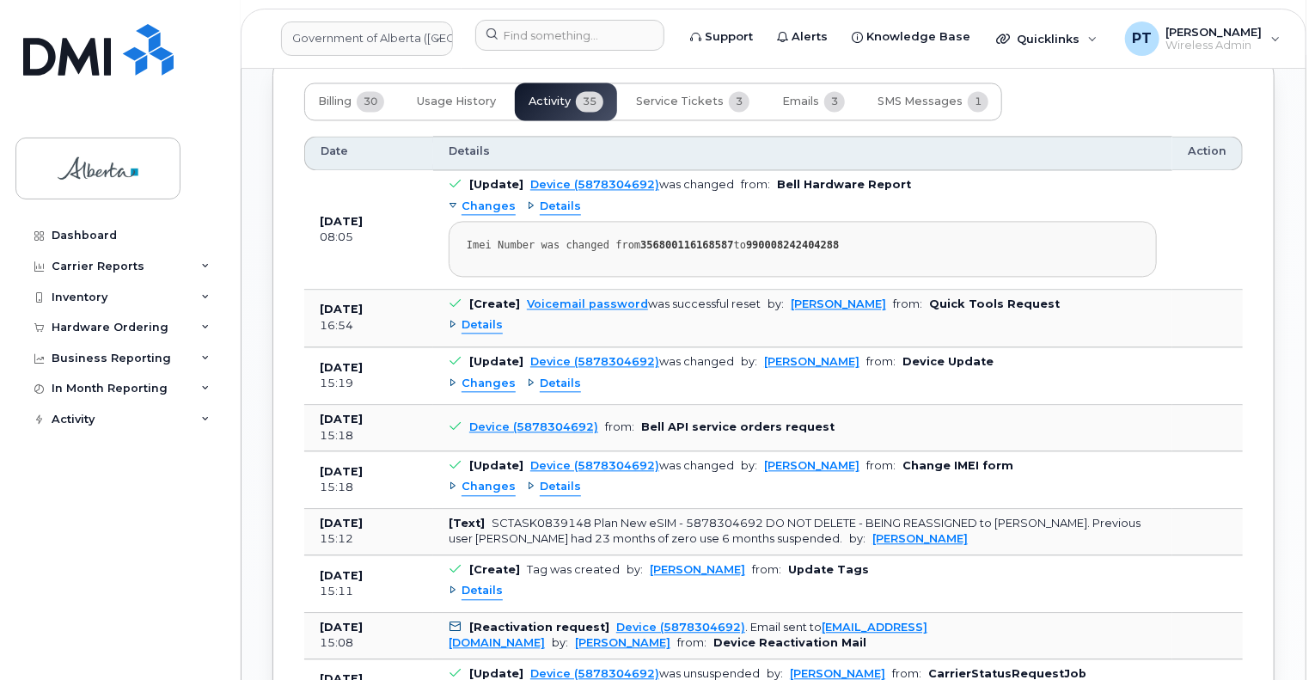
scroll to position [1806, 0]
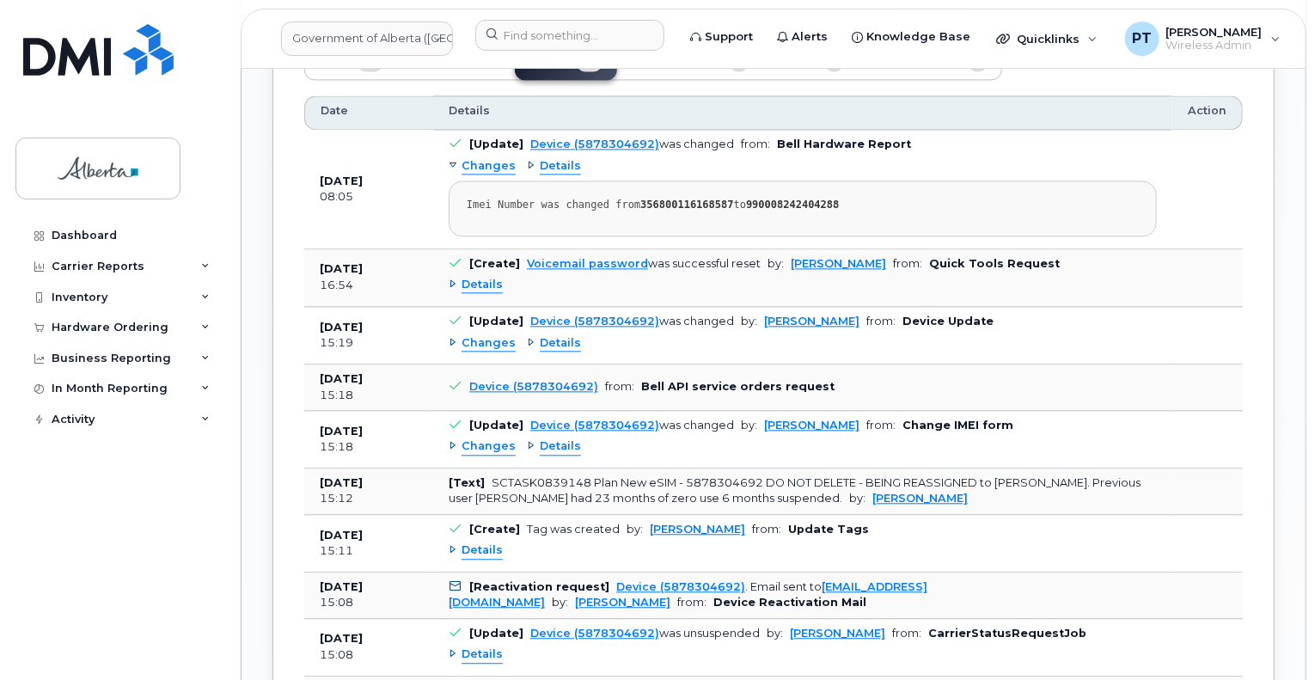
click at [790, 199] on strong "990008242404288" at bounding box center [792, 205] width 93 height 12
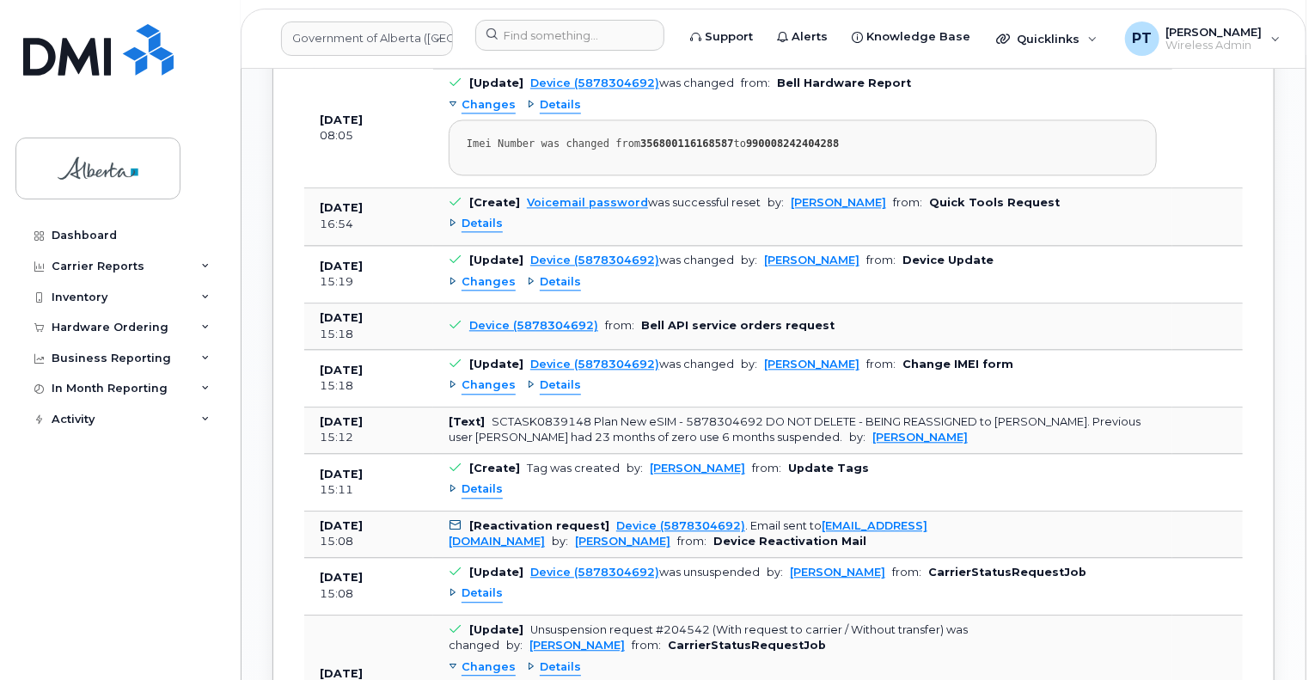
scroll to position [1892, 0]
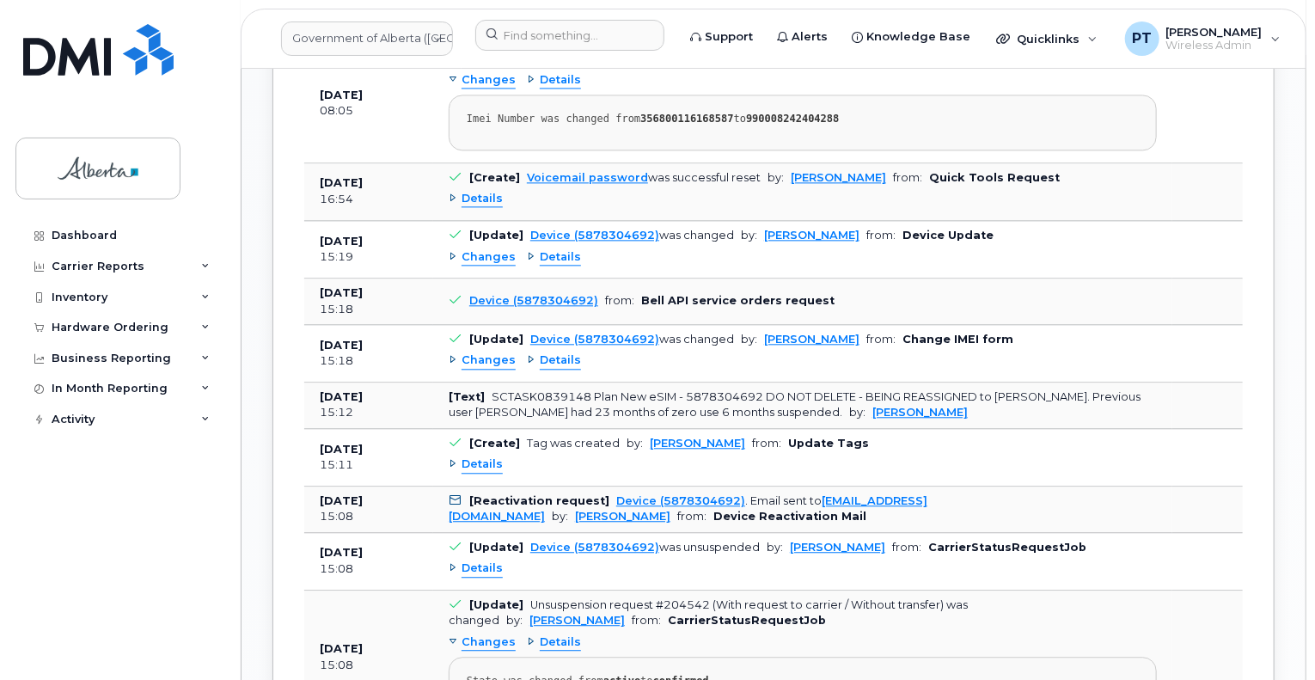
click at [489, 249] on span "Changes" at bounding box center [489, 257] width 54 height 16
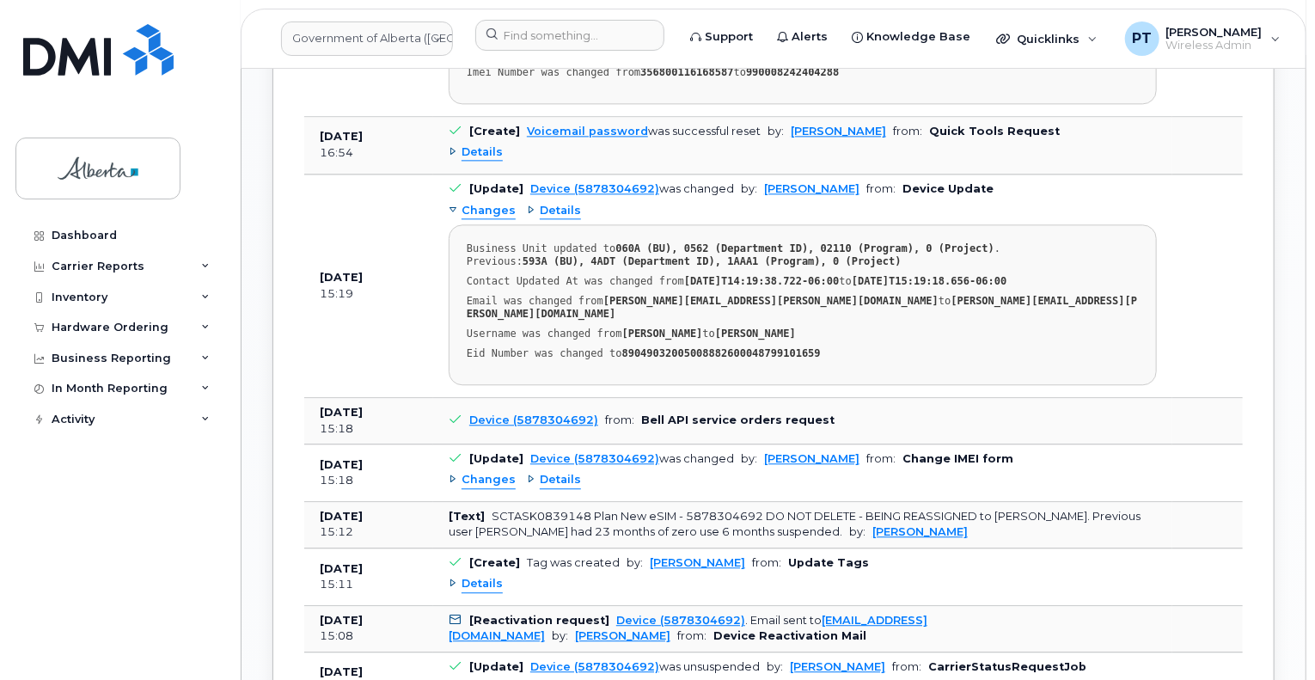
scroll to position [1977, 0]
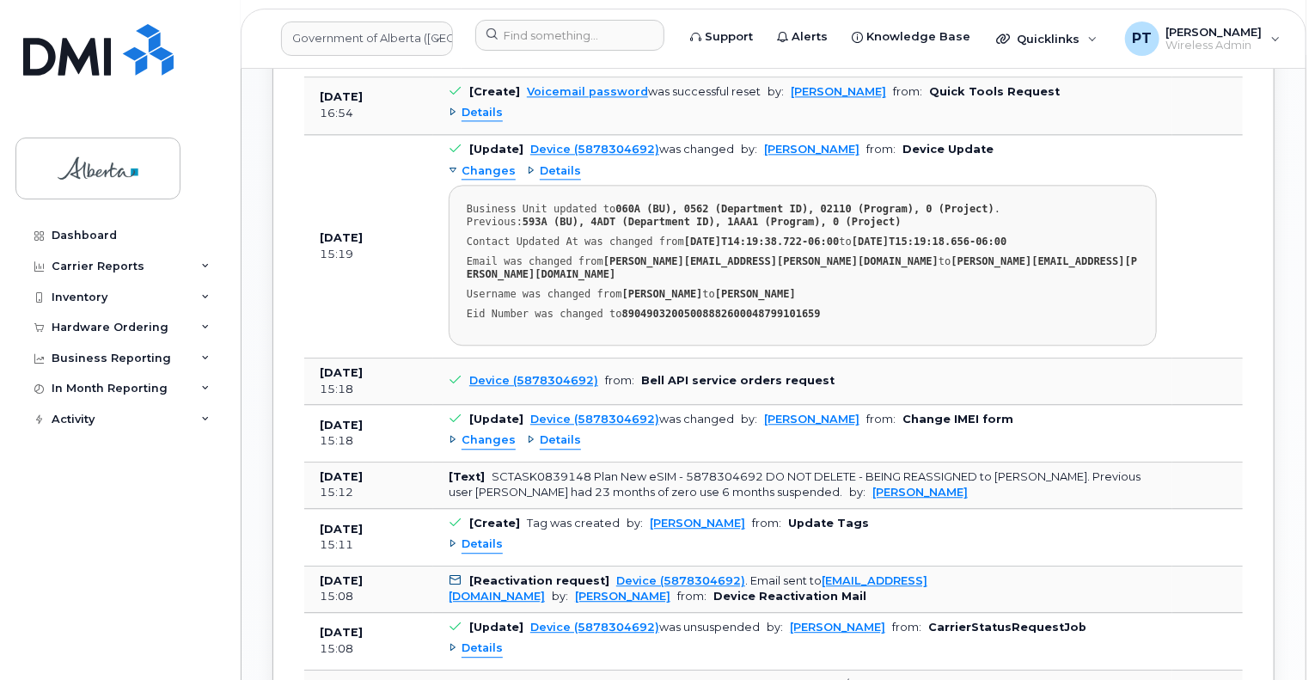
click at [481, 432] on span "Changes" at bounding box center [489, 440] width 54 height 16
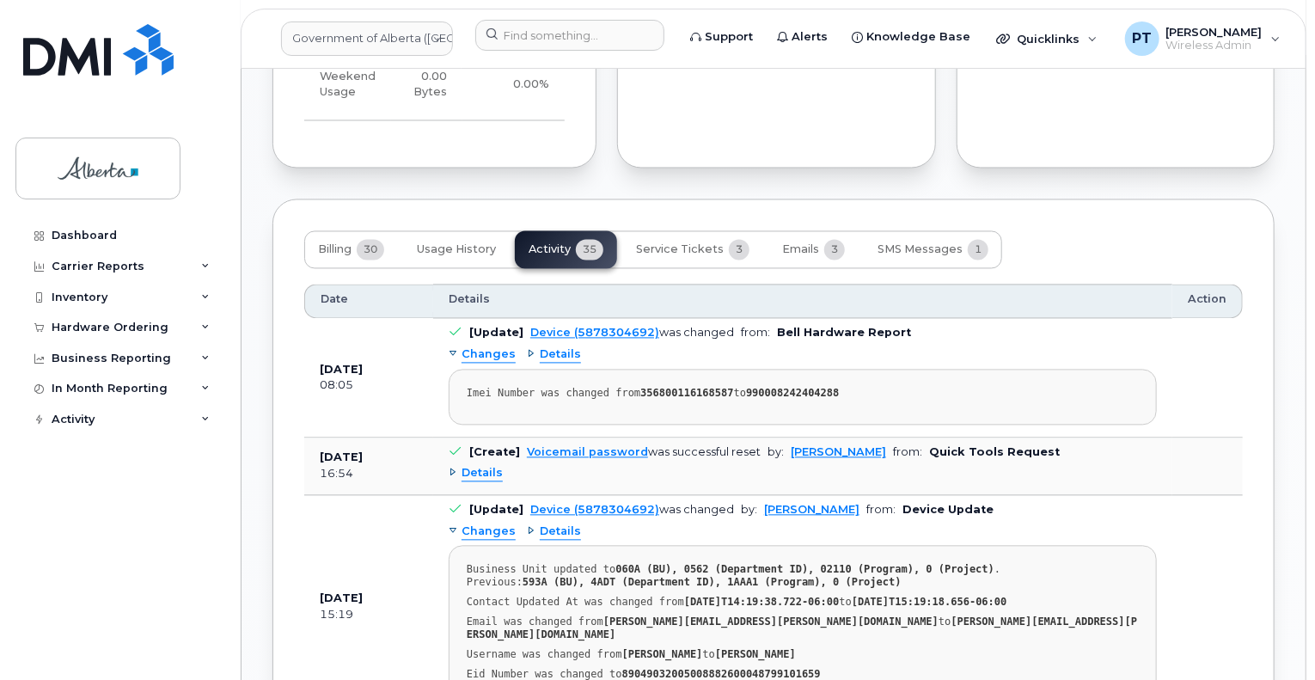
scroll to position [1634, 0]
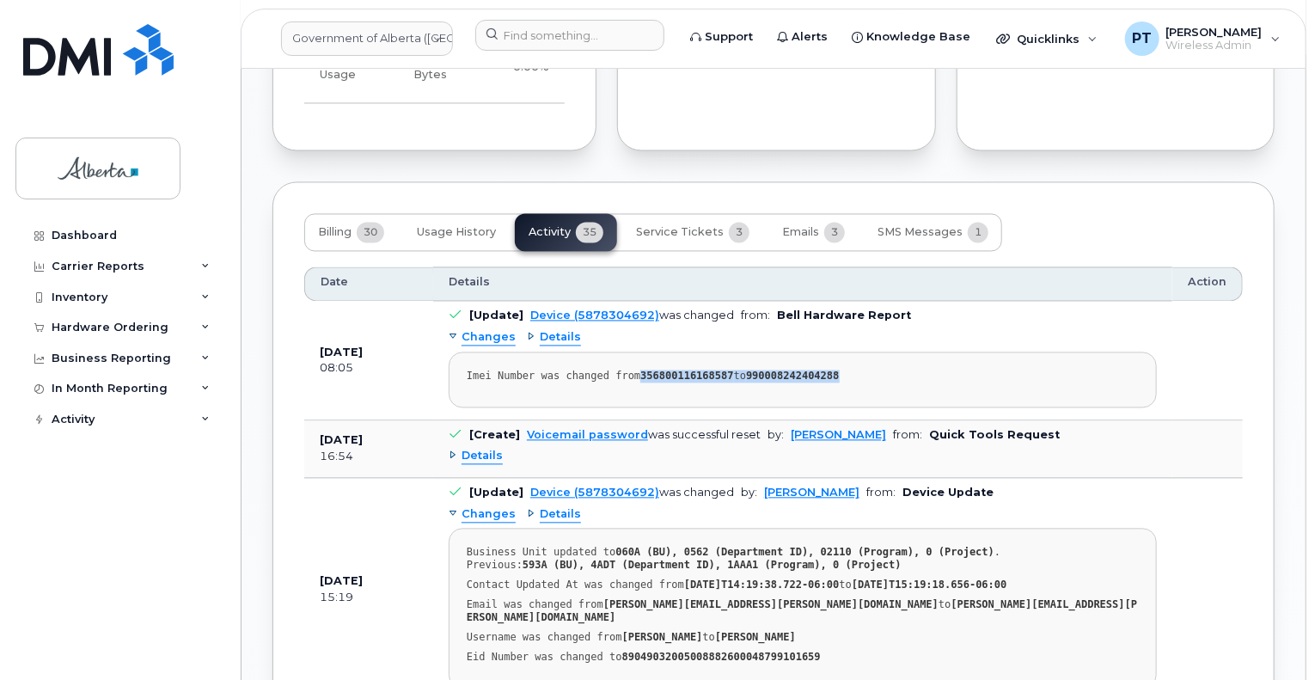
drag, startPoint x: 629, startPoint y: 340, endPoint x: 828, endPoint y: 329, distance: 198.9
click at [828, 353] on pre "Imei Number was changed from 356800116168587 to 990008242404288" at bounding box center [803, 381] width 708 height 56
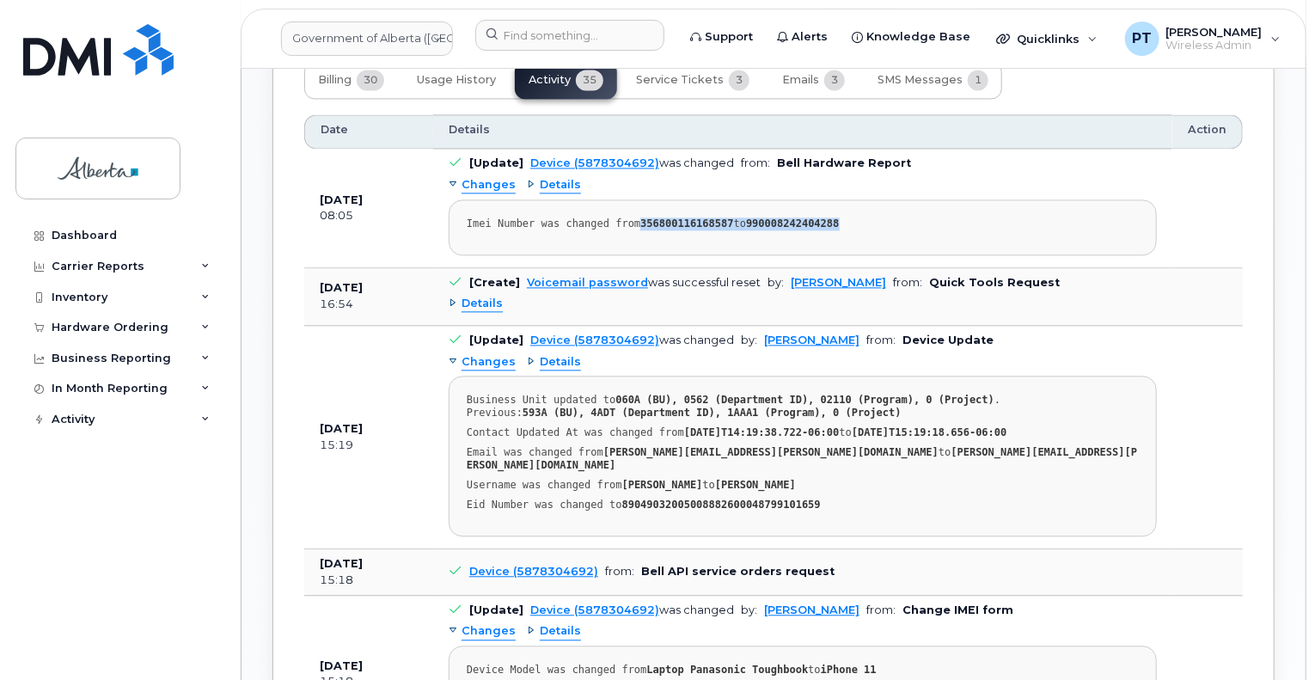
scroll to position [1548, 0]
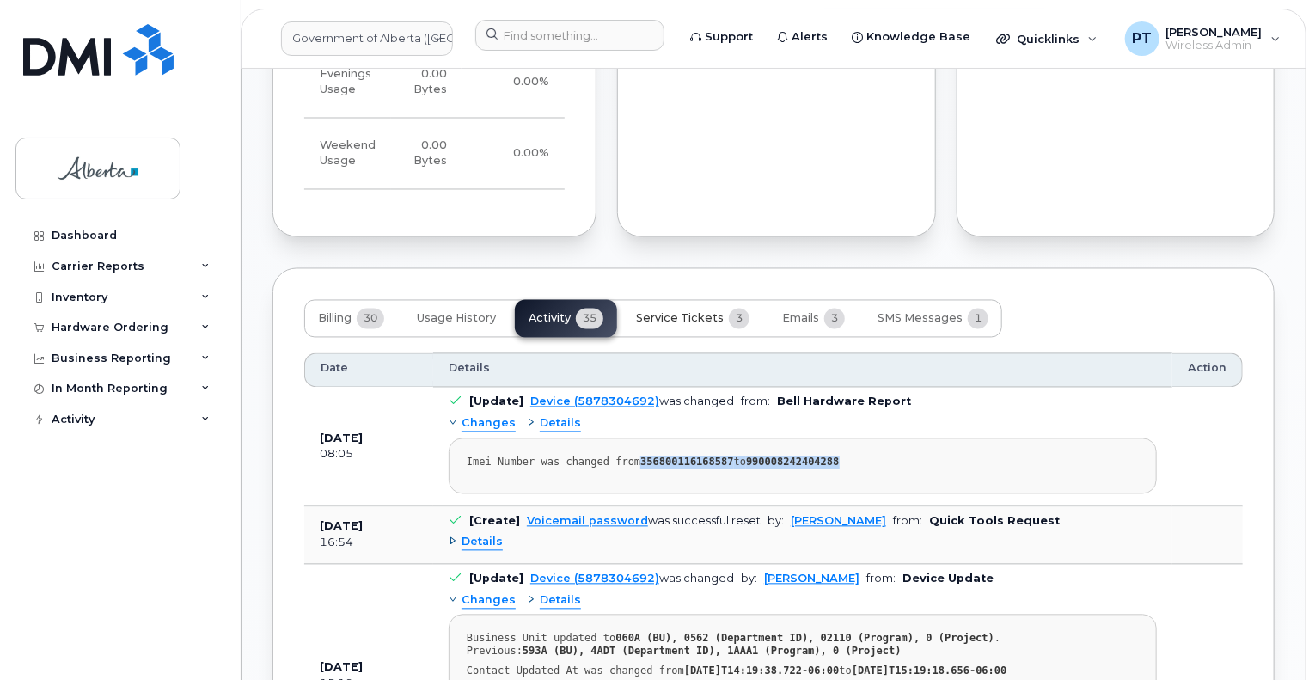
click at [688, 312] on span "Service Tickets" at bounding box center [680, 319] width 88 height 14
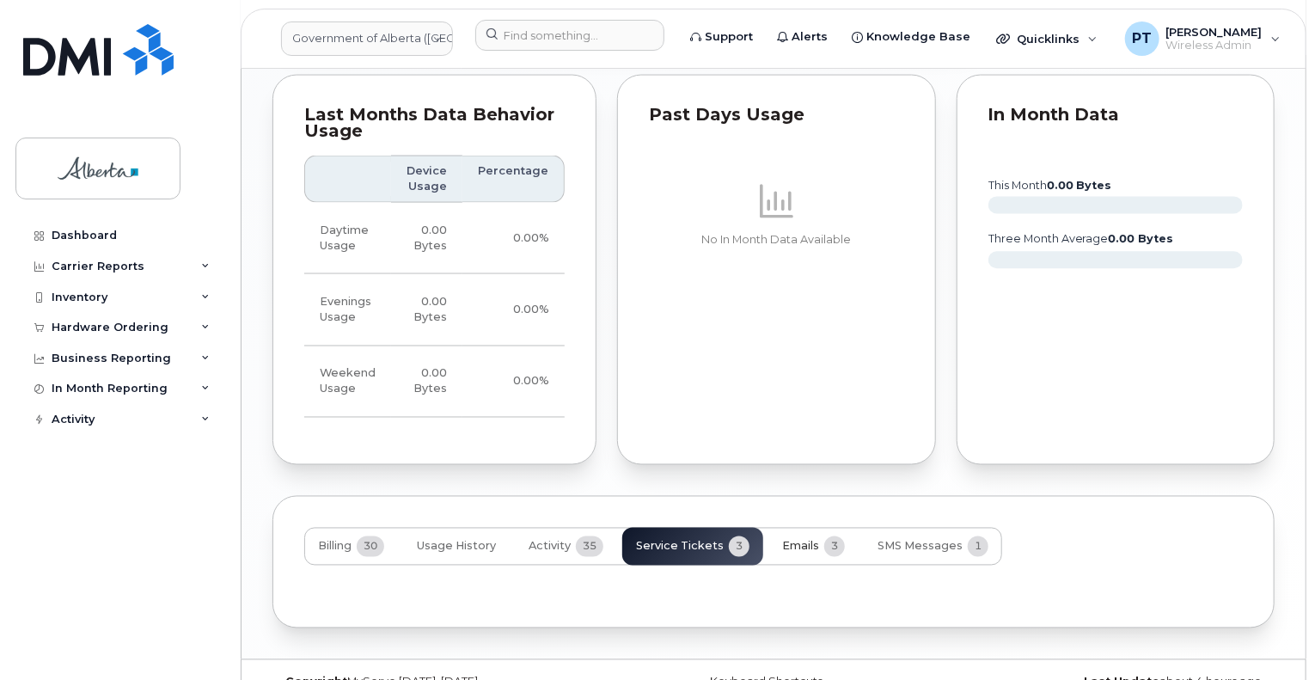
scroll to position [1455, 0]
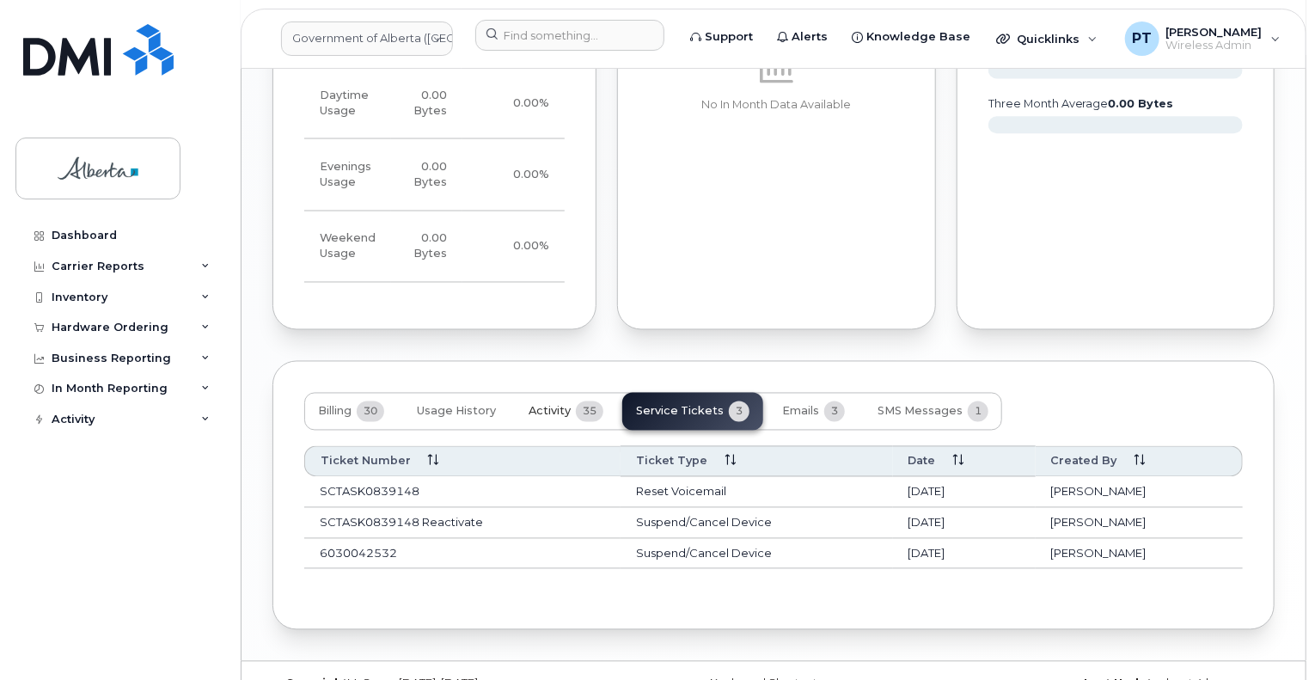
click at [548, 405] on span "Activity" at bounding box center [550, 412] width 42 height 14
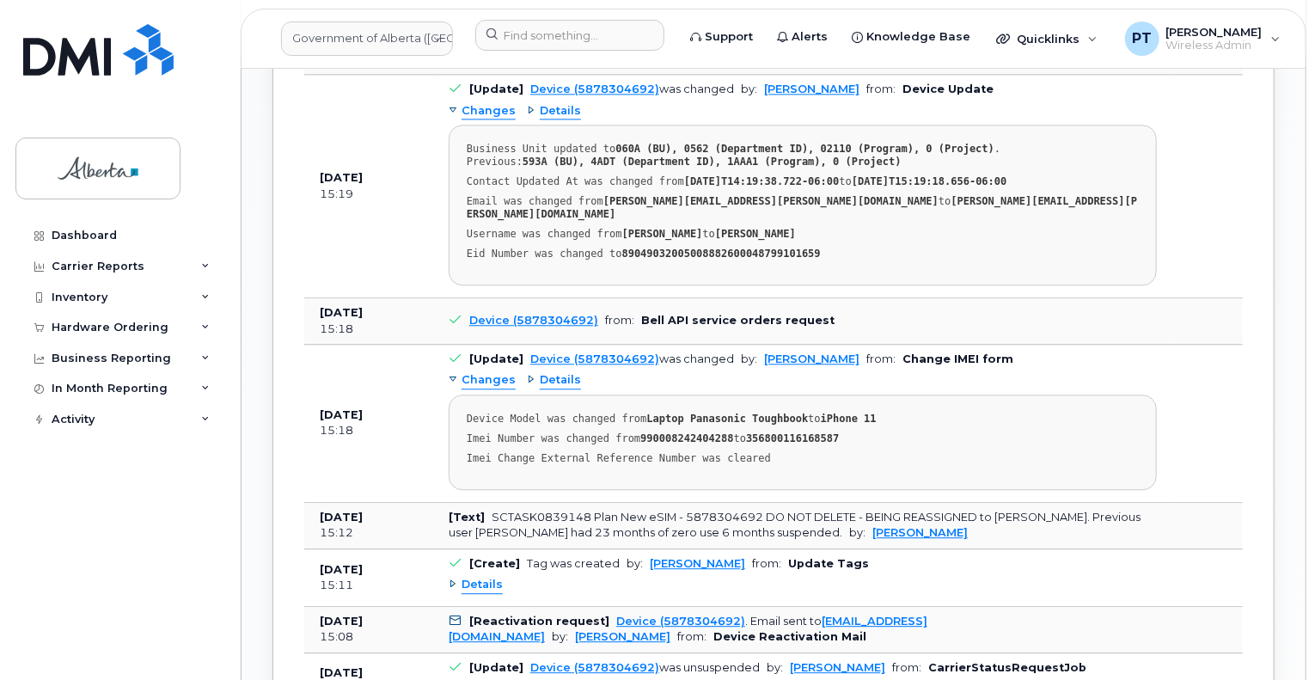
scroll to position [2057, 0]
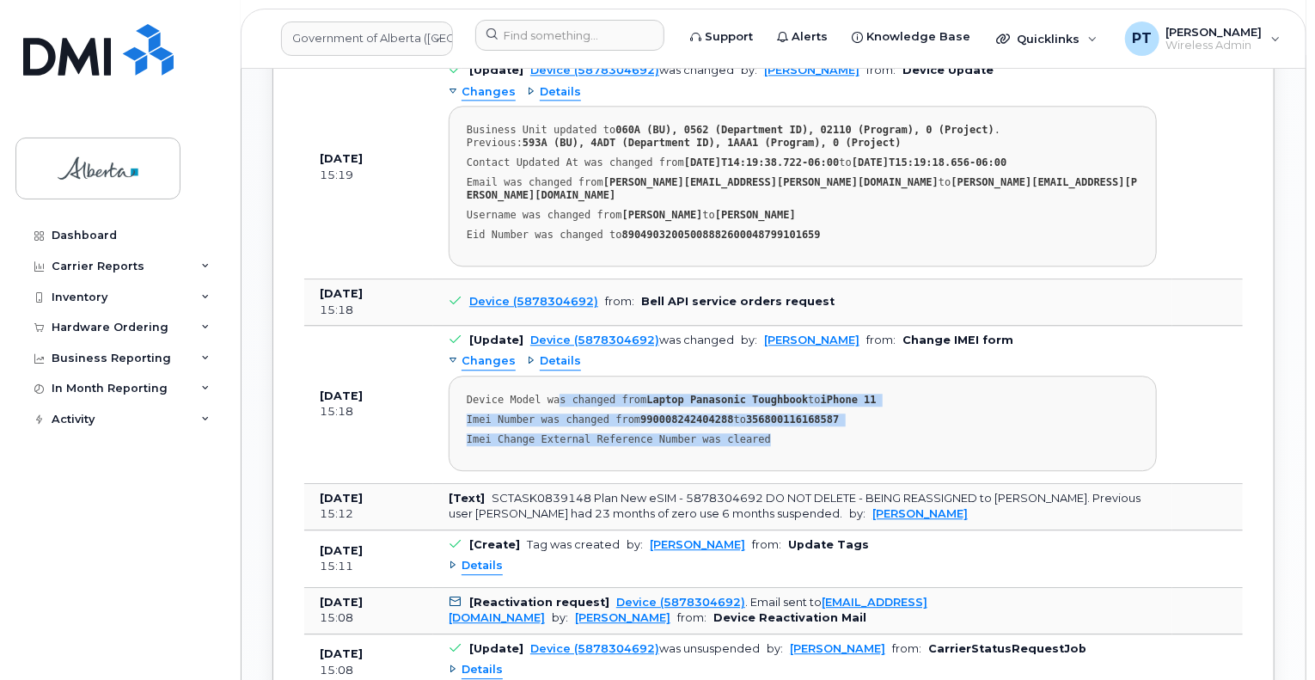
drag, startPoint x: 550, startPoint y: 353, endPoint x: 784, endPoint y: 388, distance: 236.5
click at [784, 388] on pre "Device Model was changed from Laptop Panasonic Toughbook to iPhone 11 Imei Numb…" at bounding box center [803, 423] width 708 height 95
click at [865, 376] on pre "Device Model was changed from Laptop Panasonic Toughbook to iPhone 11 Imei Numb…" at bounding box center [803, 423] width 708 height 95
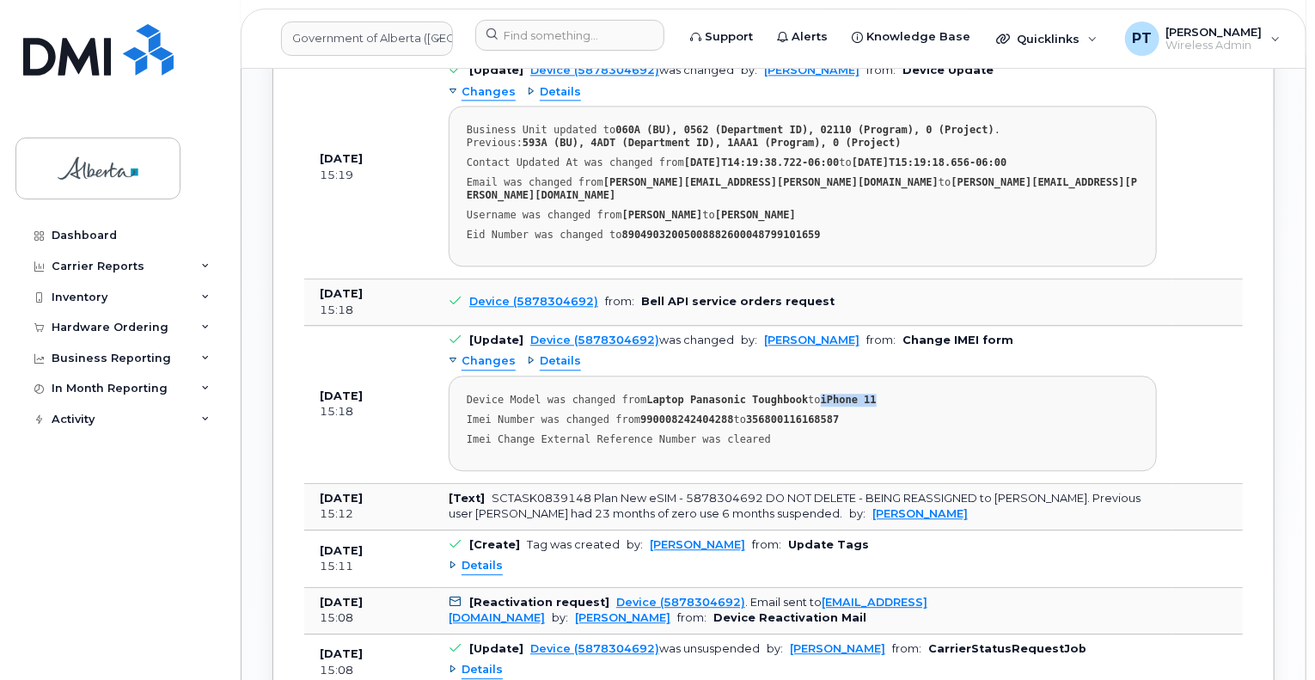
drag, startPoint x: 797, startPoint y: 355, endPoint x: 862, endPoint y: 353, distance: 65.4
click at [862, 394] on div "Device Model was changed from Laptop Panasonic Toughbook to iPhone 11" at bounding box center [803, 400] width 672 height 13
drag, startPoint x: 730, startPoint y: 374, endPoint x: 826, endPoint y: 380, distance: 96.5
click at [823, 414] on div "Imei Number was changed from 990008242404288 to 356800116168587" at bounding box center [803, 420] width 672 height 13
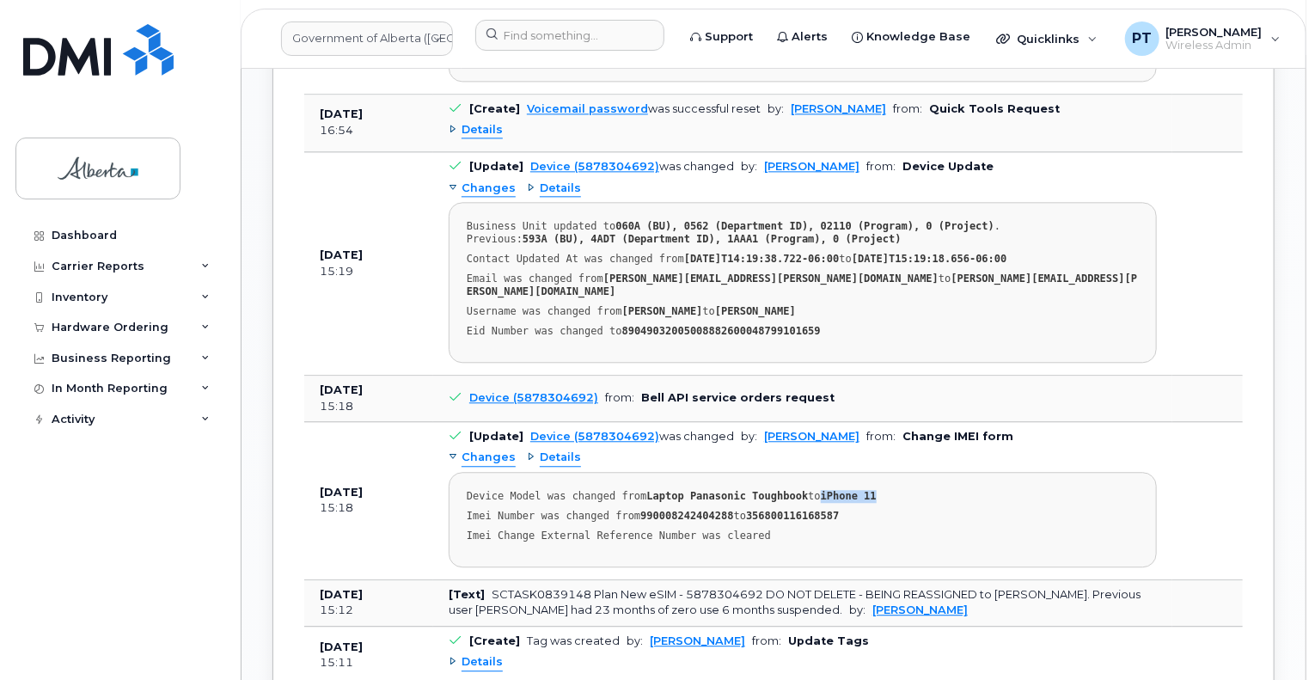
scroll to position [1971, 0]
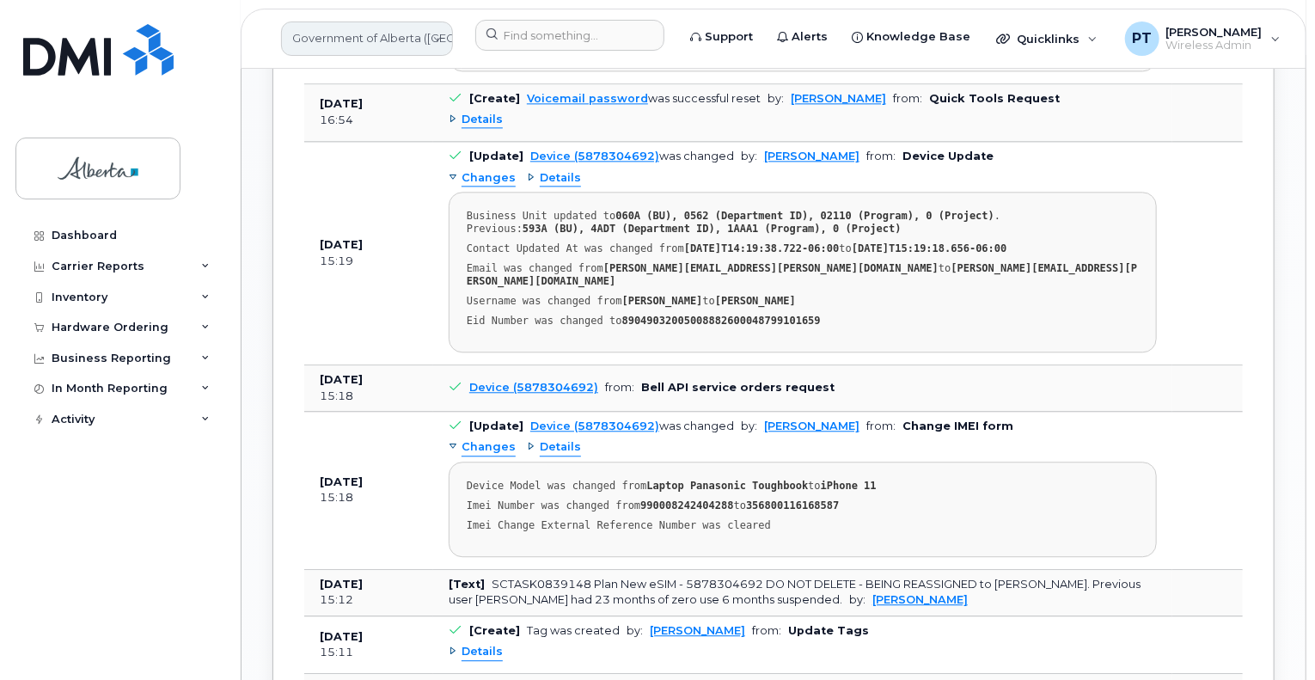
click at [351, 43] on link "Government of Alberta ([GEOGRAPHIC_DATA])" at bounding box center [367, 38] width 172 height 34
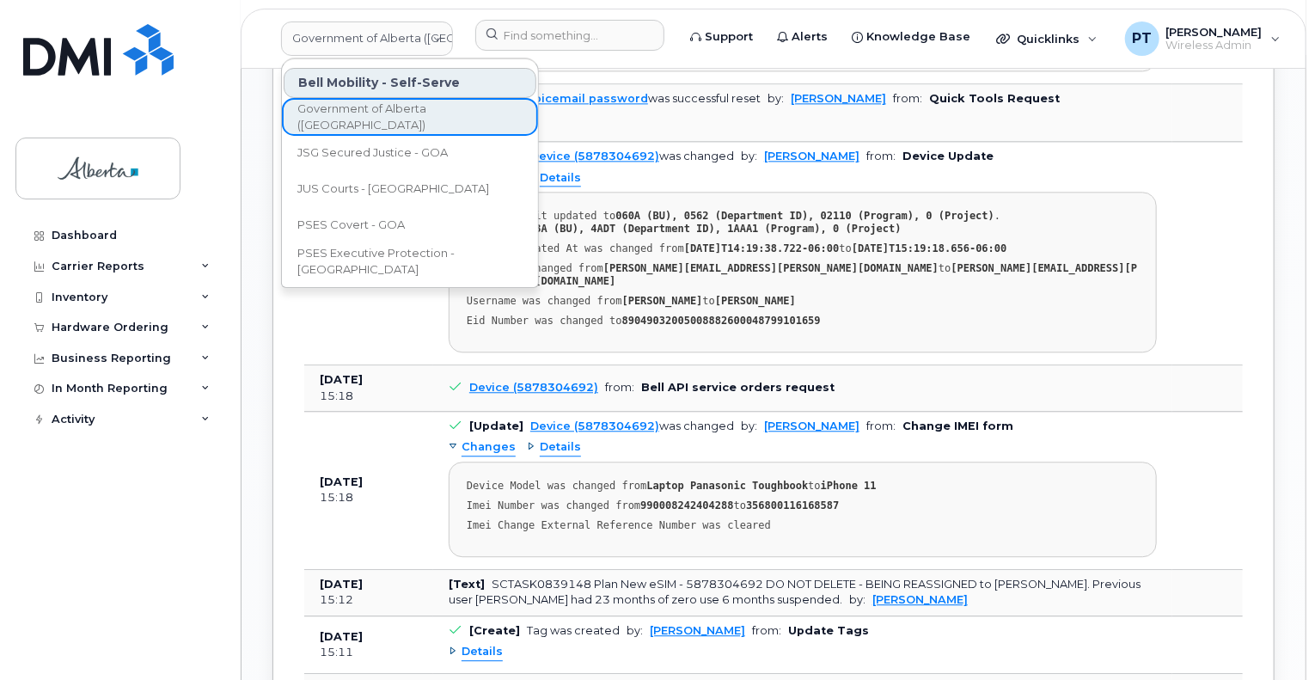
click at [926, 164] on div "Changes Details Business Unit updated to 060A (BU), 0562 (Department ID), 02110…" at bounding box center [803, 258] width 708 height 188
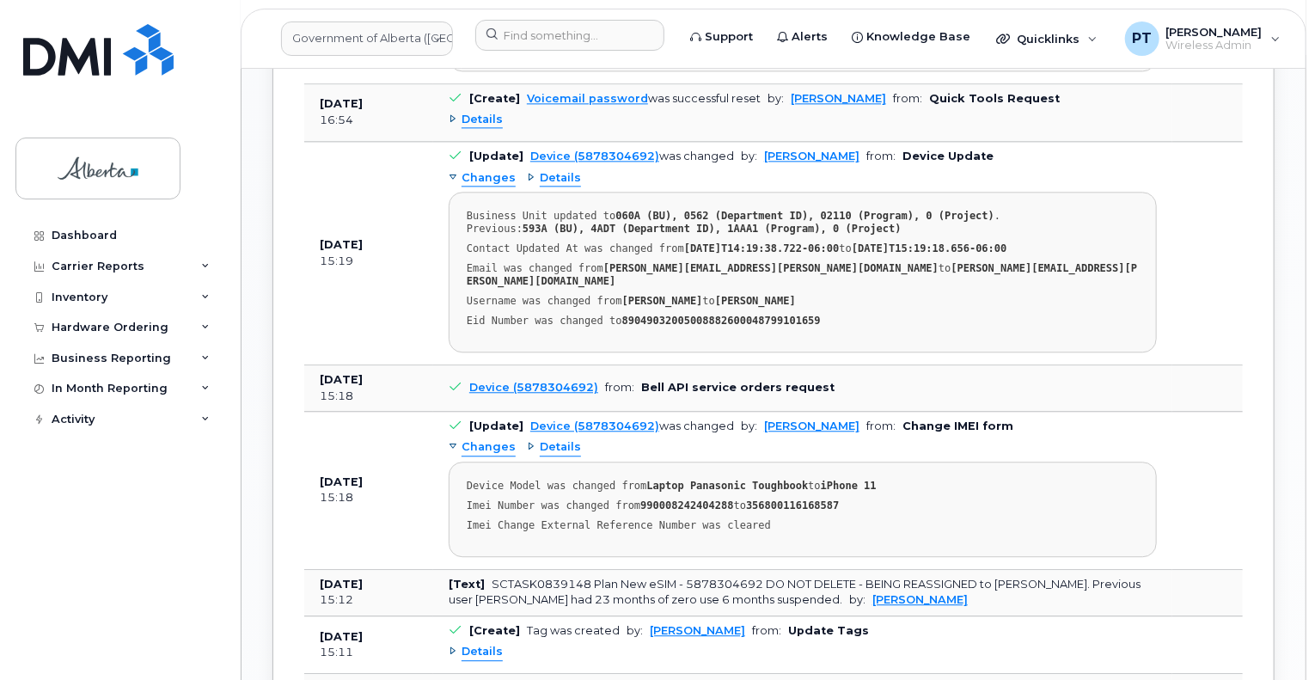
click at [316, 616] on td "Aug 27, 2025 15:11" at bounding box center [368, 645] width 129 height 58
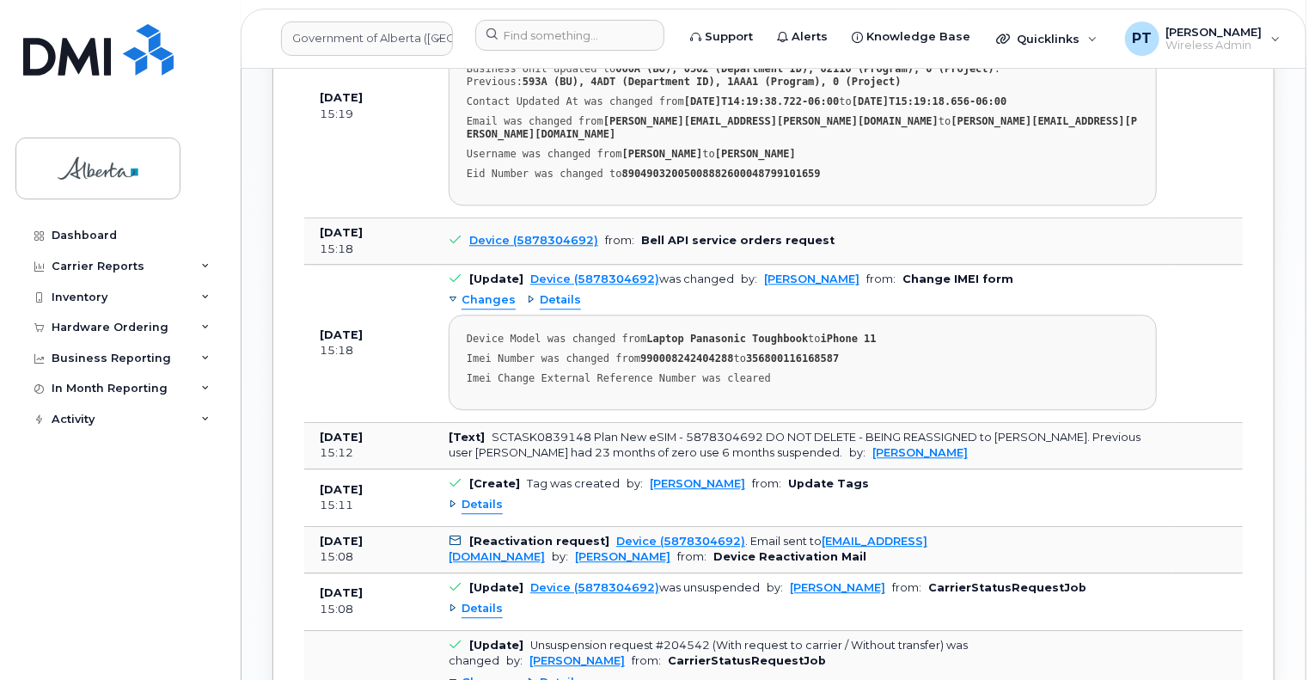
scroll to position [2143, 0]
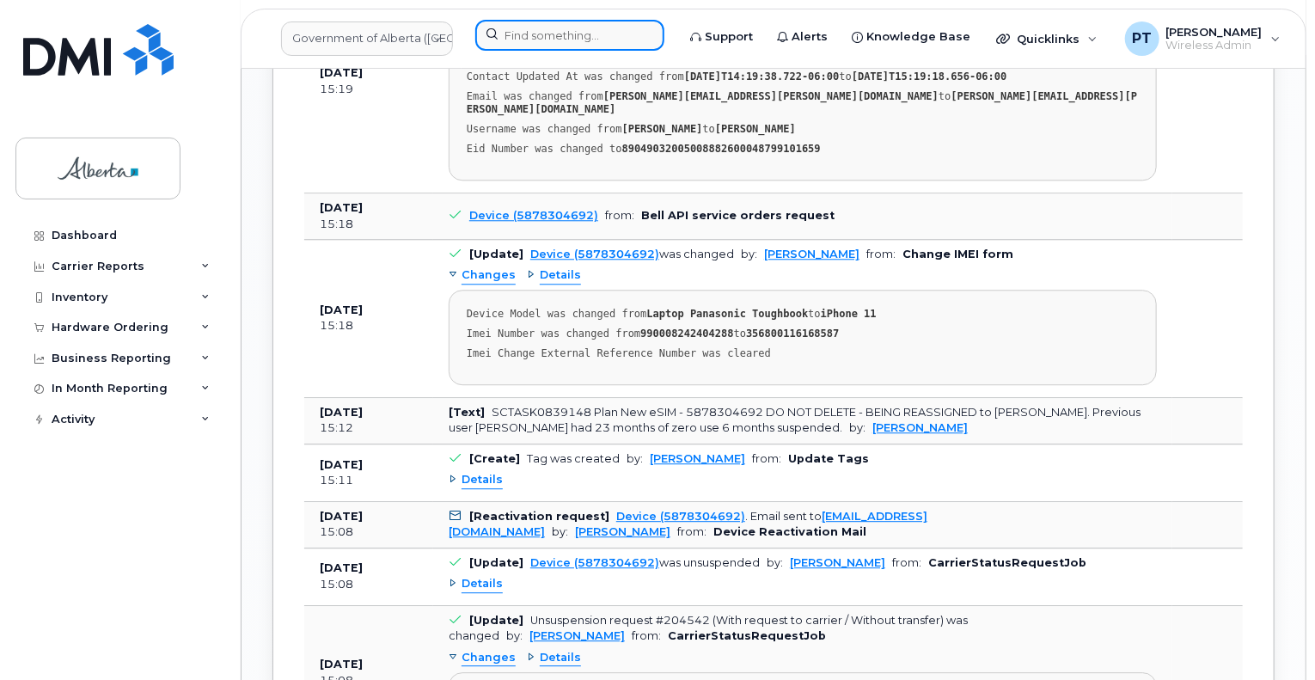
click at [526, 38] on input at bounding box center [569, 35] width 189 height 31
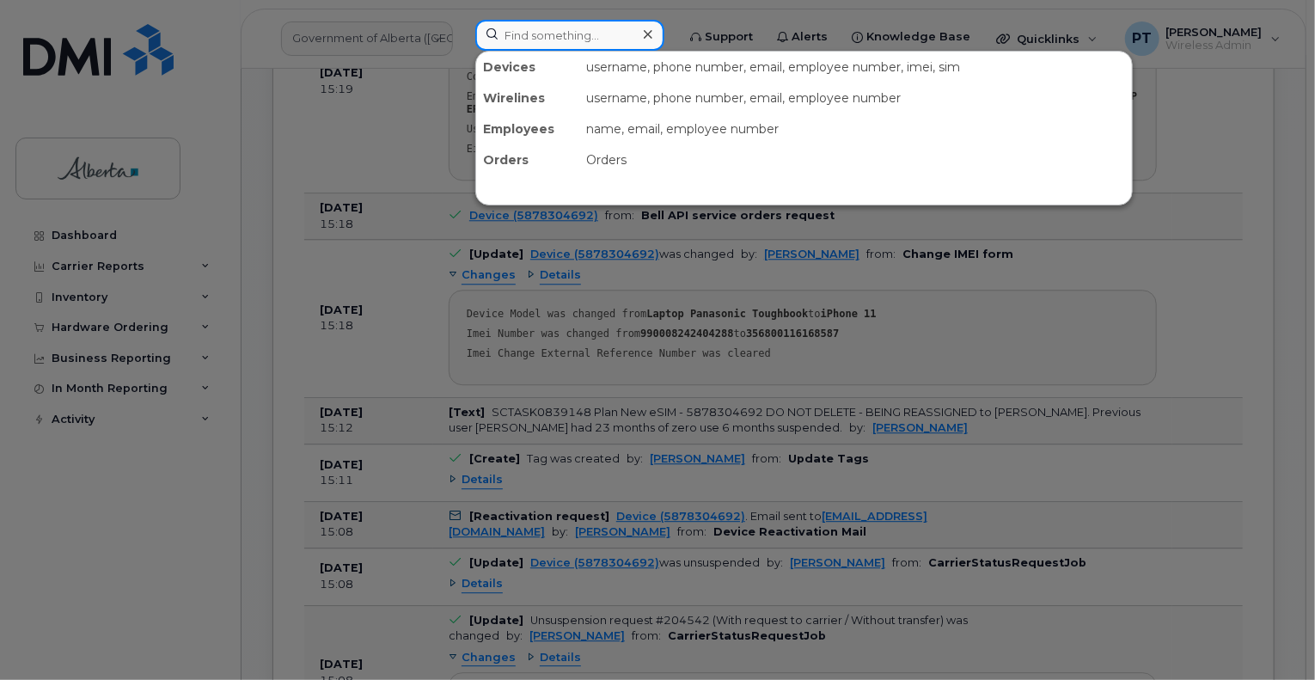
paste input "5875850845"
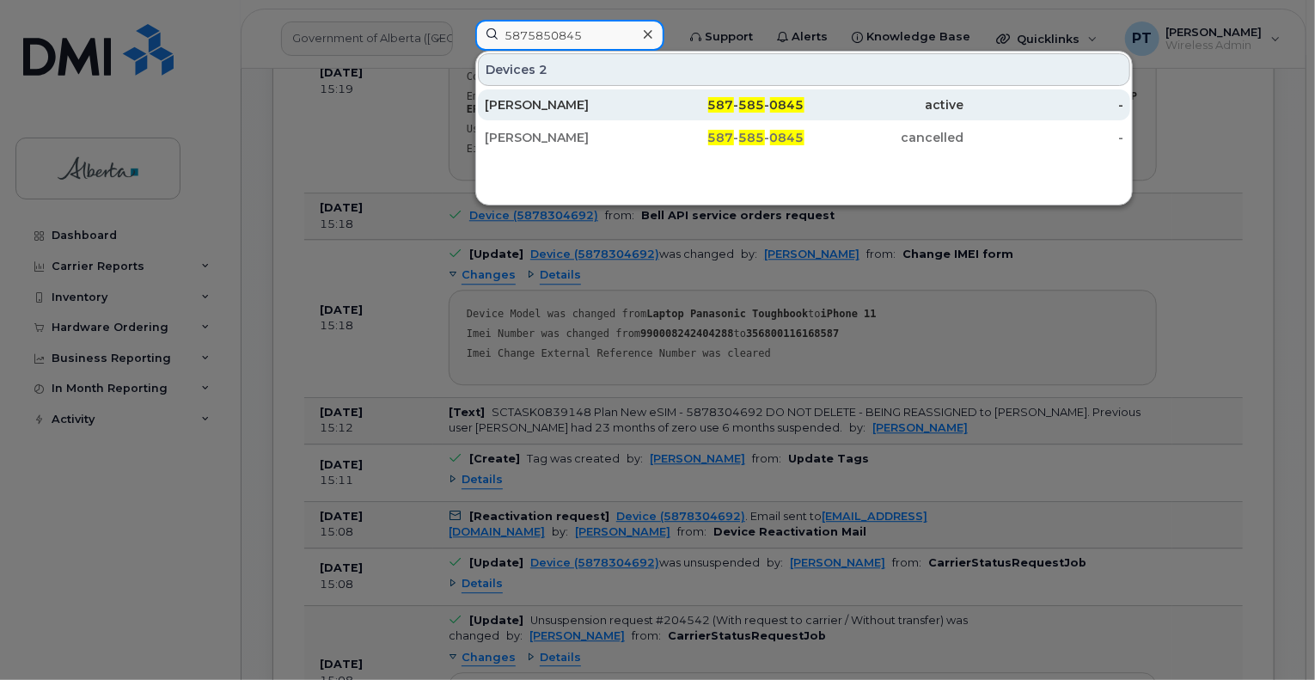
type input "5875850845"
click at [537, 102] on div "Jeff Pakenham" at bounding box center [565, 104] width 160 height 17
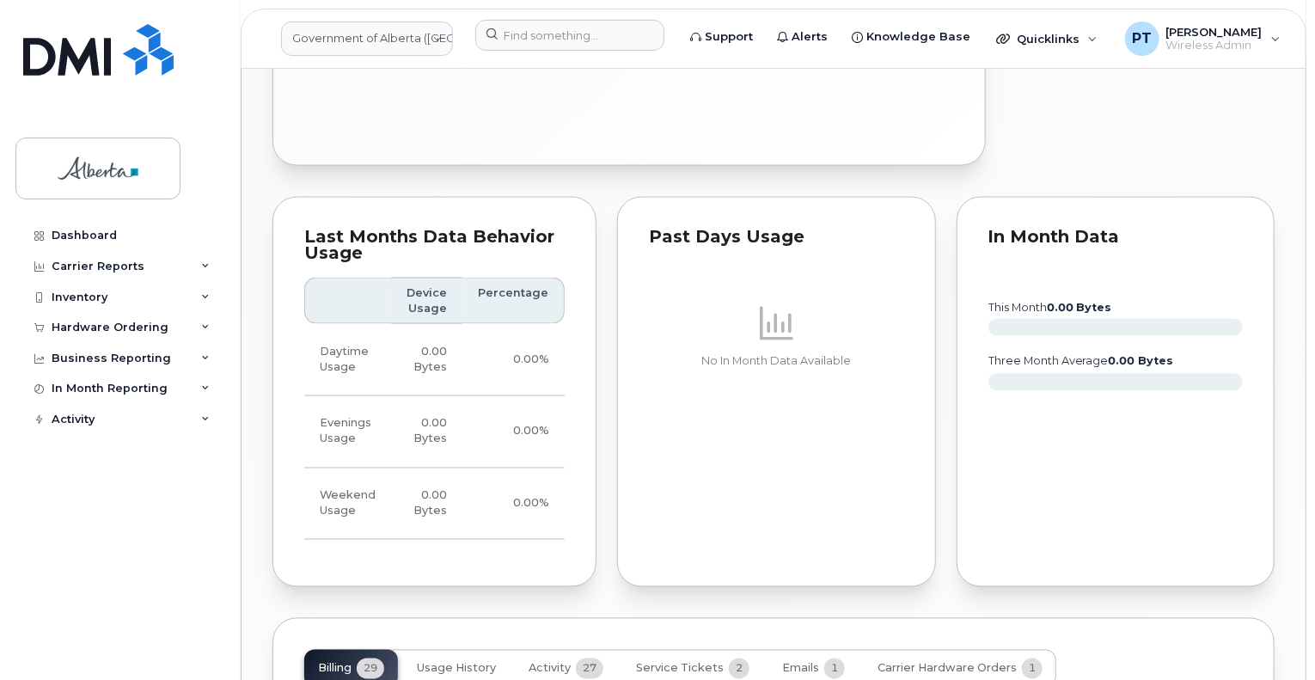
scroll to position [1548, 0]
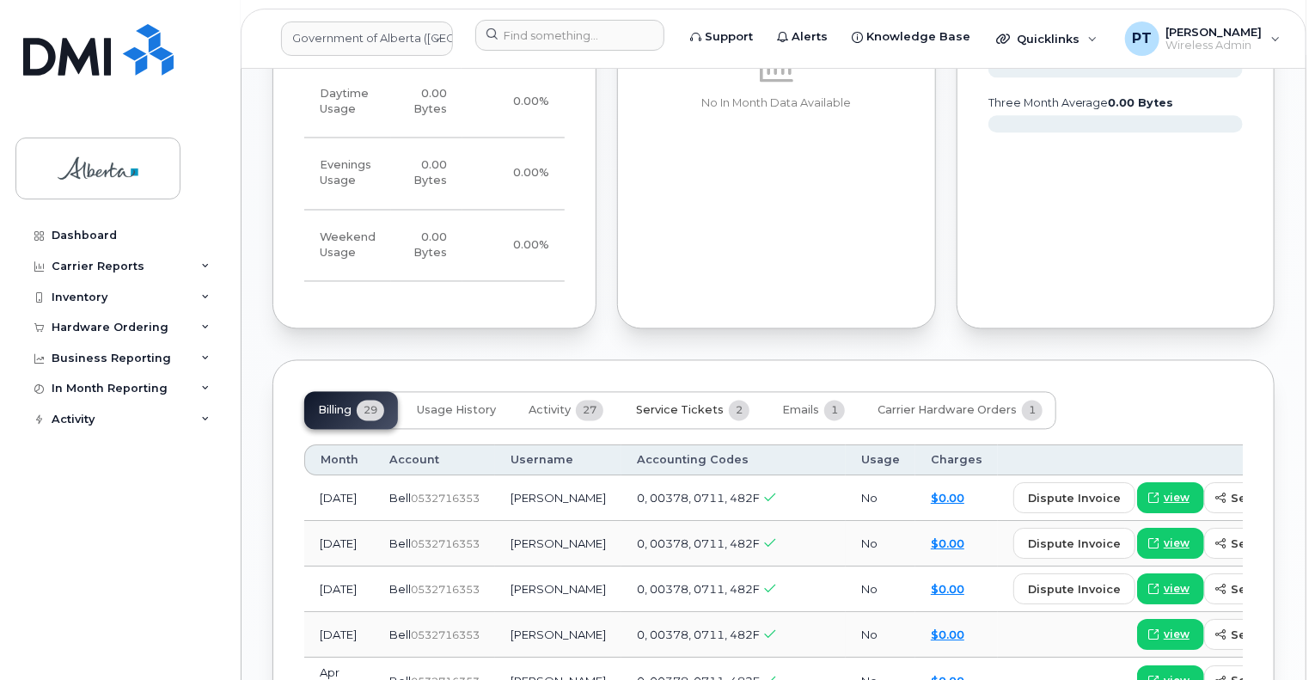
click at [698, 404] on span "Service Tickets" at bounding box center [680, 411] width 88 height 14
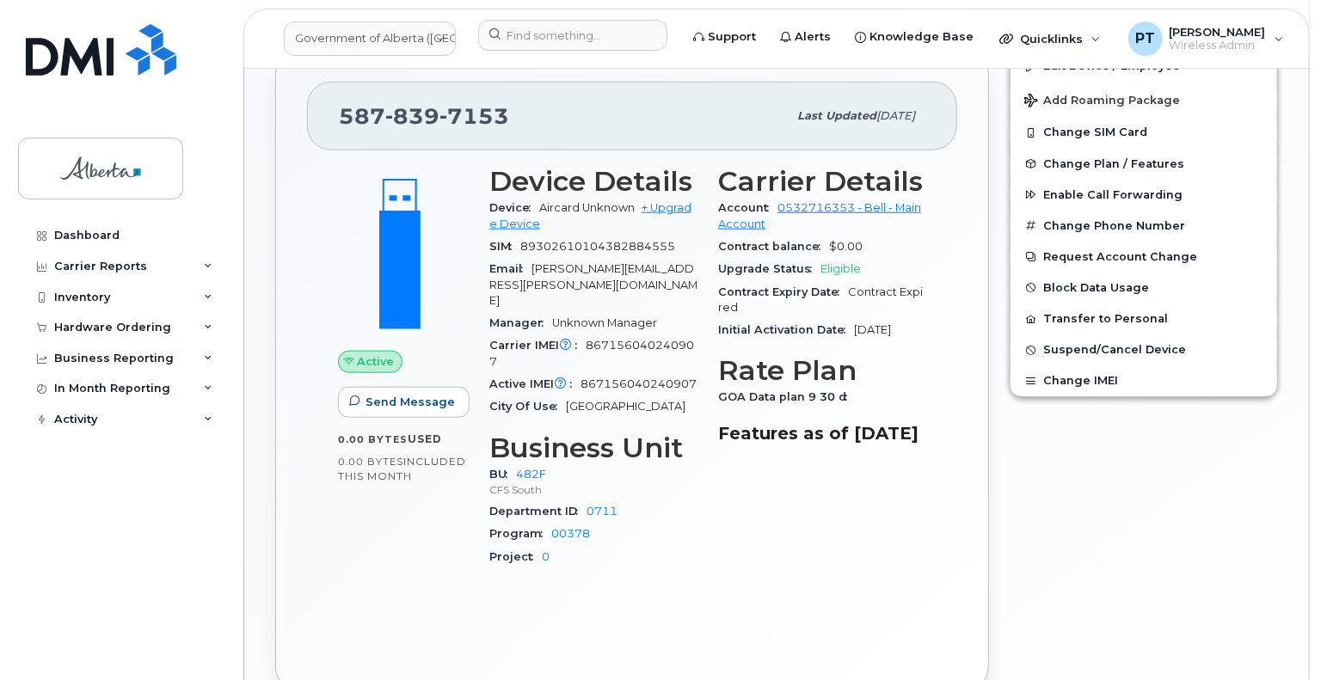
scroll to position [571, 0]
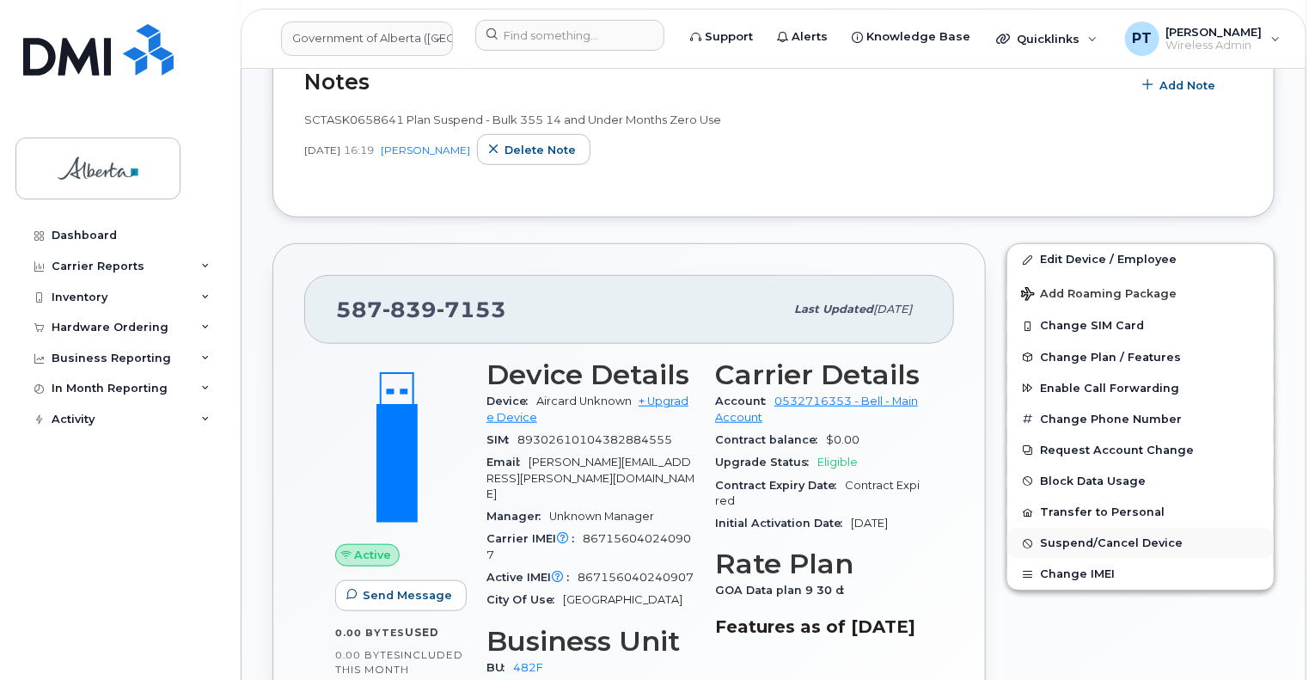
click at [1091, 537] on span "Suspend/Cancel Device" at bounding box center [1111, 543] width 143 height 13
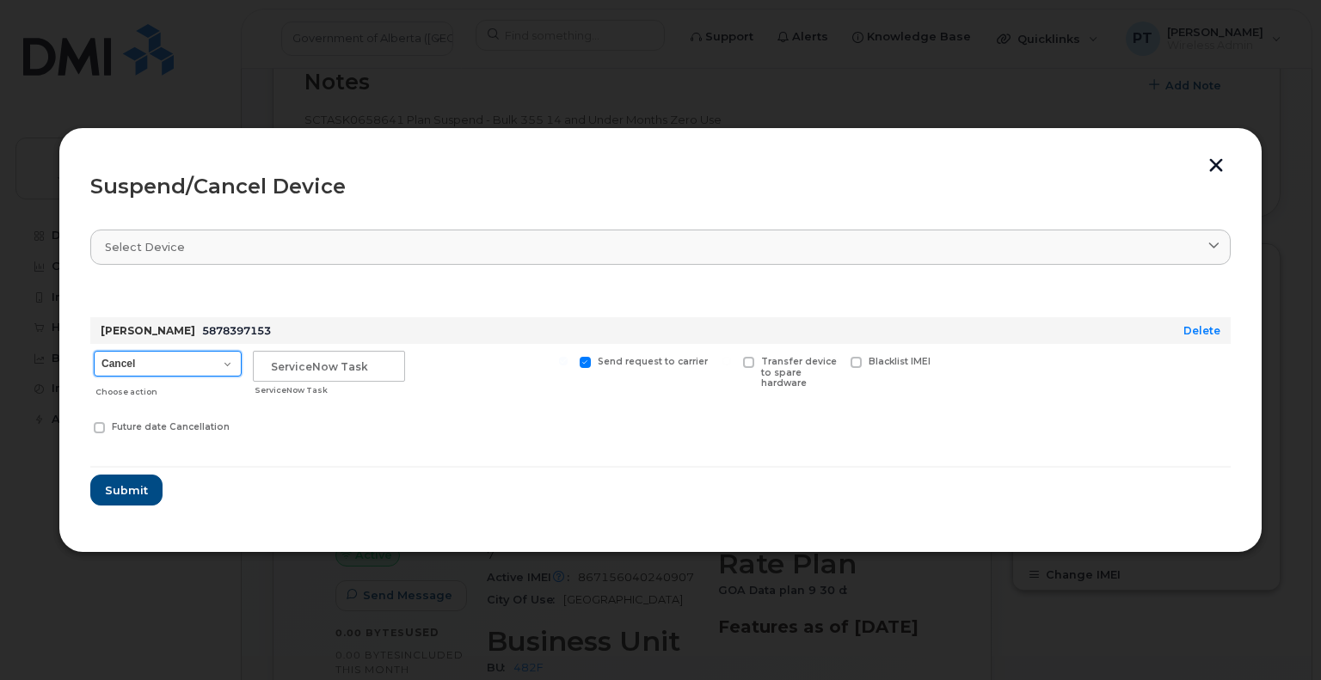
click at [179, 366] on select "Cancel Suspend - Extend Suspension Suspend - Reduced Rate Suspend - Lost Device…" at bounding box center [168, 364] width 148 height 26
select select "[object Object]"
click at [94, 351] on select "Cancel Suspend - Extend Suspension Suspend - Reduced Rate Suspend - Lost Device…" at bounding box center [168, 364] width 148 height 26
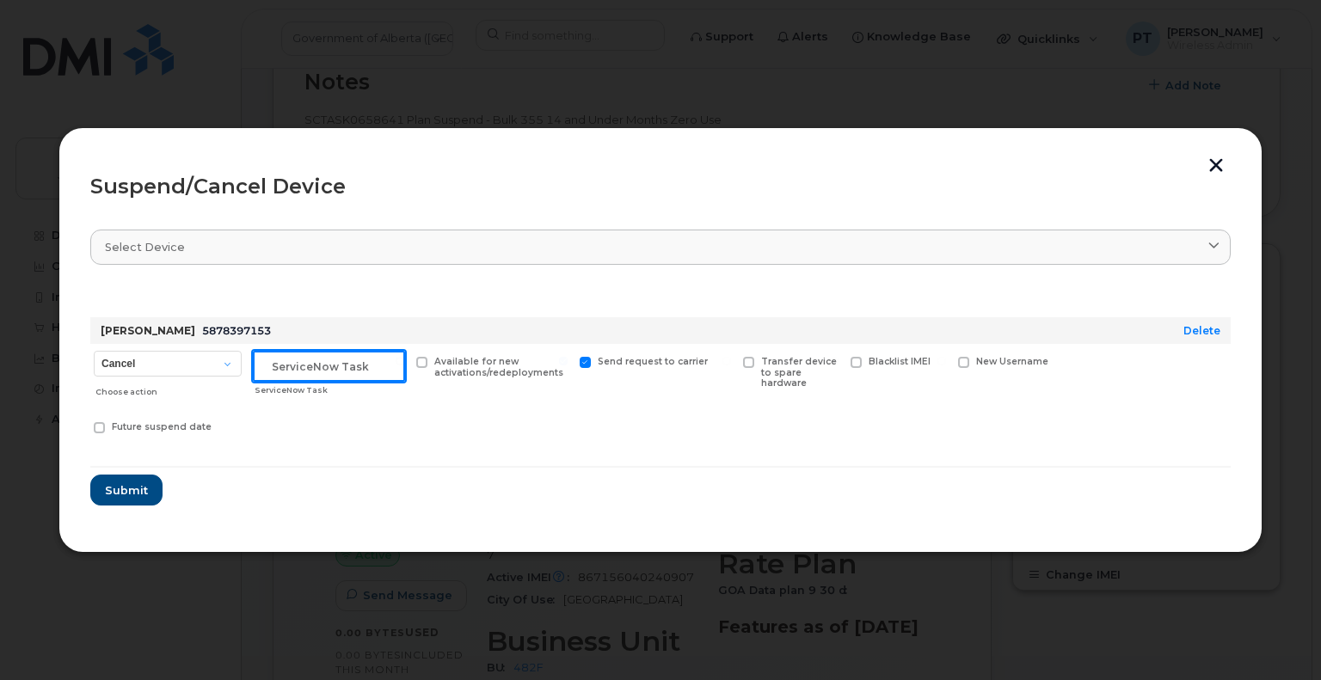
click at [335, 365] on input "text" at bounding box center [329, 366] width 152 height 31
paste input "SCTASK0839956"
type input "SCTASK0839956 Suspend"
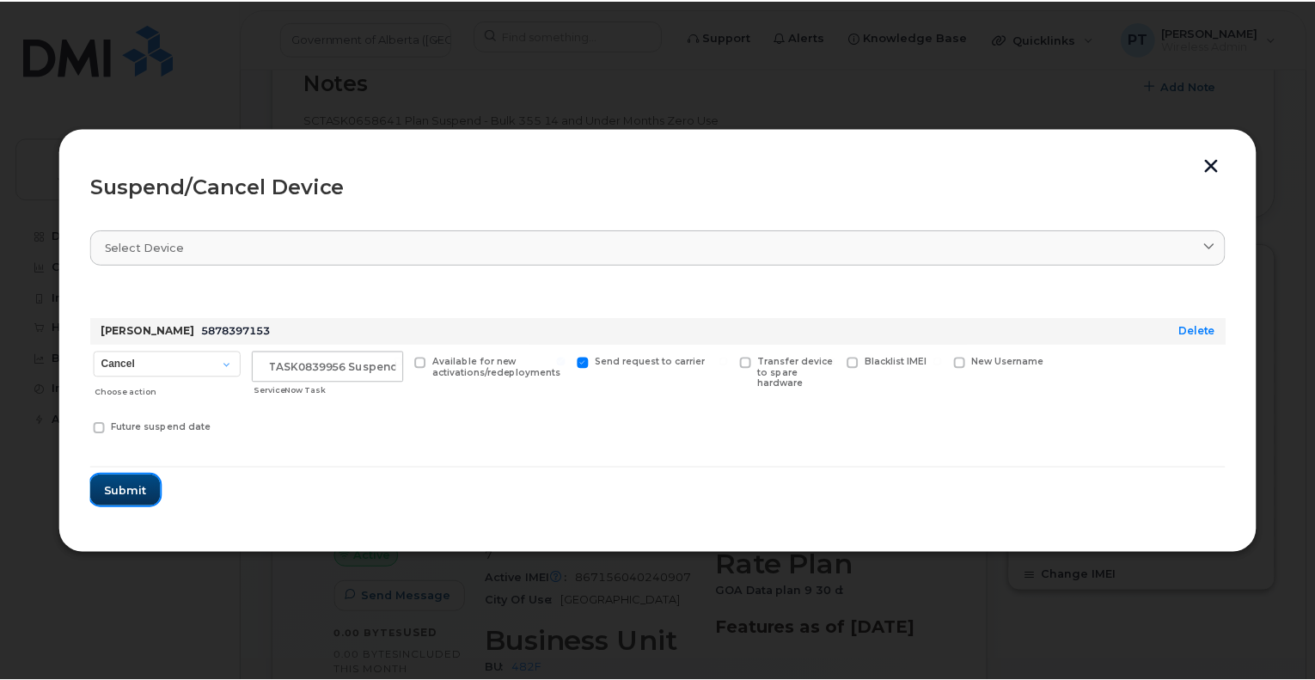
scroll to position [0, 0]
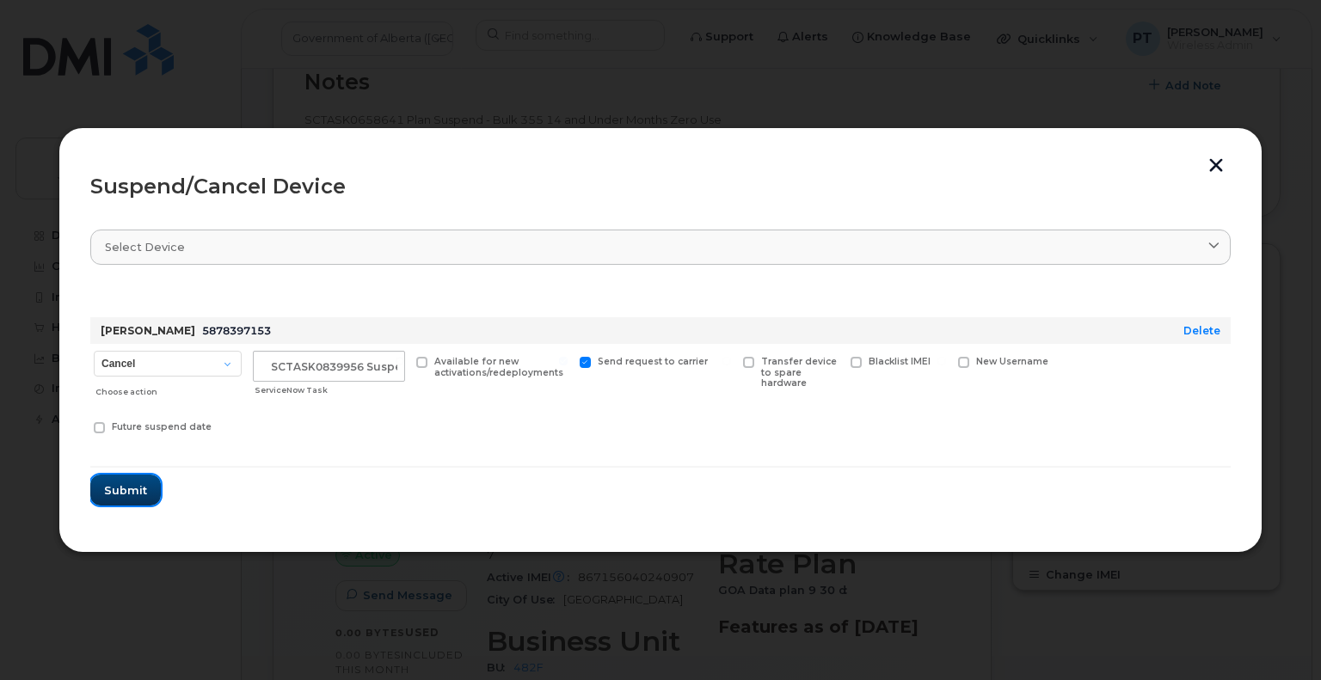
click at [141, 488] on span "Submit" at bounding box center [125, 490] width 43 height 16
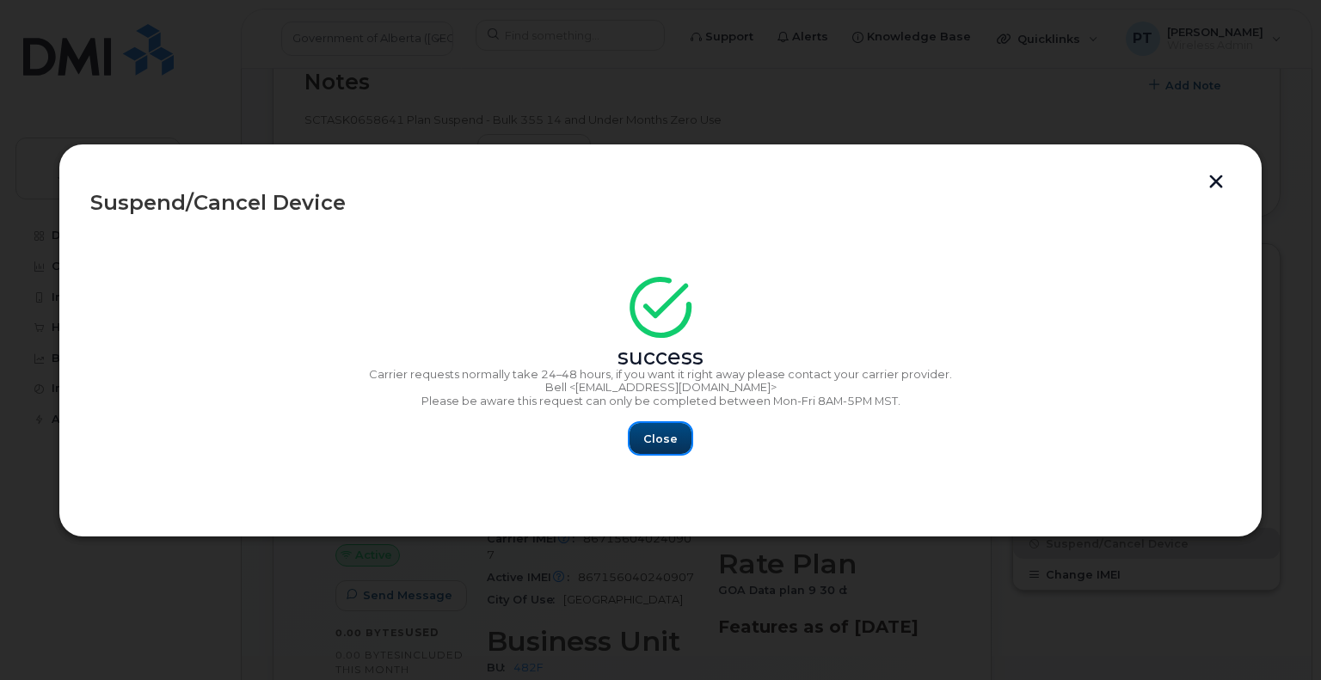
click at [659, 436] on span "Close" at bounding box center [660, 439] width 34 height 16
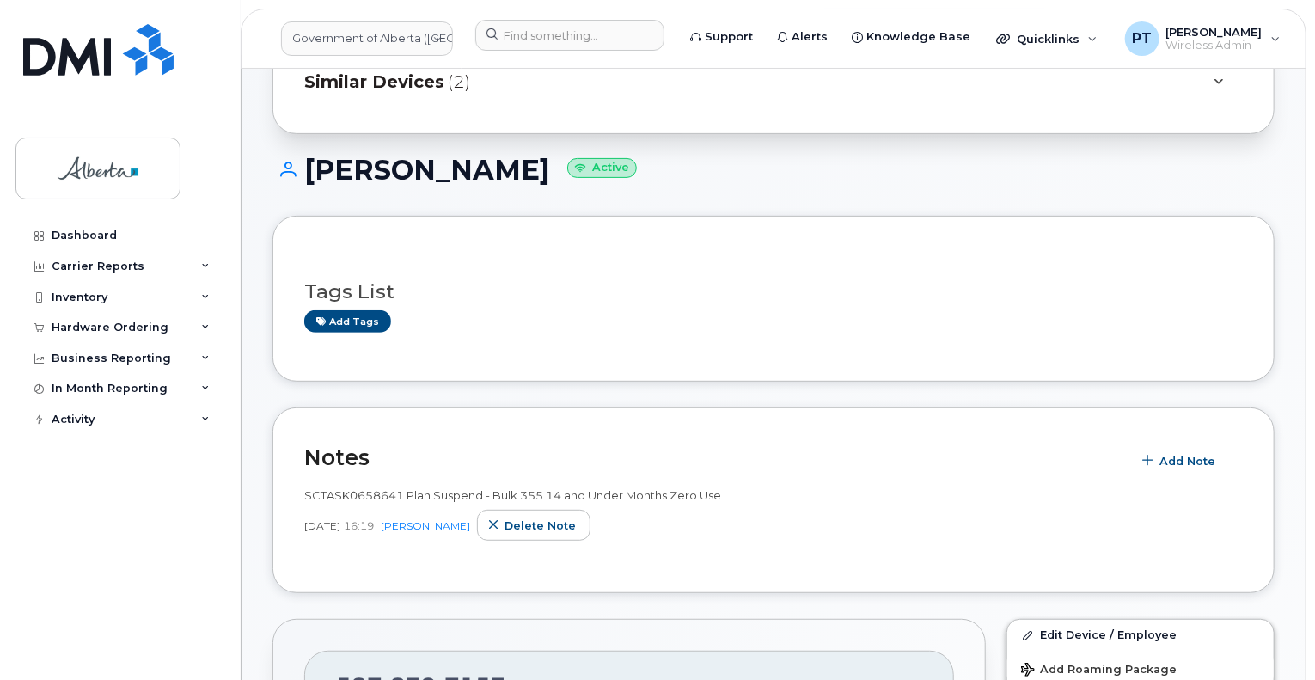
scroll to position [141, 0]
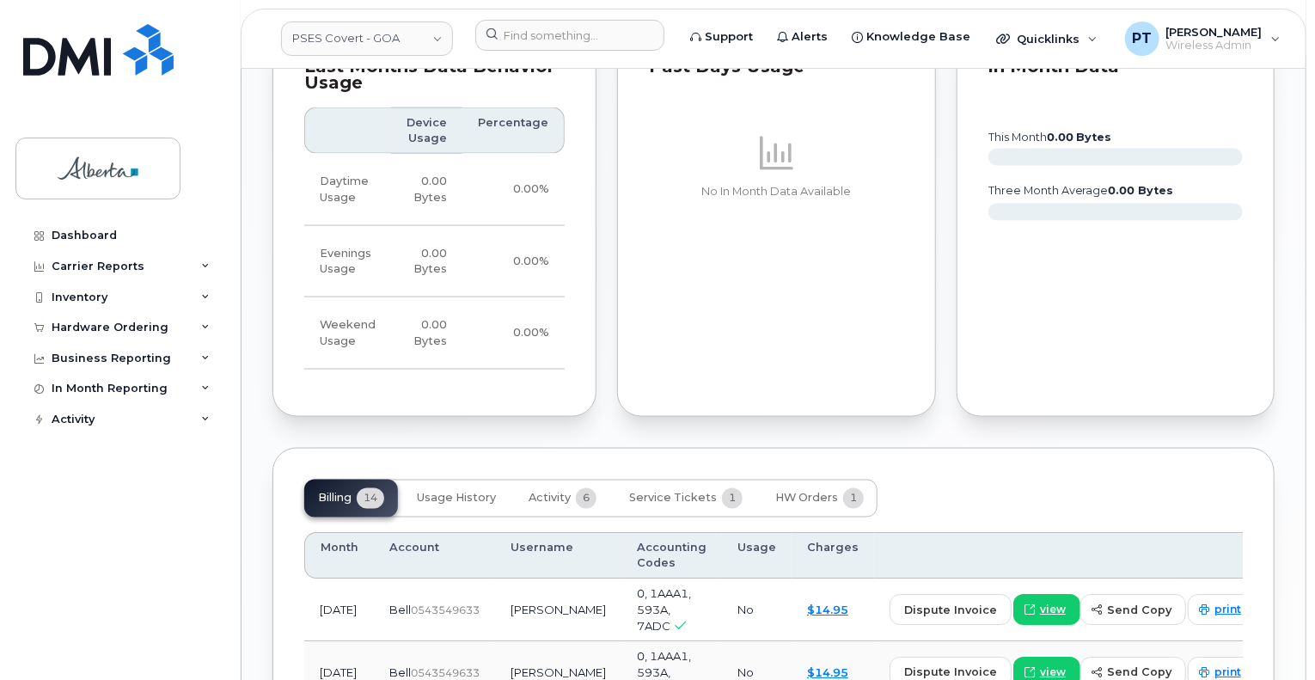
scroll to position [946, 0]
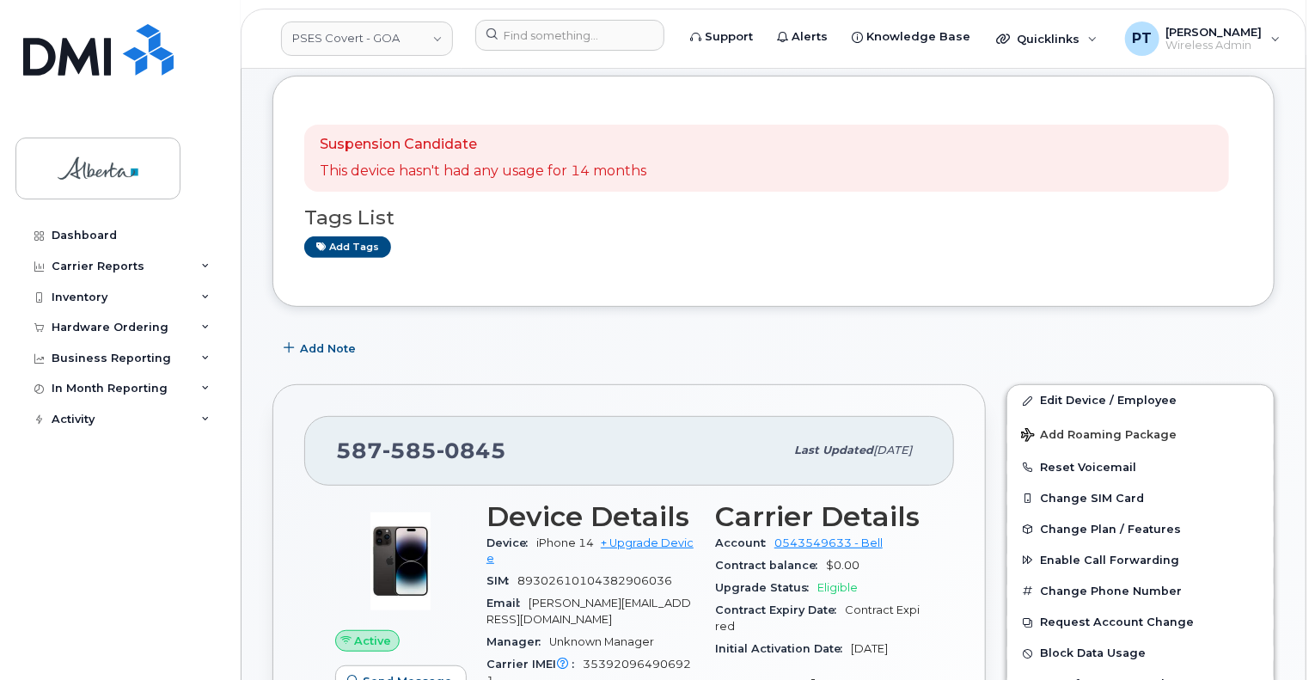
scroll to position [86, 0]
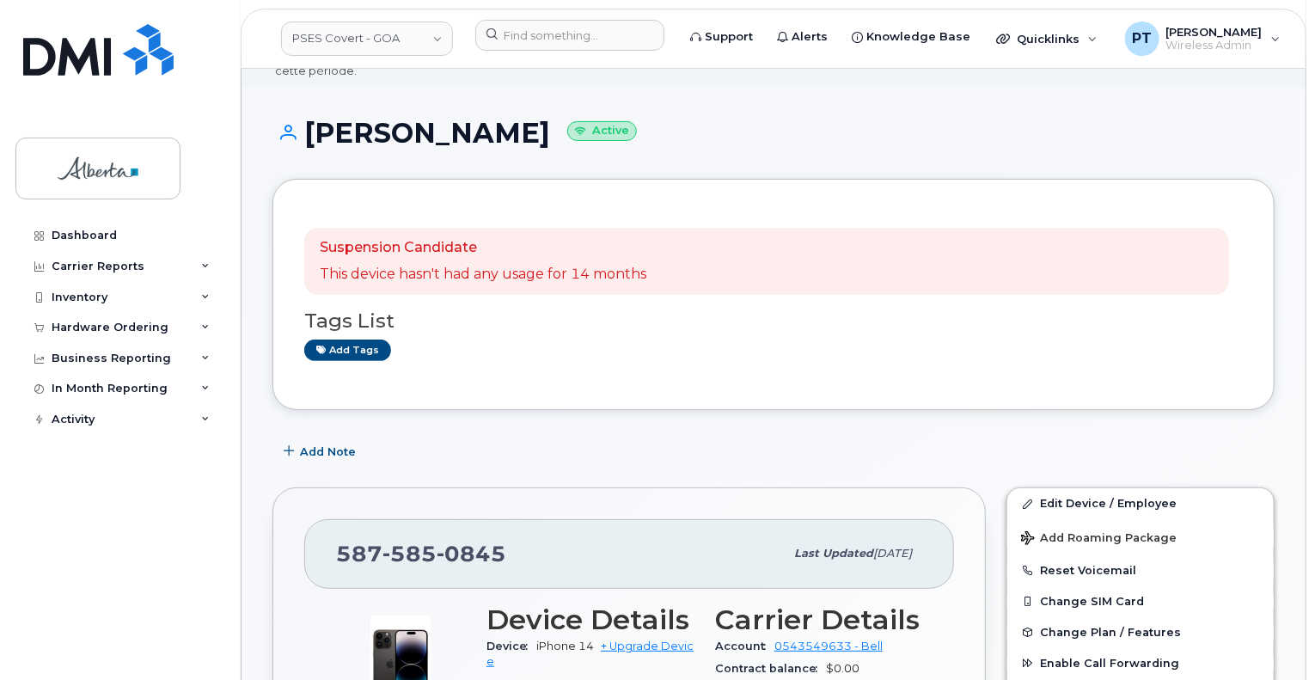
drag, startPoint x: 523, startPoint y: 115, endPoint x: 313, endPoint y: 121, distance: 209.9
click at [308, 122] on h1 "[PERSON_NAME] Active" at bounding box center [774, 133] width 1003 height 30
copy h1 "[PERSON_NAME]"
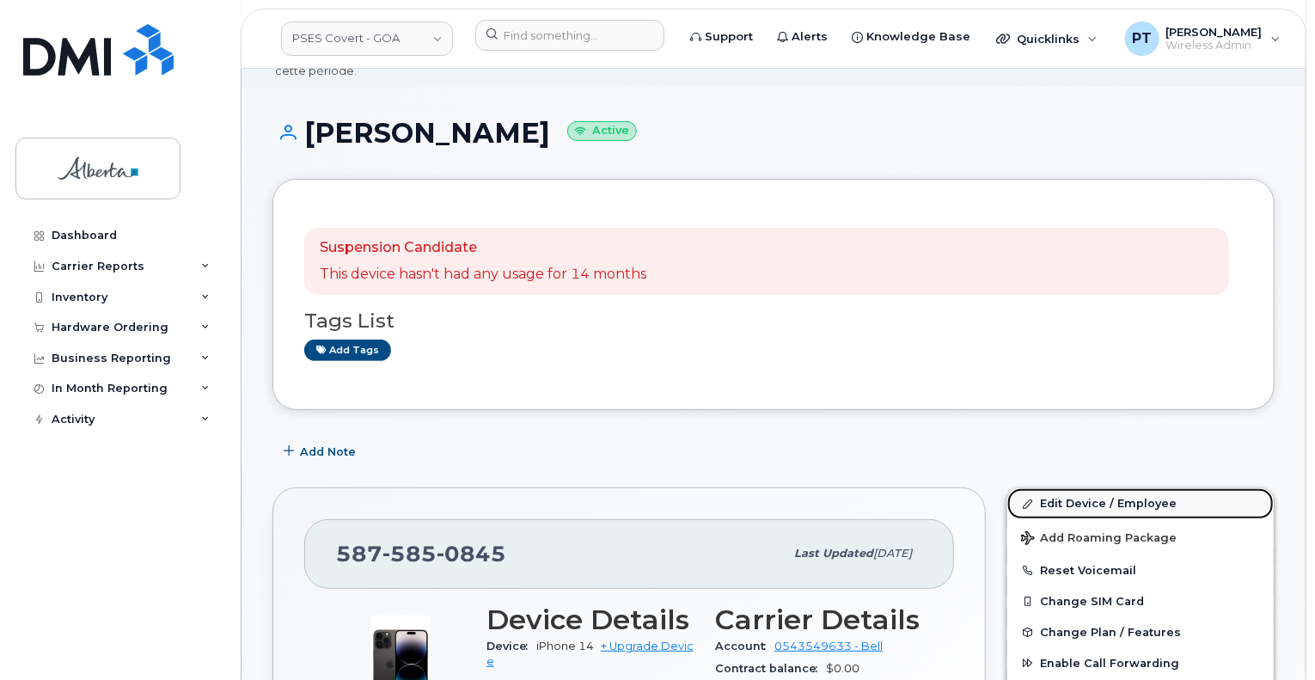
click at [1063, 488] on link "Edit Device / Employee" at bounding box center [1141, 503] width 267 height 31
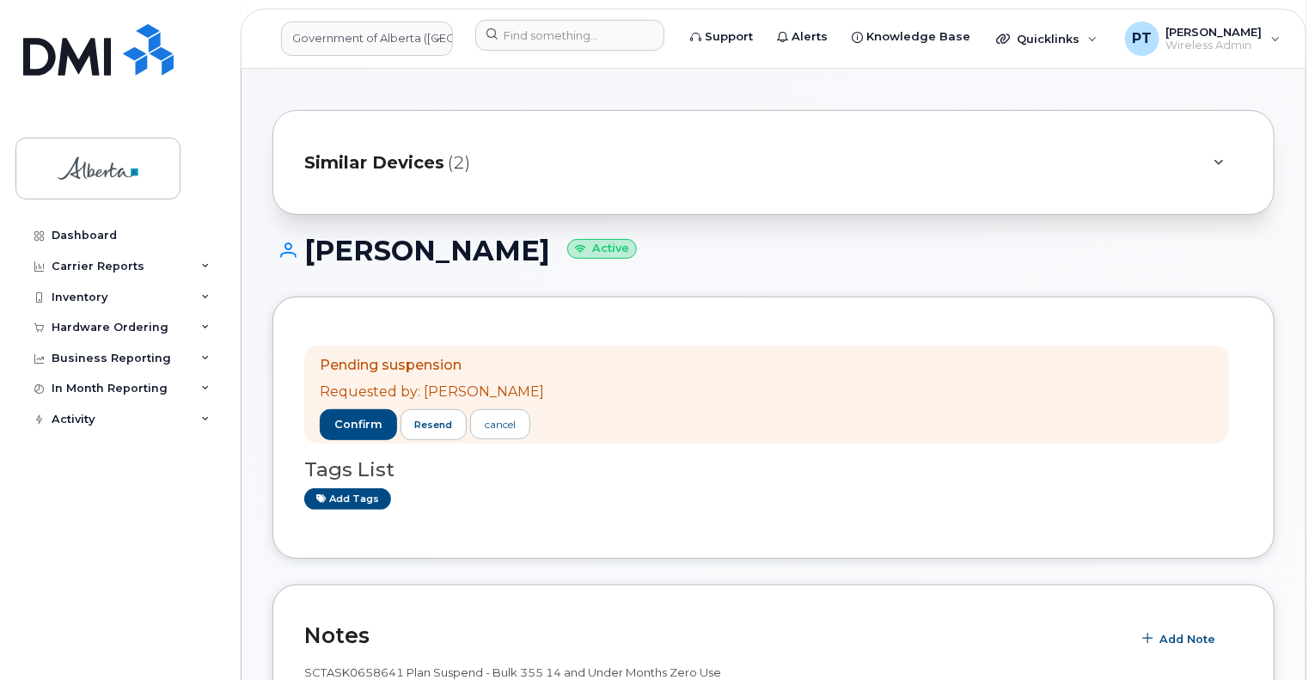
scroll to position [258, 0]
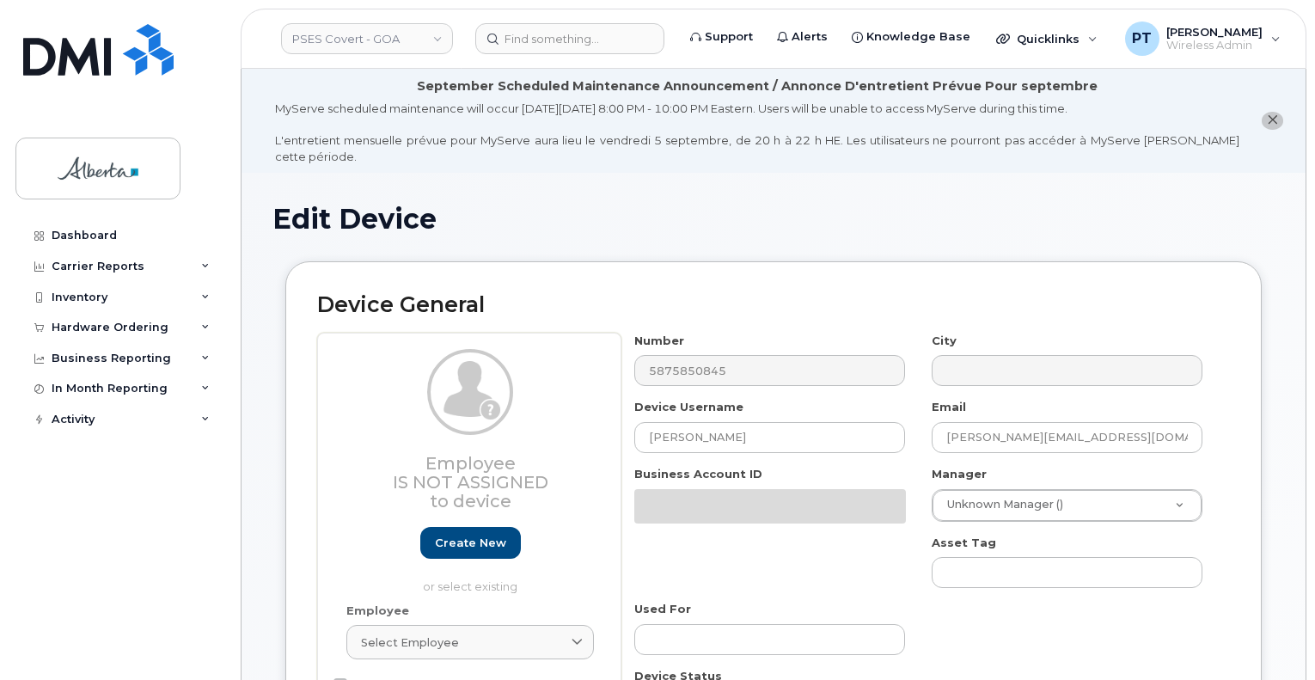
select select "5747627"
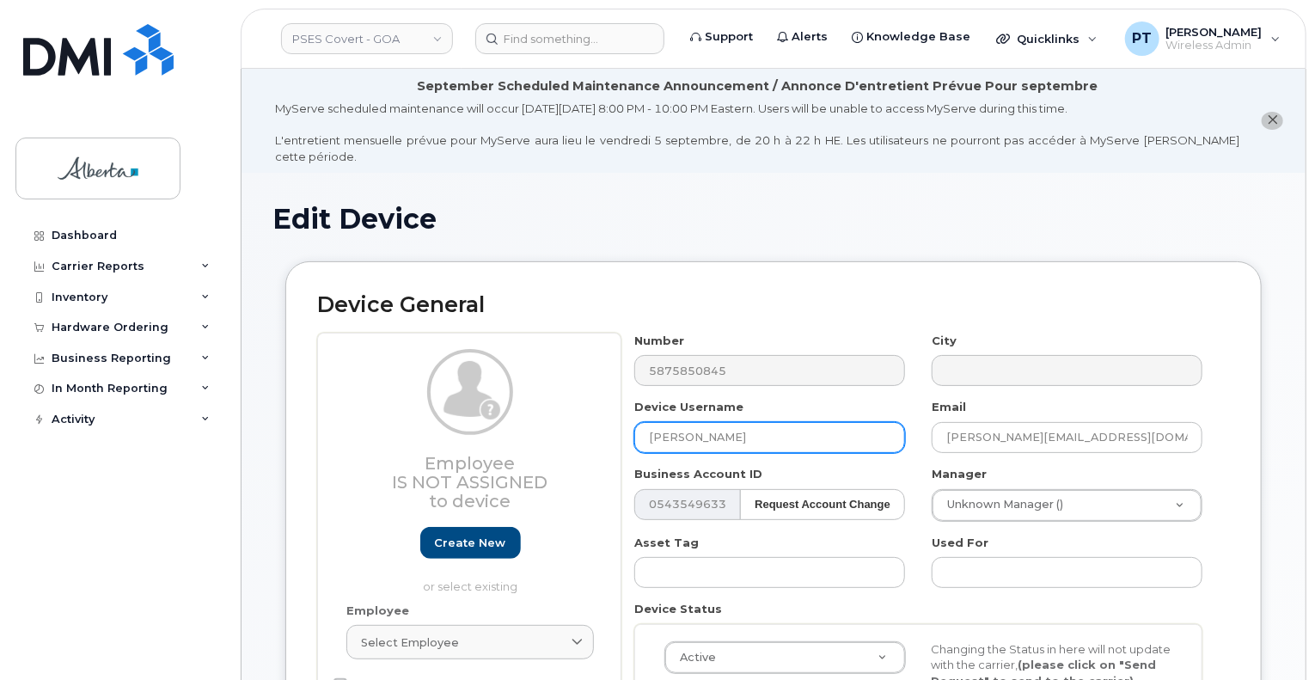
drag, startPoint x: 745, startPoint y: 420, endPoint x: 580, endPoint y: 412, distance: 165.3
click at [597, 420] on div "Employee Is not assigned to device Create new or select existing Employee Selec…" at bounding box center [773, 566] width 913 height 466
paste input "Ann-marie Bozzelli"
type input "Ann-marie Bozzelli"
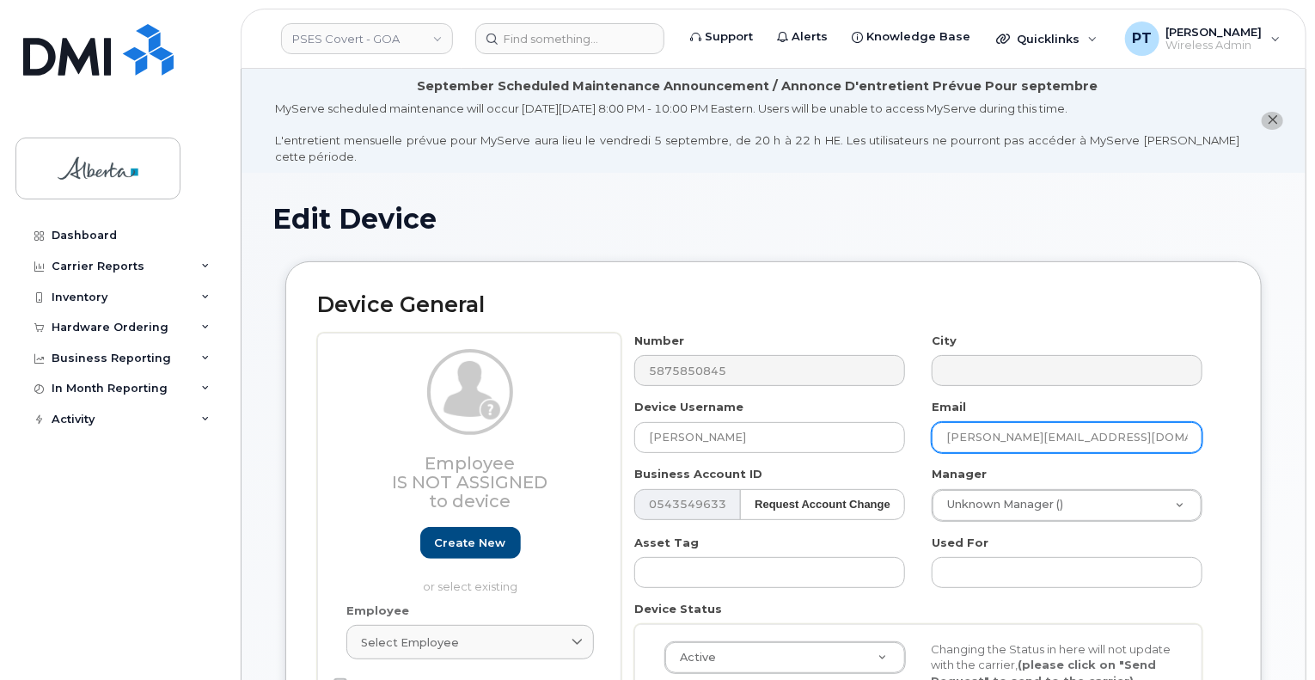
drag, startPoint x: 1108, startPoint y: 421, endPoint x: 811, endPoint y: 397, distance: 298.5
click at [849, 416] on div "Number 5875850845 City Device Username Ann-marie Bozzelli Email Jeff.Pakenham@g…" at bounding box center [919, 566] width 595 height 466
paste input "Ann-Marie.Bozzelli"
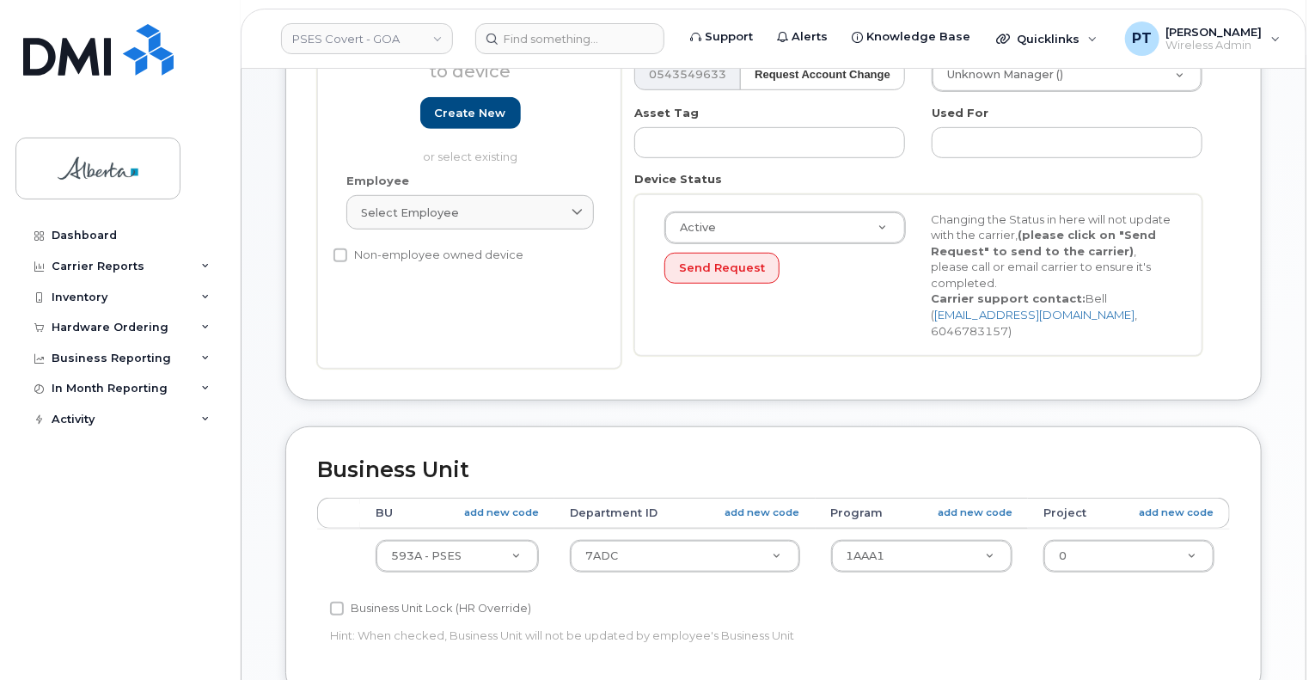
scroll to position [774, 0]
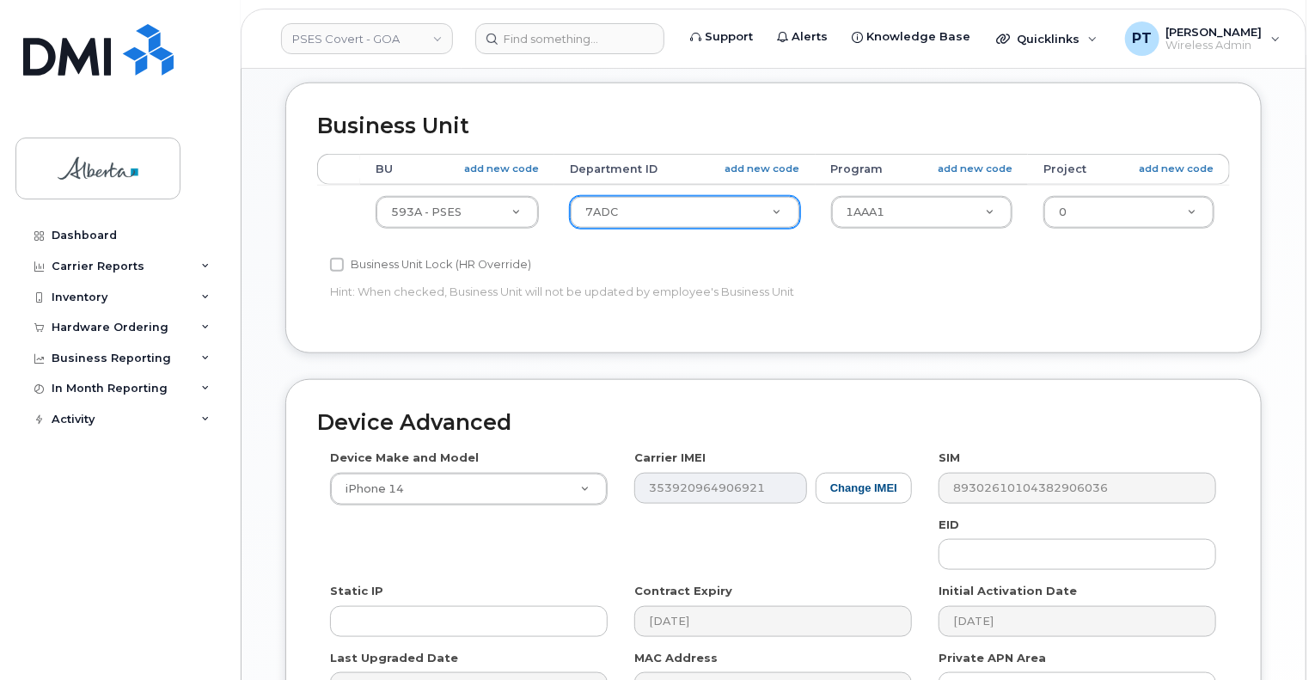
type input "Ann-Marie.Bozzelli@gov.ab.ca"
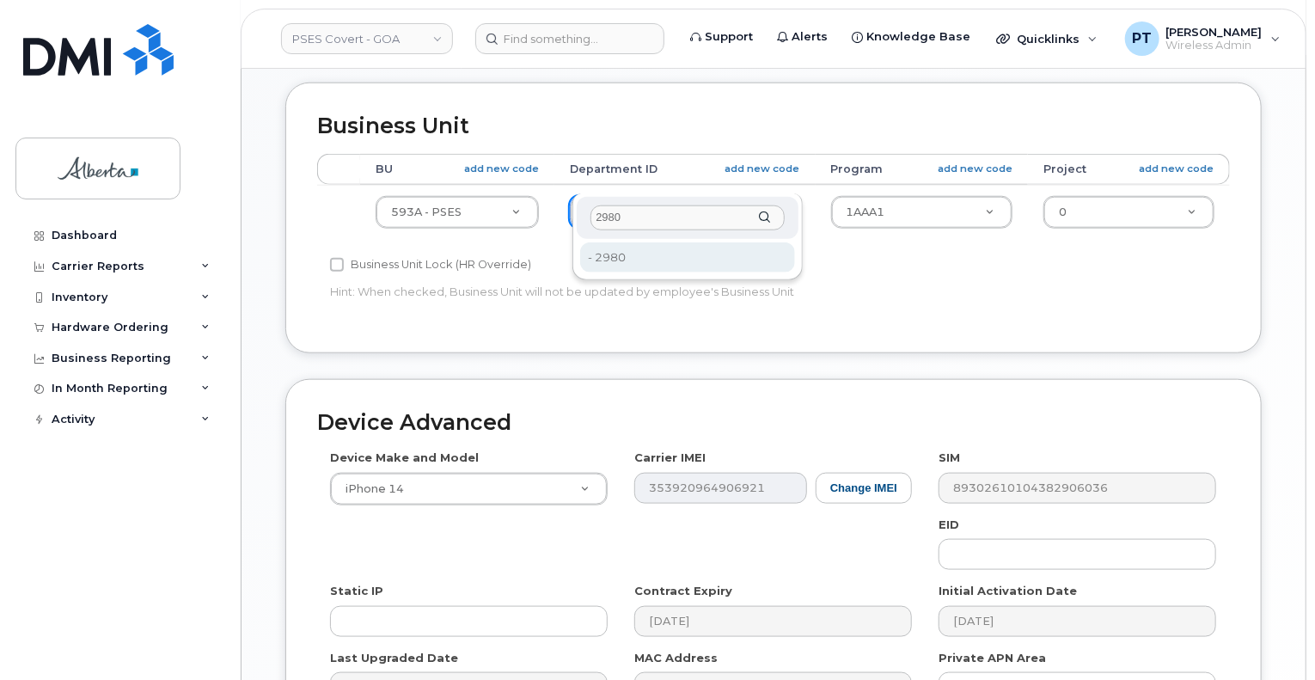
type input "2980"
type input "5749471"
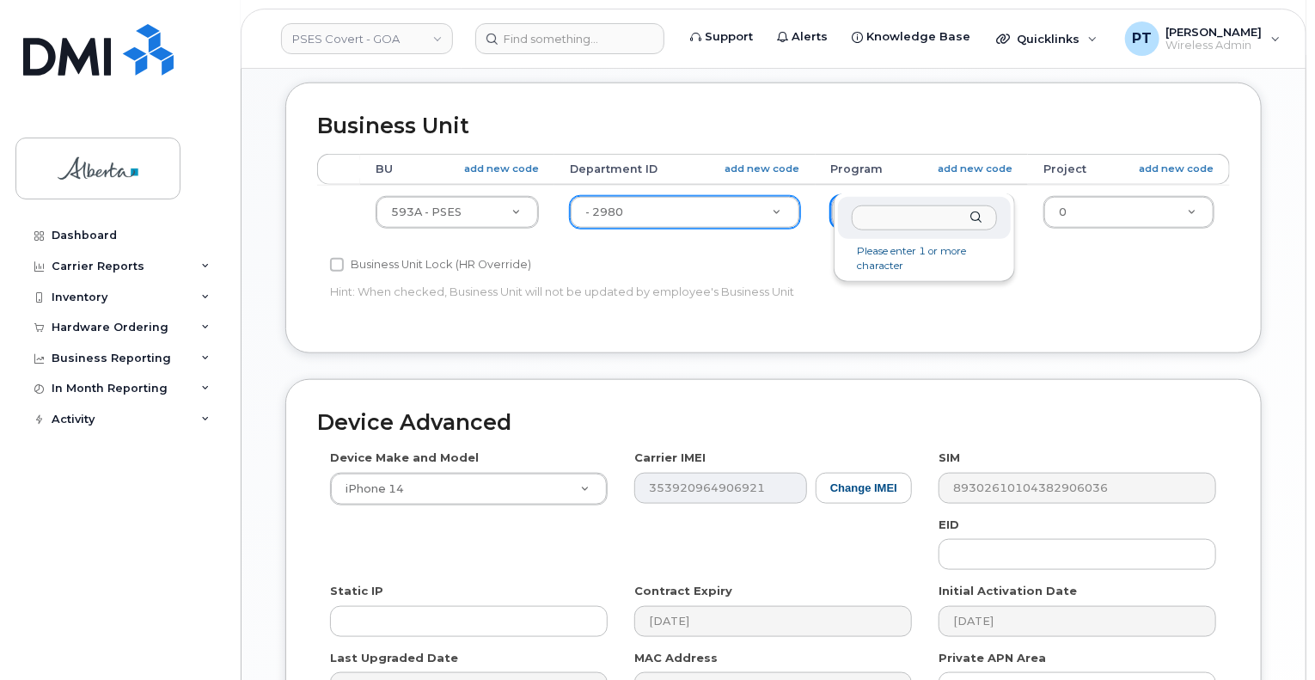
drag, startPoint x: 887, startPoint y: 179, endPoint x: 873, endPoint y: 175, distance: 15.2
type input "26000"
type input "5752121"
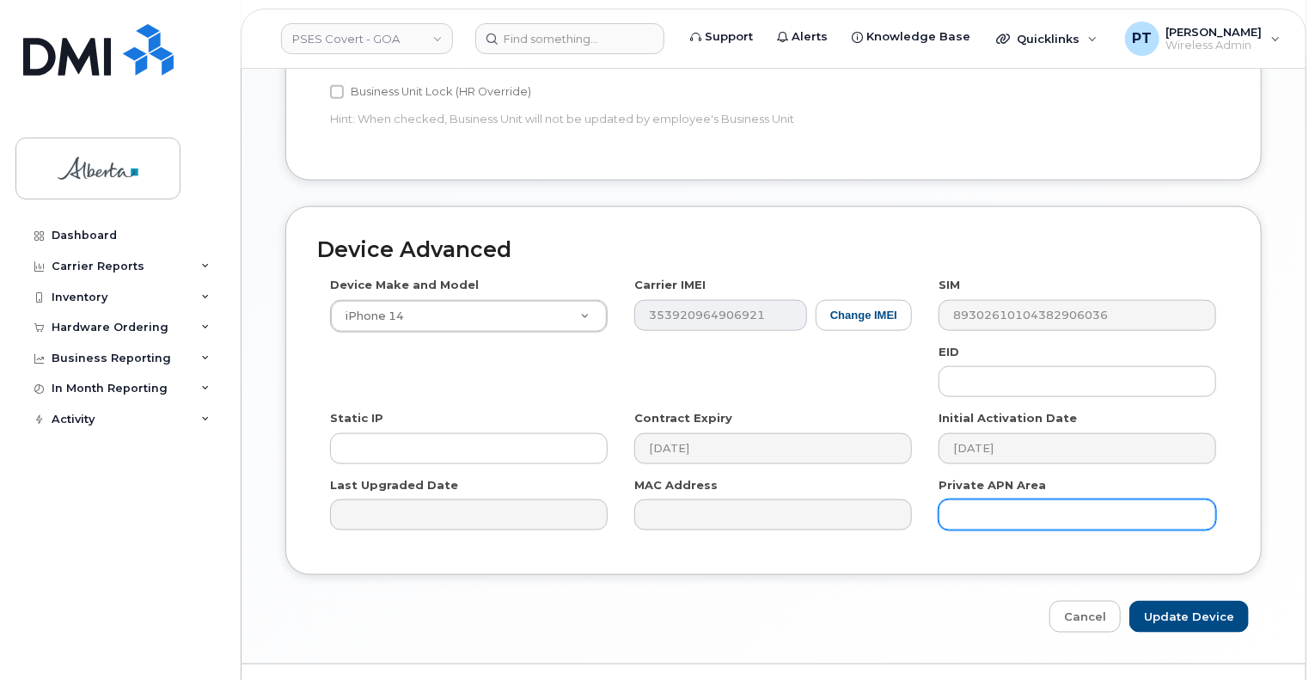
scroll to position [949, 0]
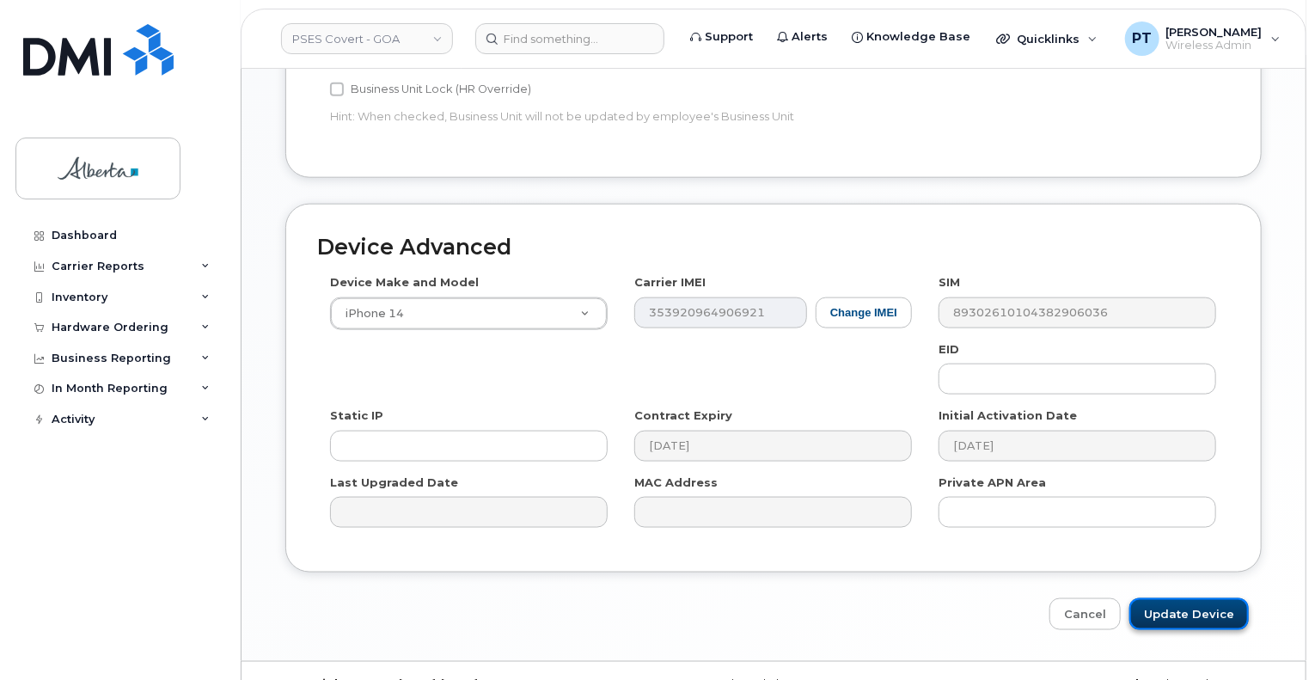
click at [1177, 598] on input "Update Device" at bounding box center [1190, 614] width 120 height 32
type input "Saving..."
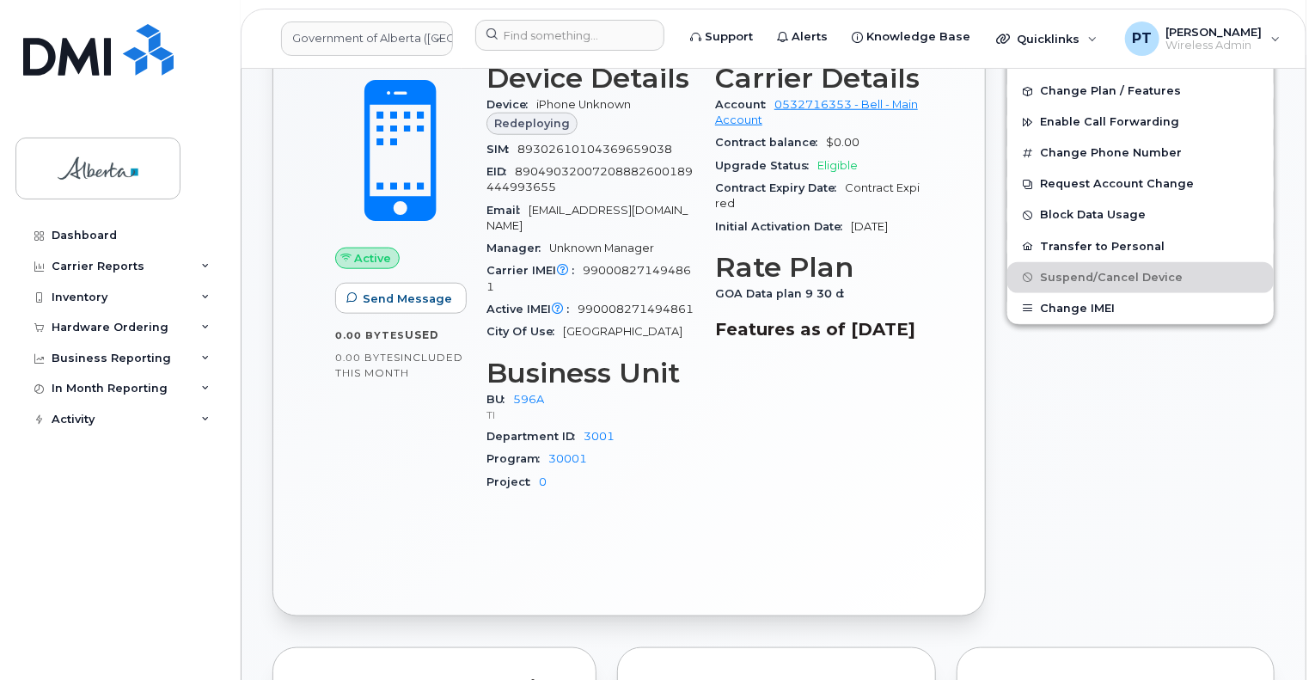
scroll to position [774, 0]
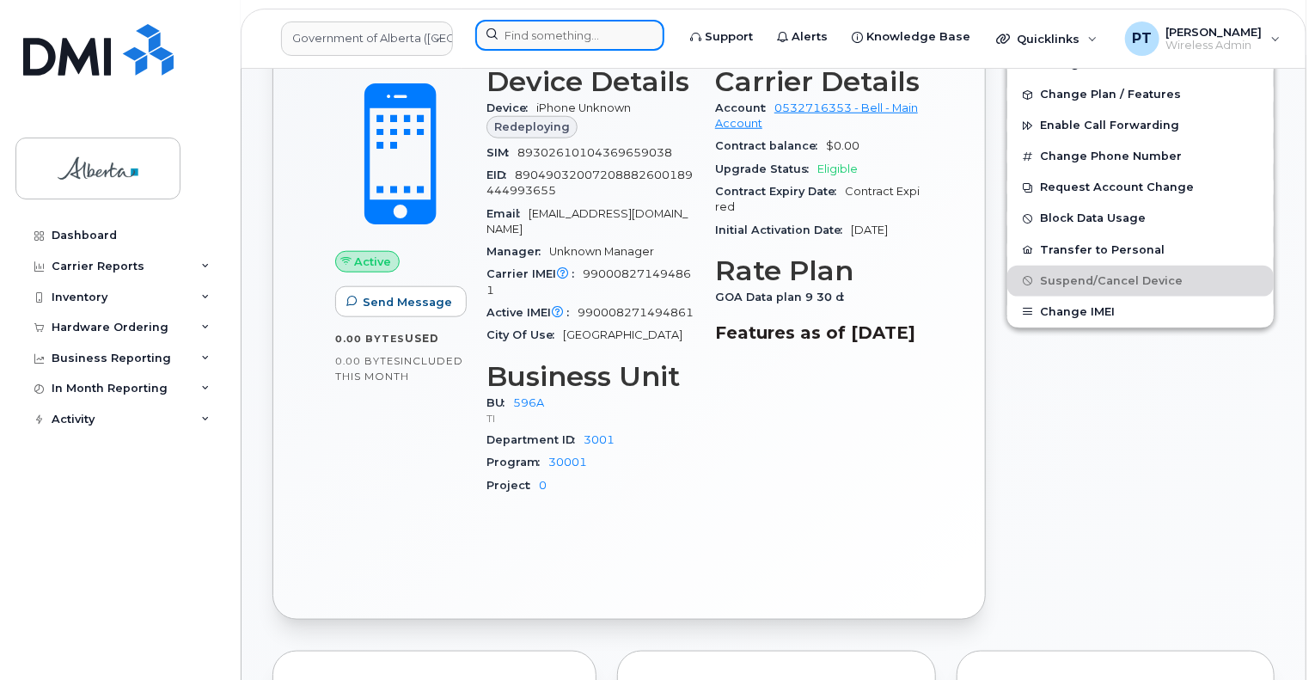
click at [577, 34] on input at bounding box center [569, 35] width 189 height 31
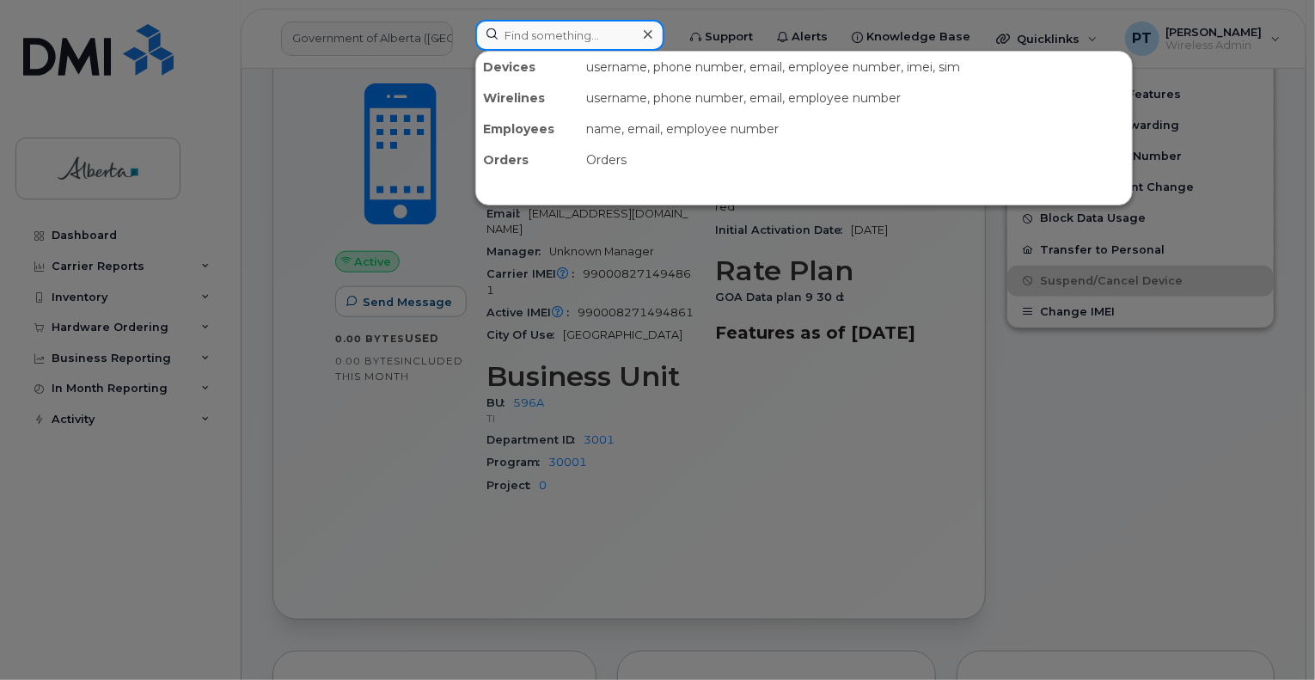
paste input "7803814745"
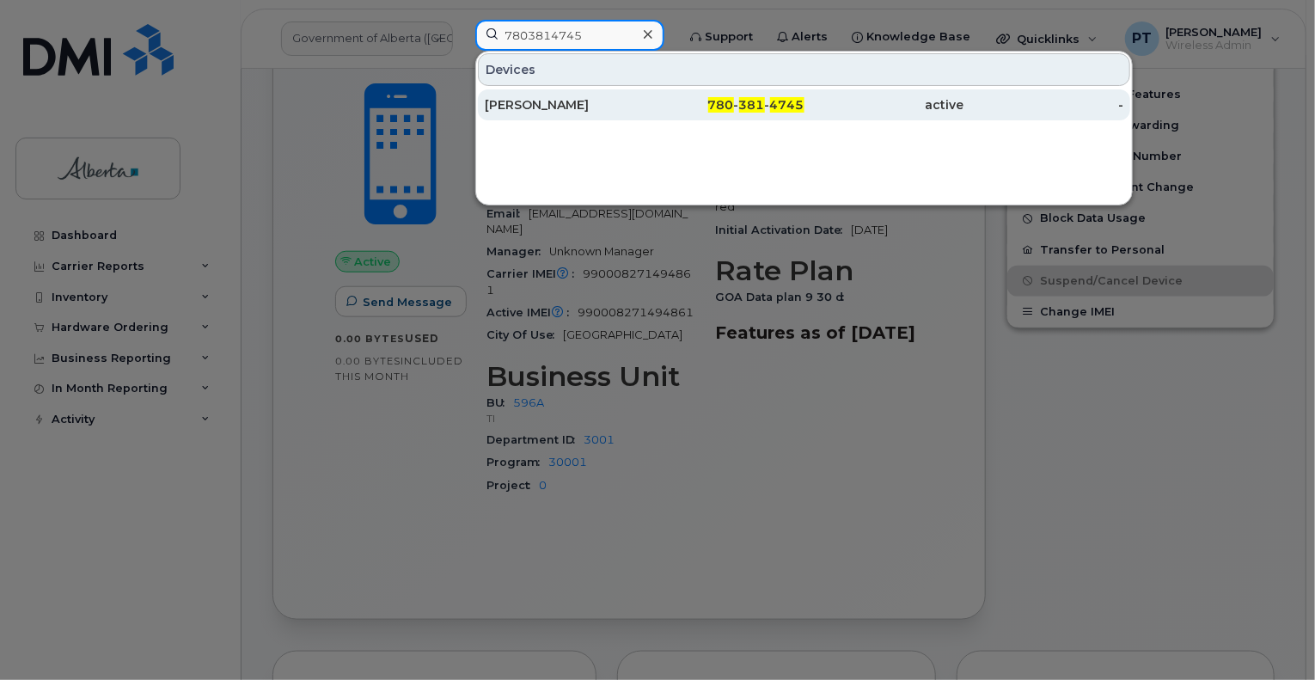
type input "7803814745"
click at [499, 107] on div "Aimy Yuill" at bounding box center [565, 104] width 160 height 17
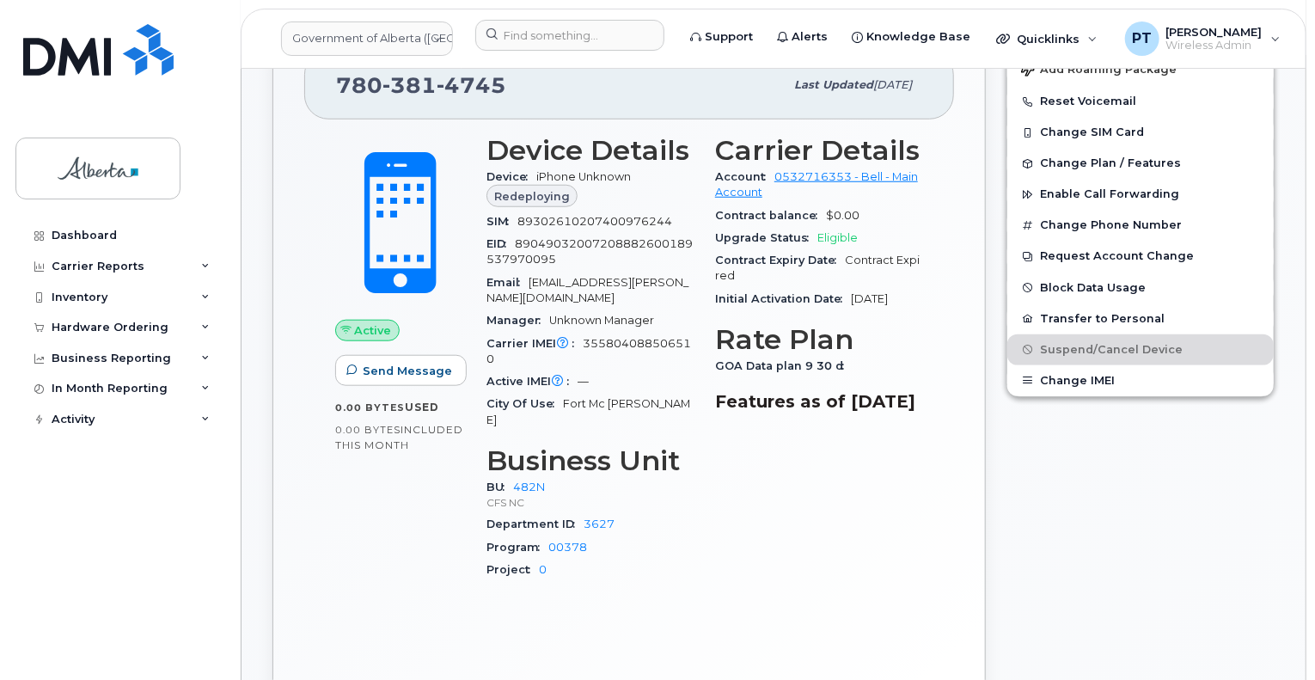
scroll to position [602, 0]
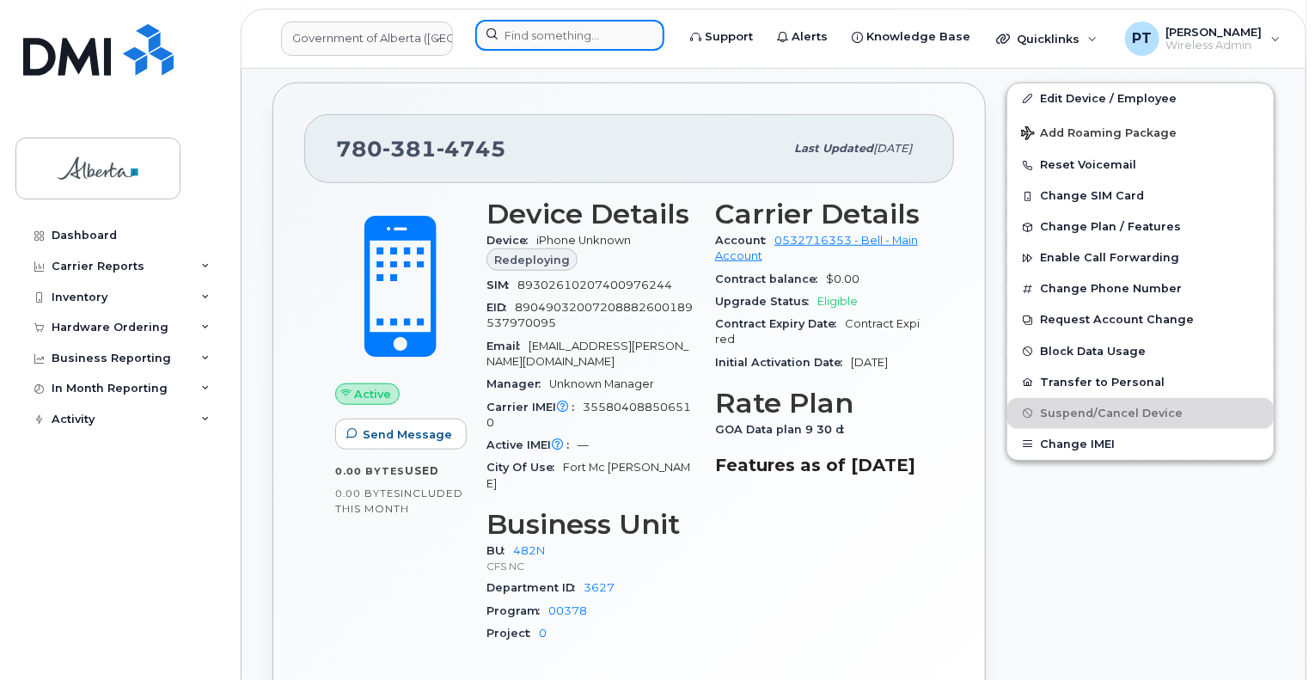
click at [543, 39] on input at bounding box center [569, 35] width 189 height 31
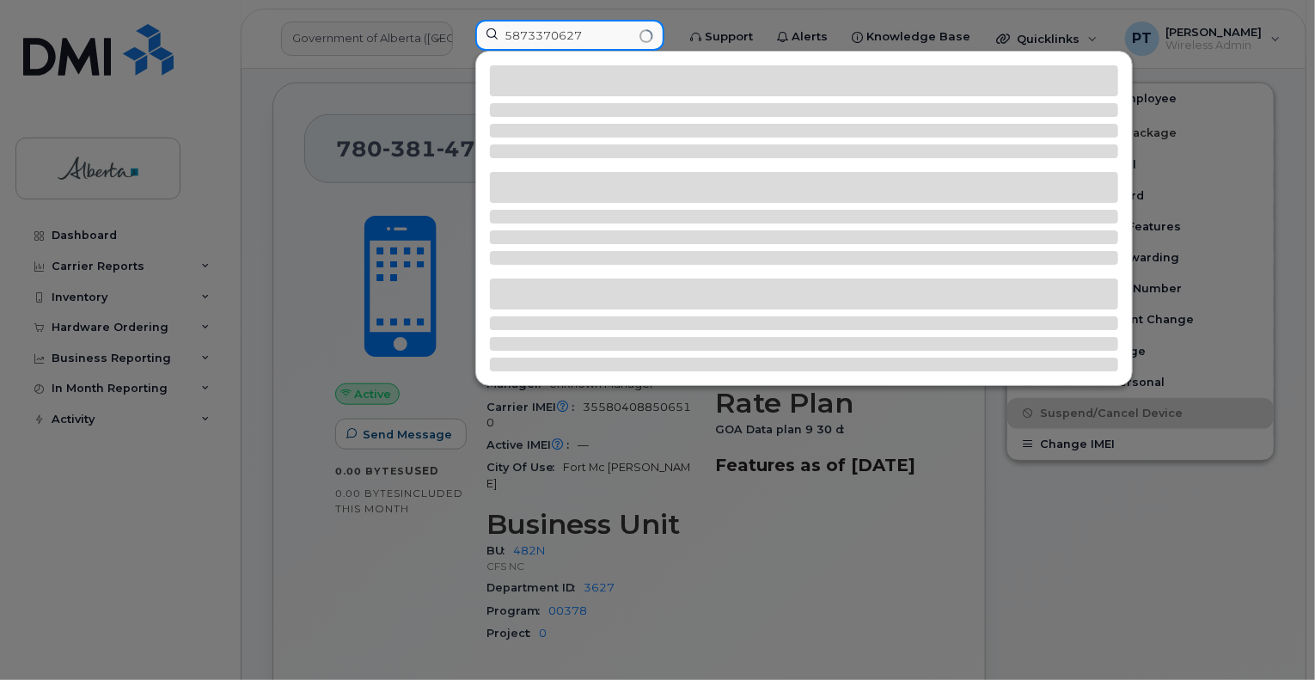
type input "5873370627"
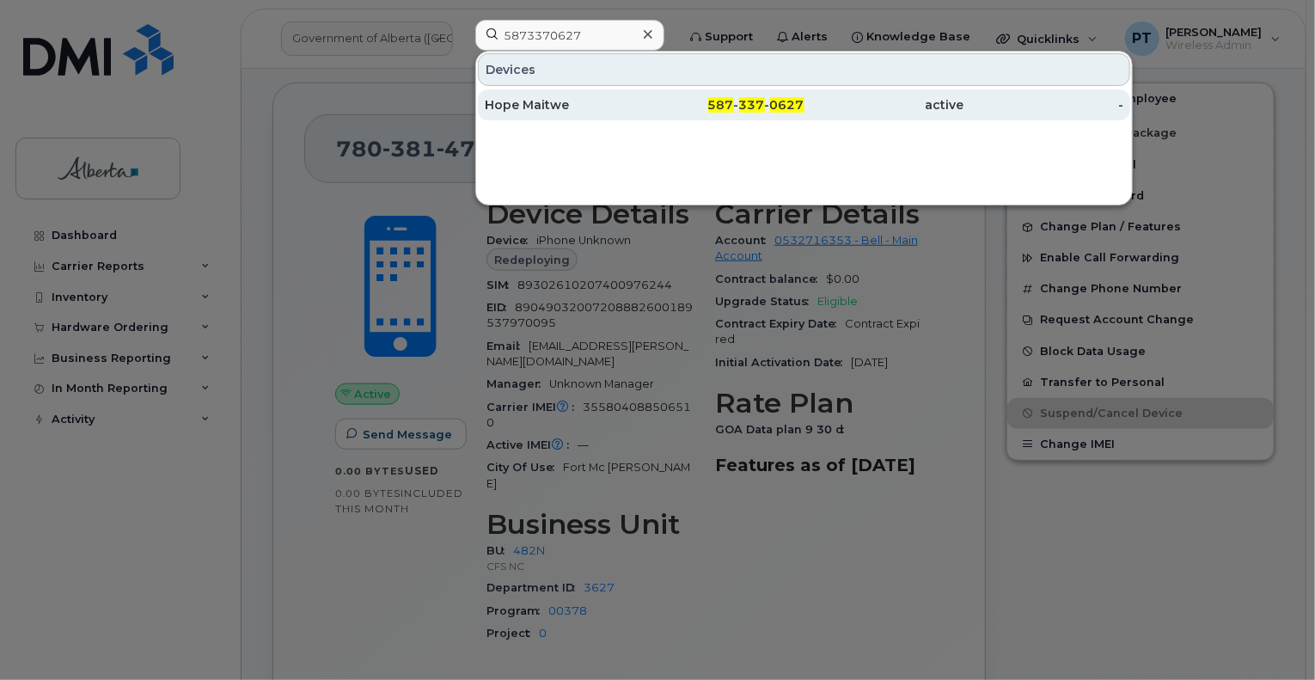
click at [547, 98] on div "Hope Maitwe" at bounding box center [565, 104] width 160 height 17
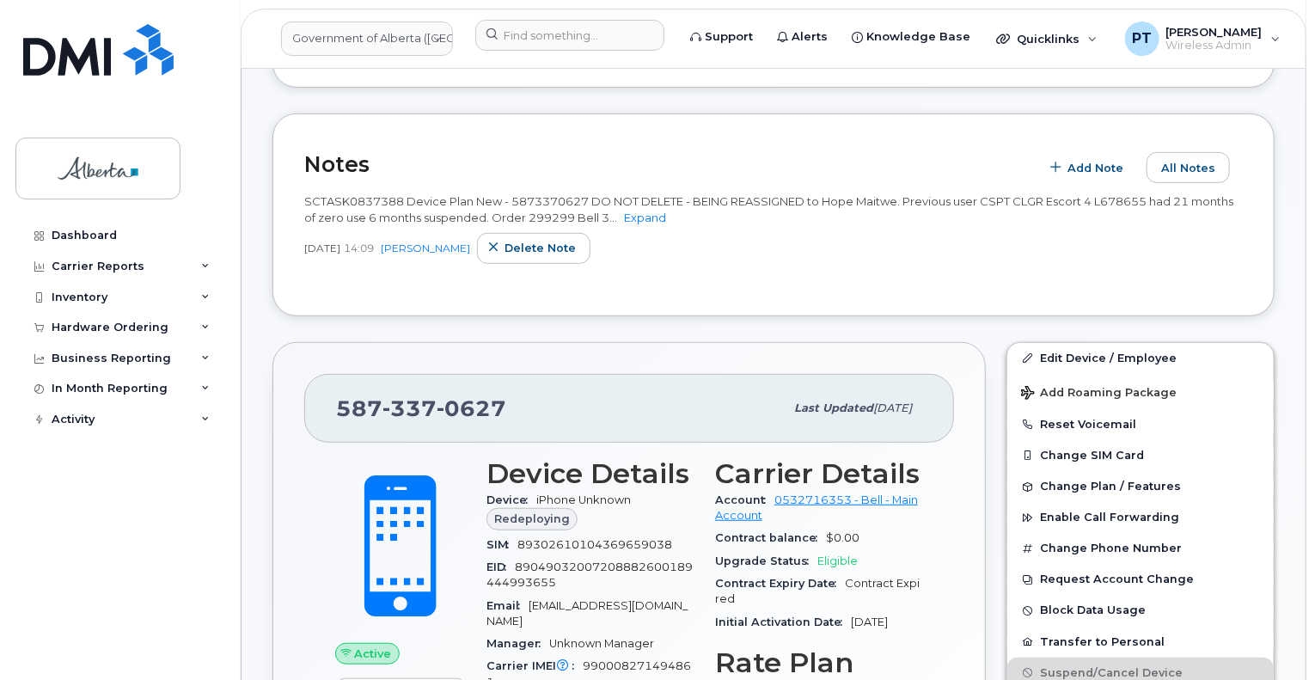
scroll to position [602, 0]
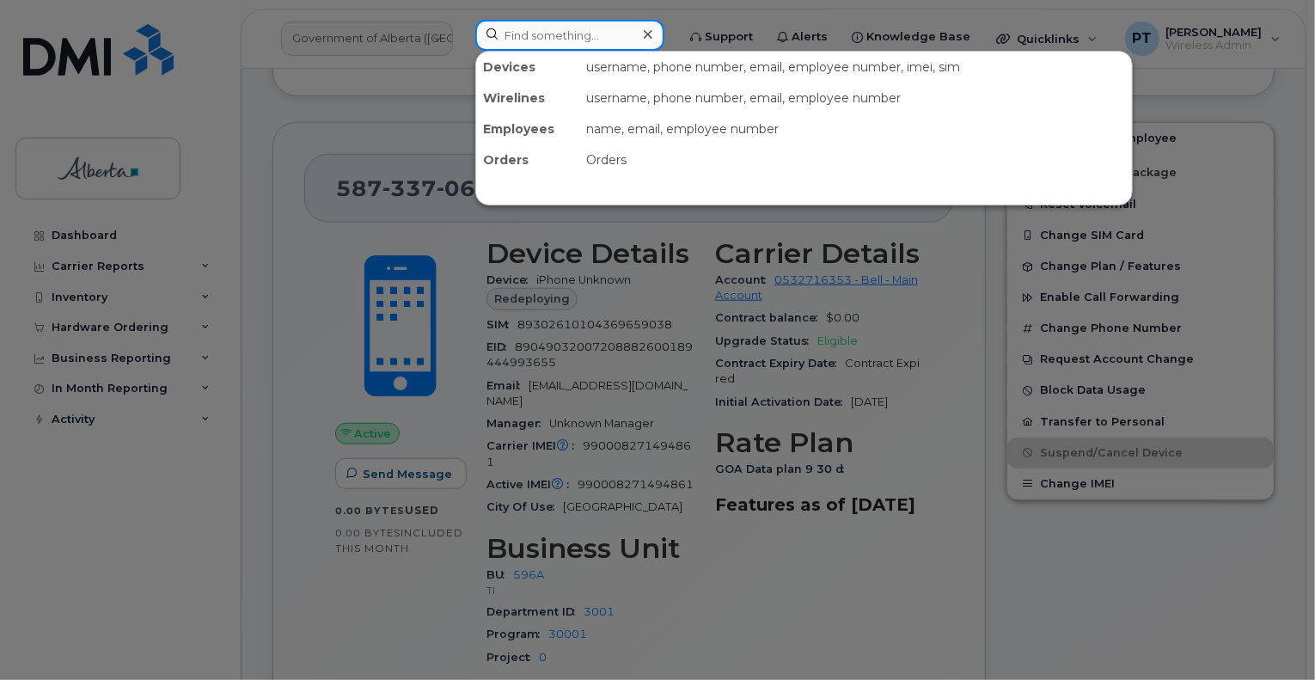
click at [575, 30] on input at bounding box center [569, 35] width 189 height 31
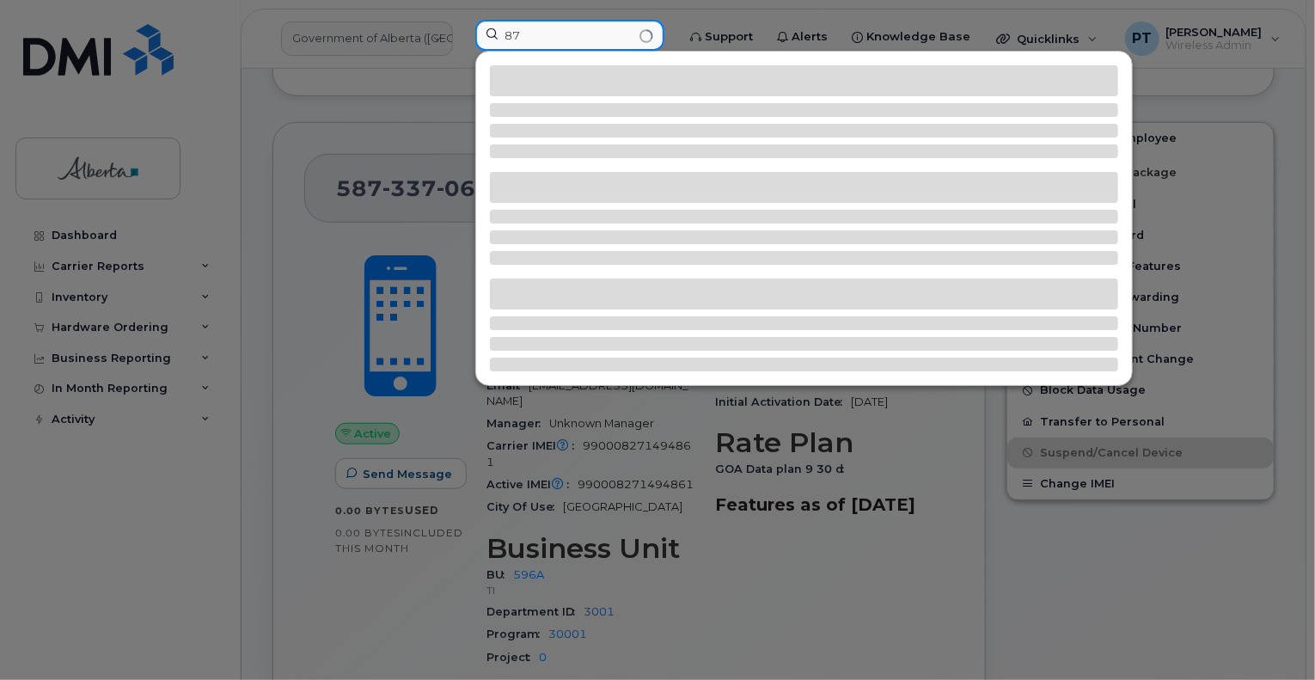
type input "8"
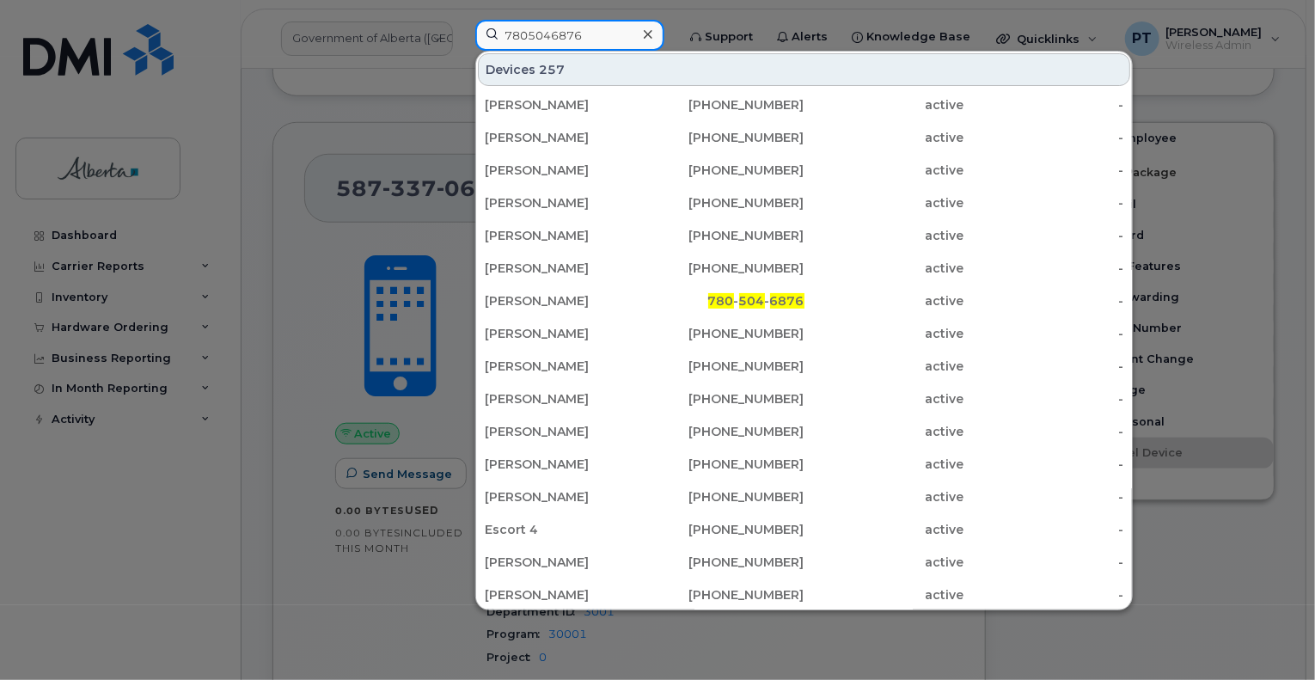
type input "7805046876"
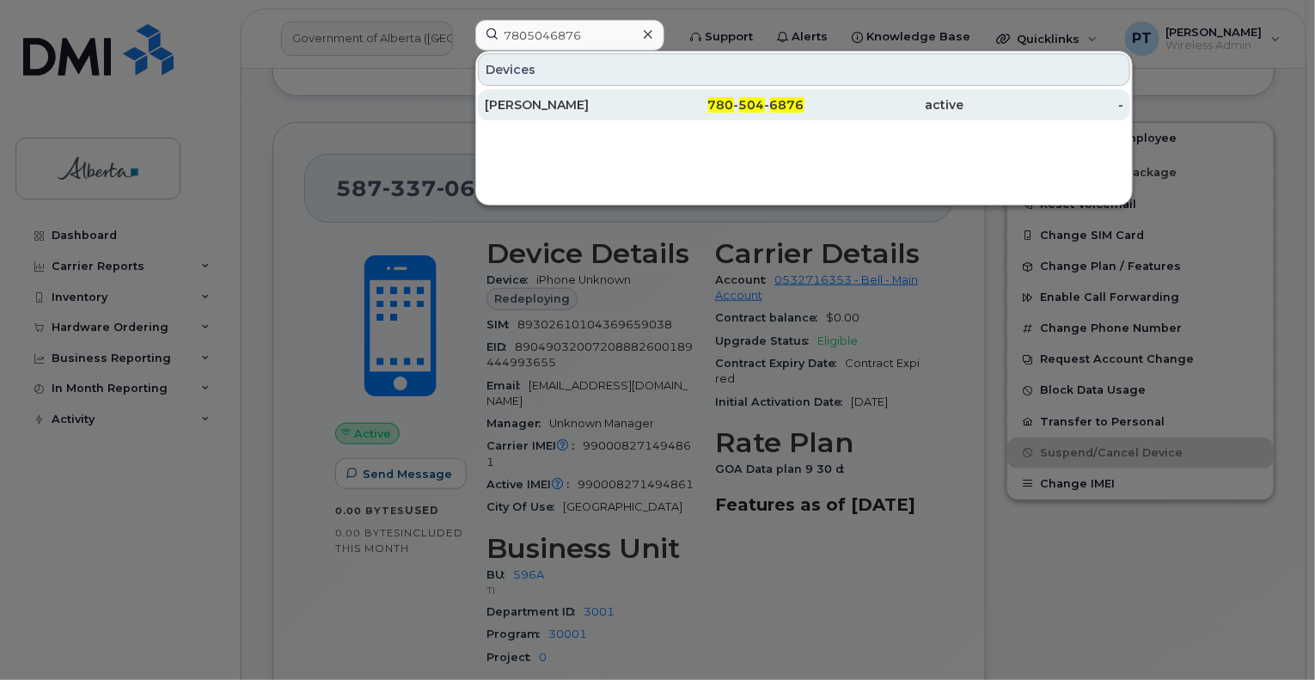
click at [549, 101] on div "Karen Richards" at bounding box center [565, 104] width 160 height 17
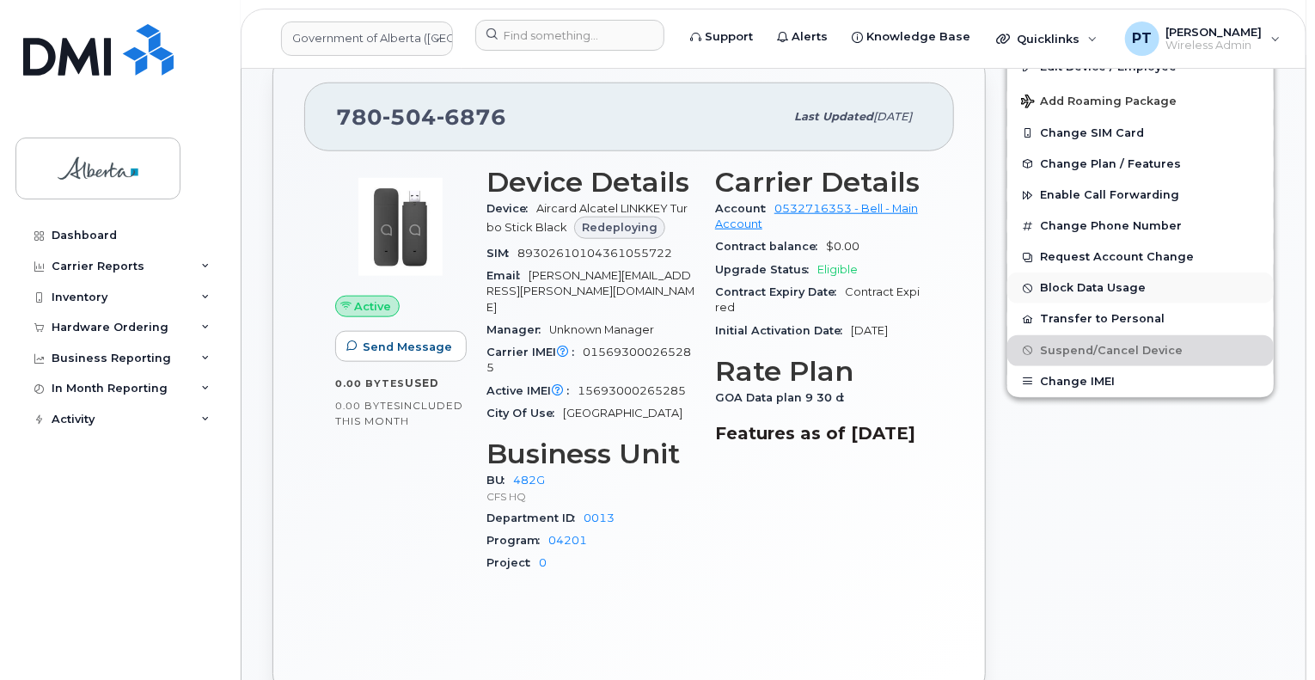
scroll to position [688, 0]
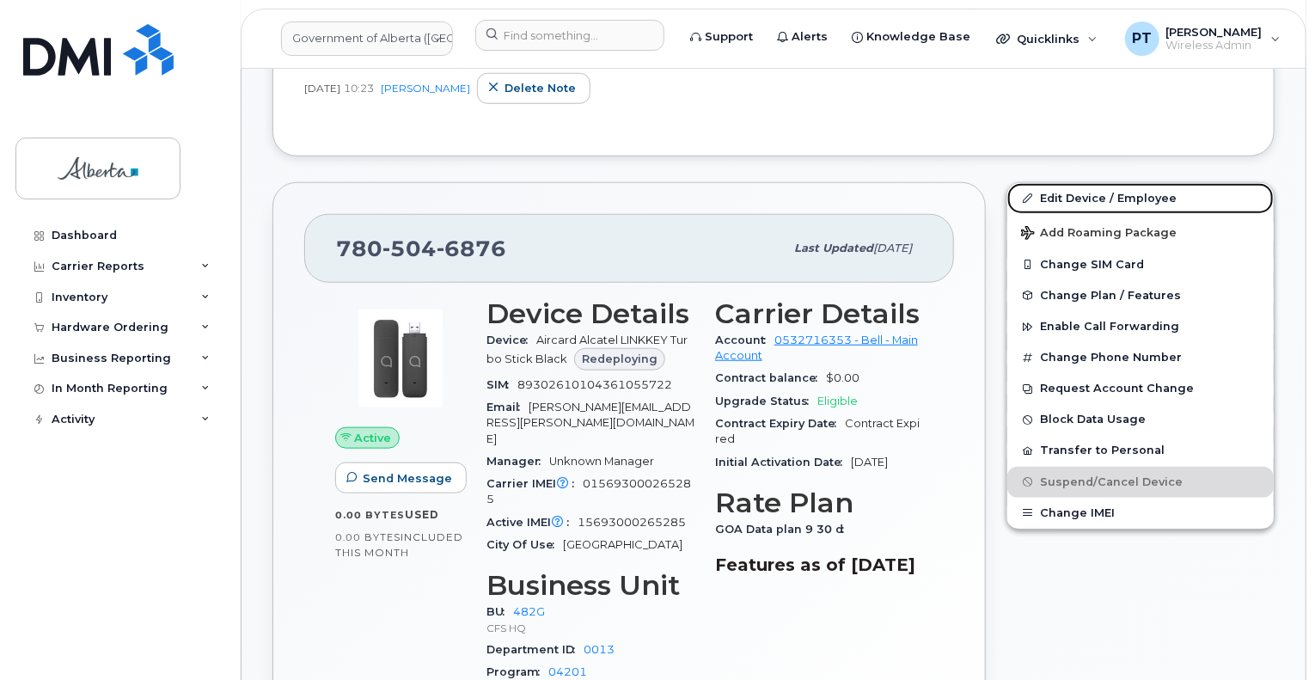
drag, startPoint x: 1076, startPoint y: 183, endPoint x: 999, endPoint y: 346, distance: 180.4
click at [1076, 183] on link "Edit Device / Employee" at bounding box center [1141, 198] width 267 height 31
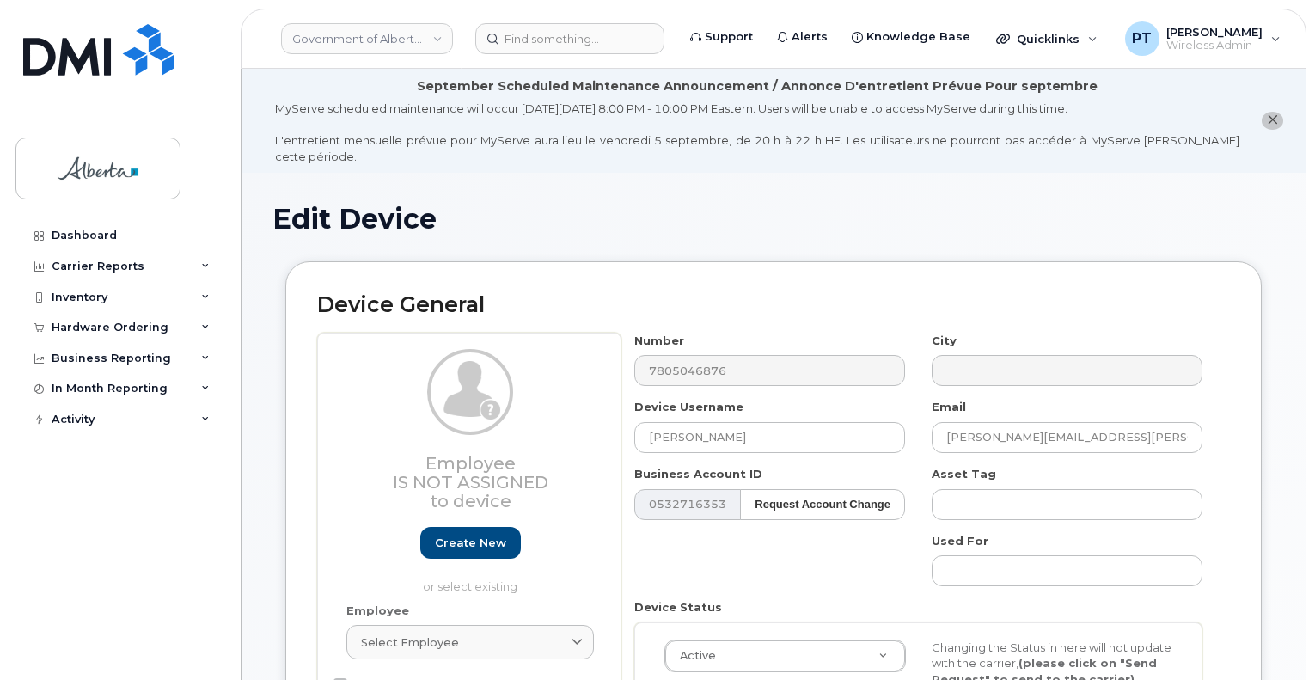
select select "4120337"
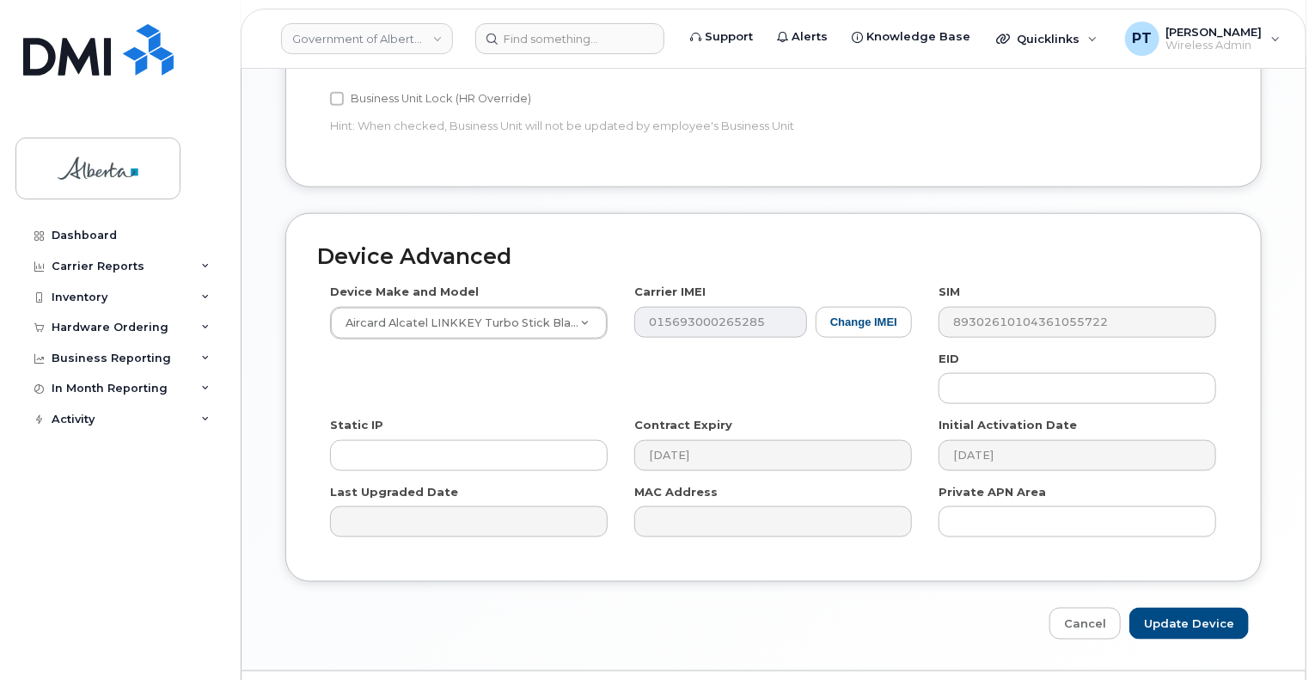
scroll to position [946, 0]
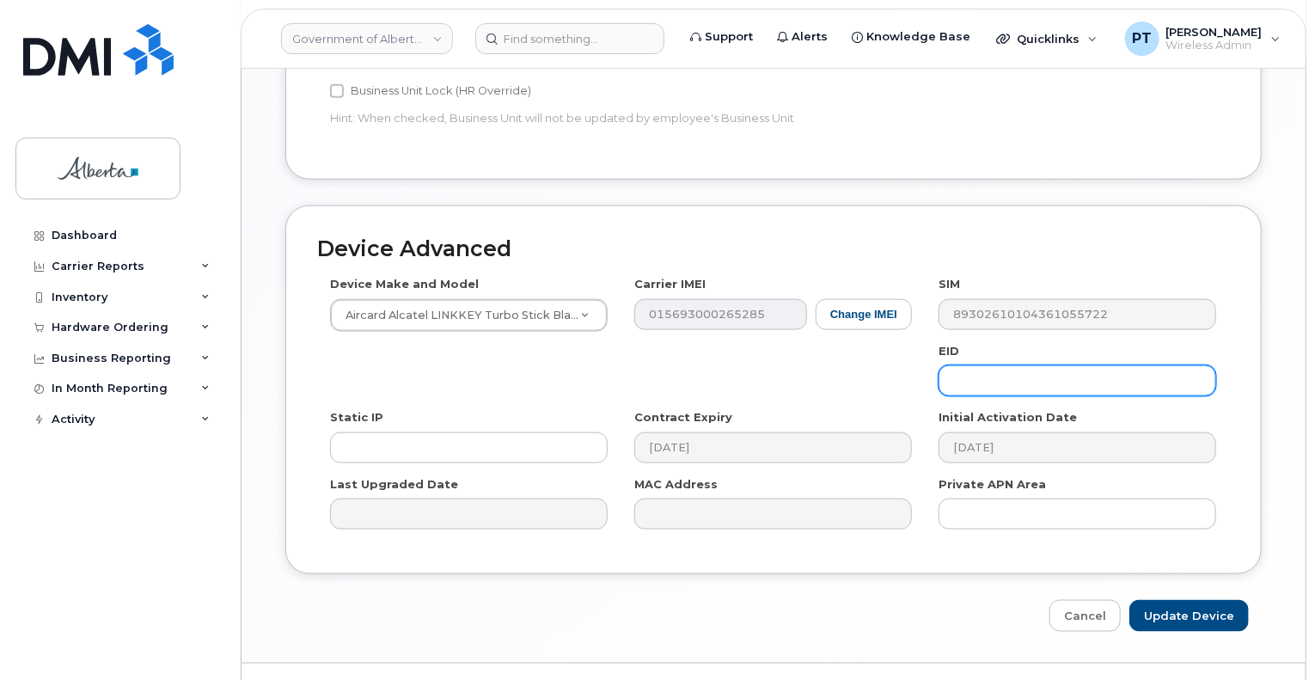
click at [996, 365] on input "text" at bounding box center [1078, 380] width 278 height 31
paste input "89043052010008887025010587208503"
type input "89043052010008887025010587208503"
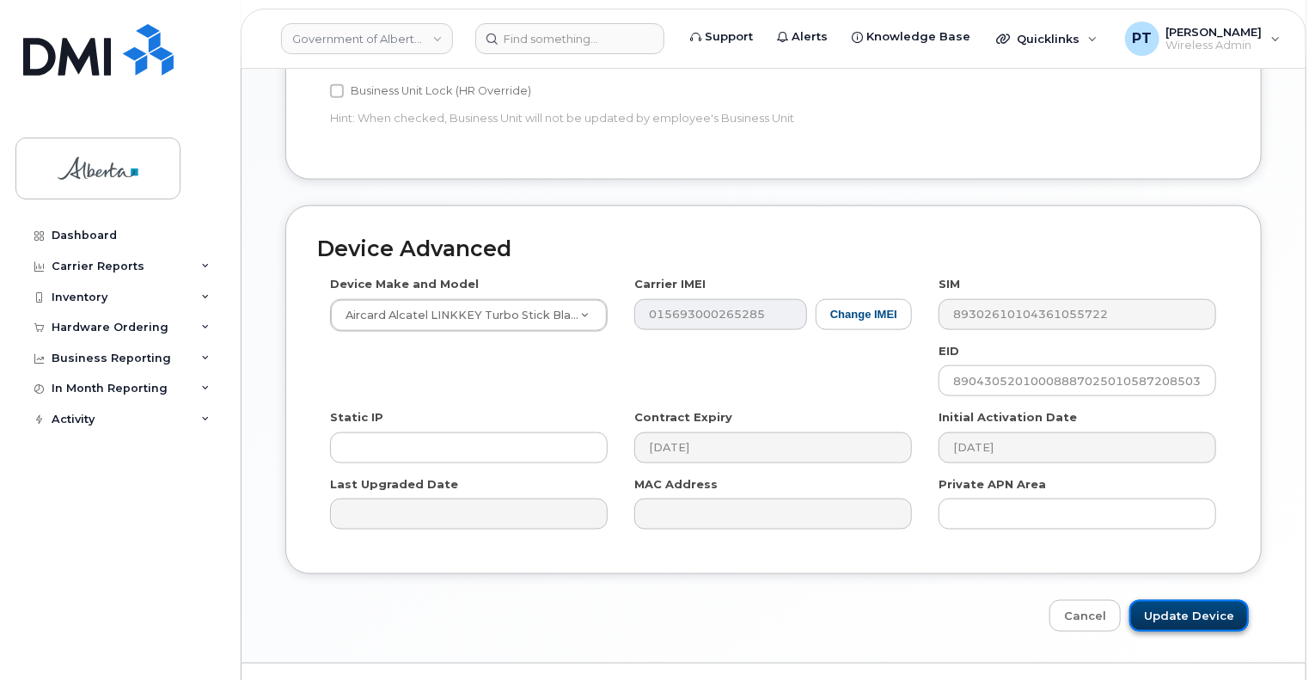
click at [1173, 600] on input "Update Device" at bounding box center [1190, 616] width 120 height 32
type input "Saving..."
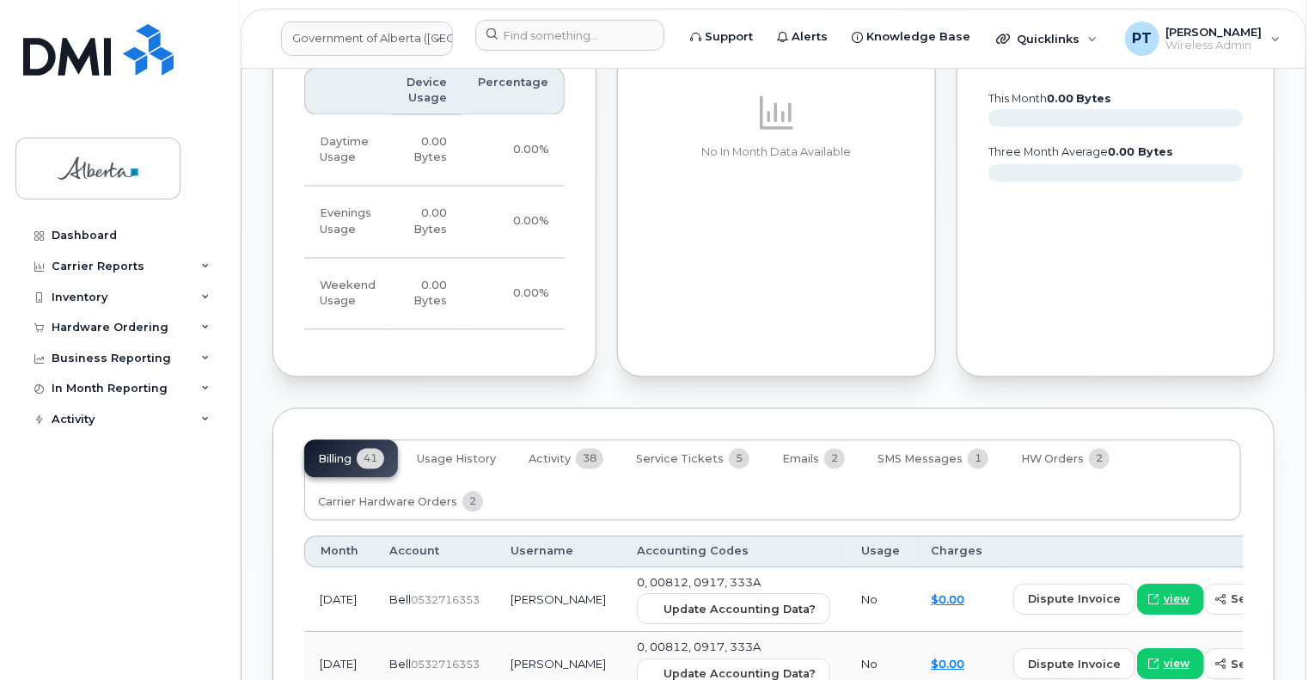
scroll to position [1806, 0]
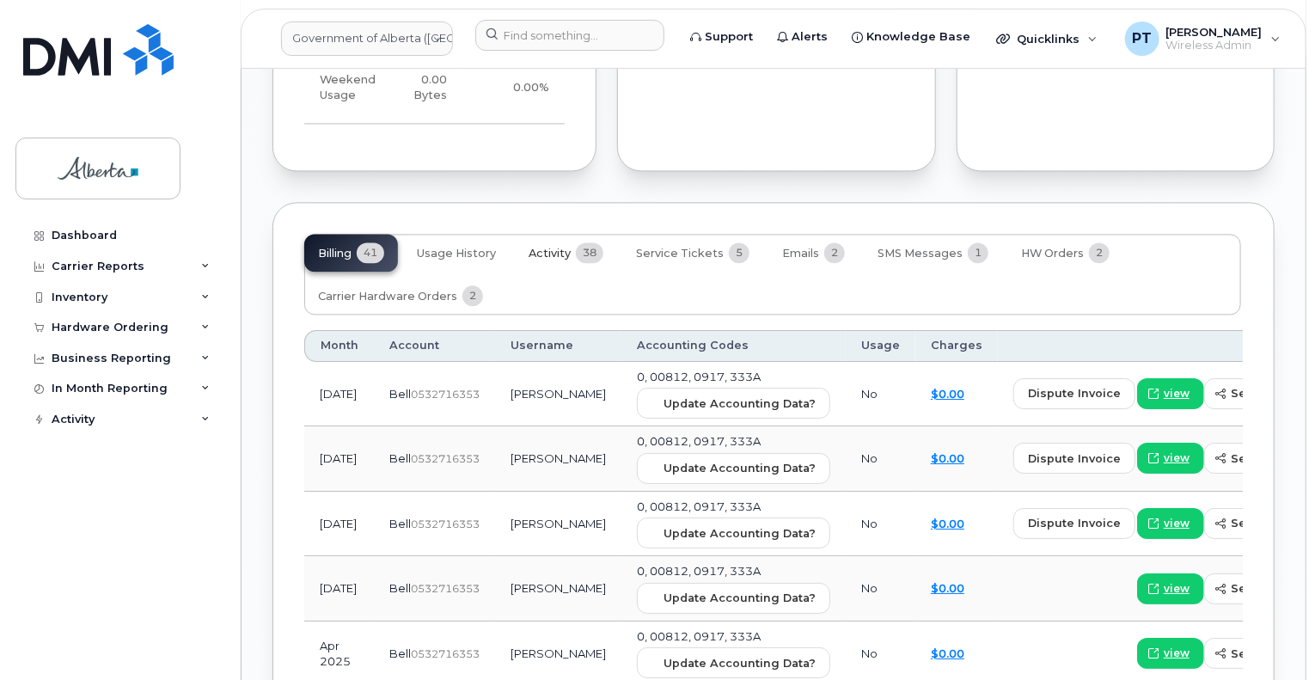
click at [547, 247] on span "Activity" at bounding box center [550, 254] width 42 height 14
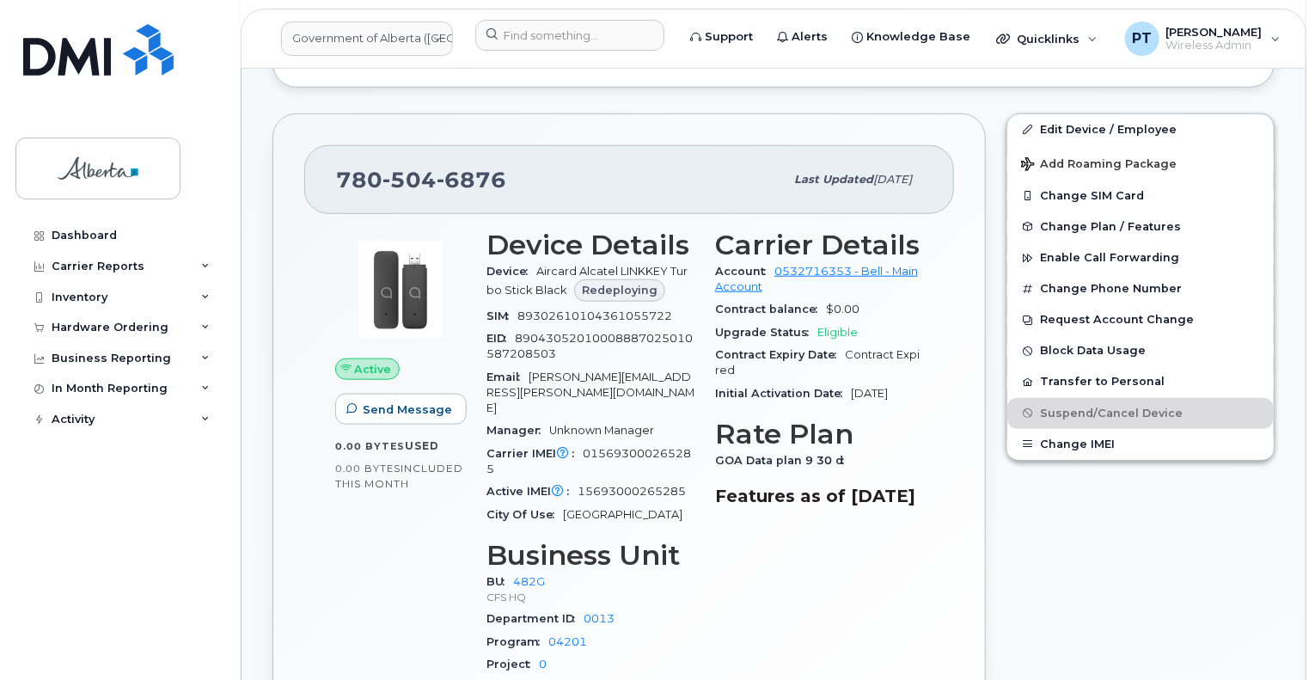
scroll to position [688, 0]
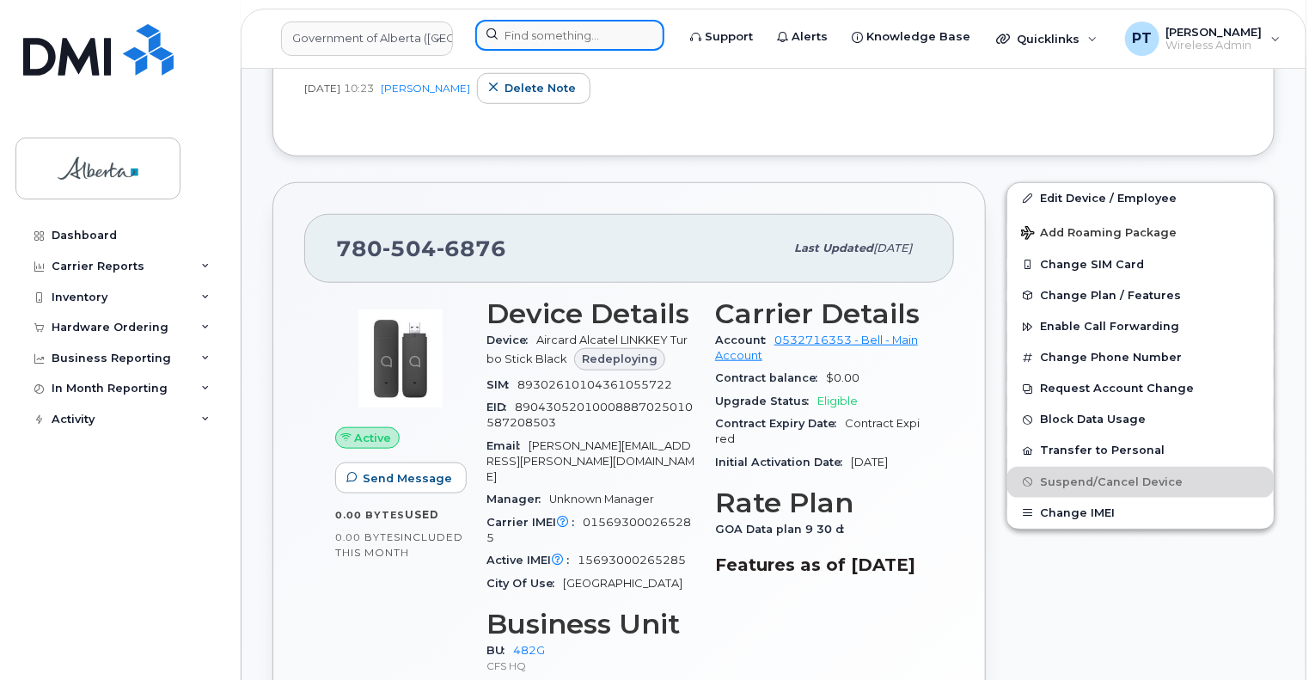
click at [549, 32] on input at bounding box center [569, 35] width 189 height 31
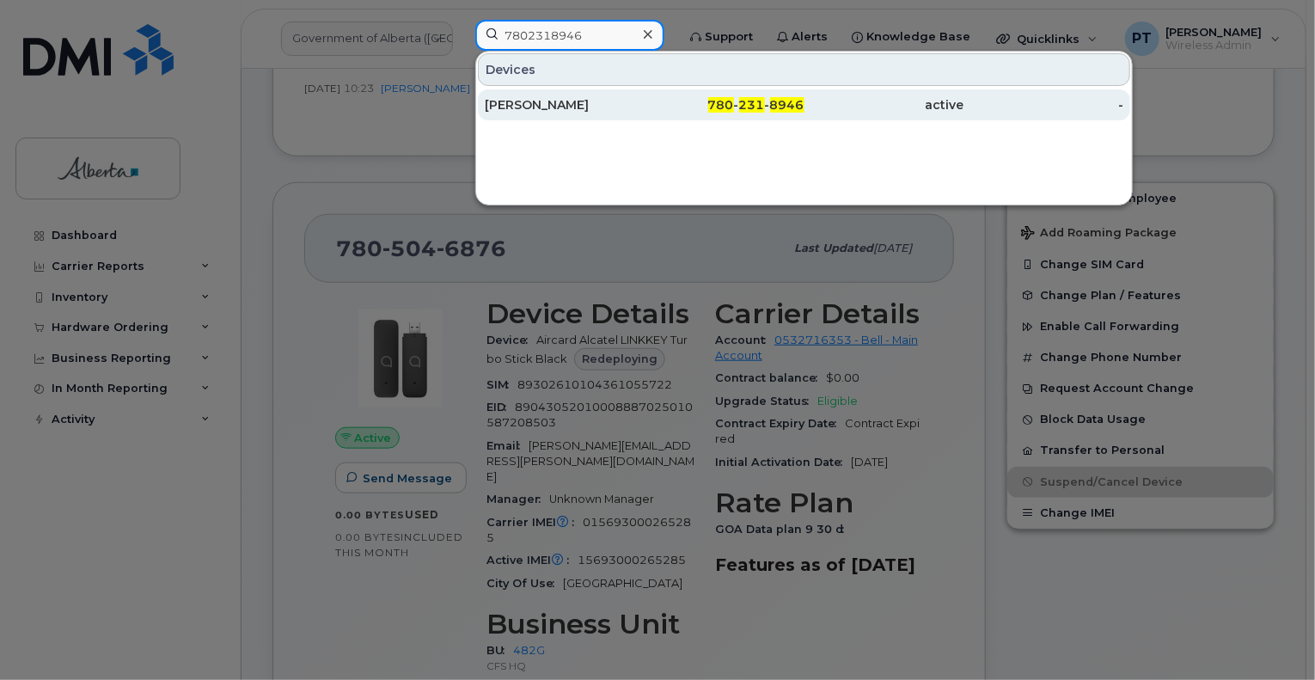
type input "7802318946"
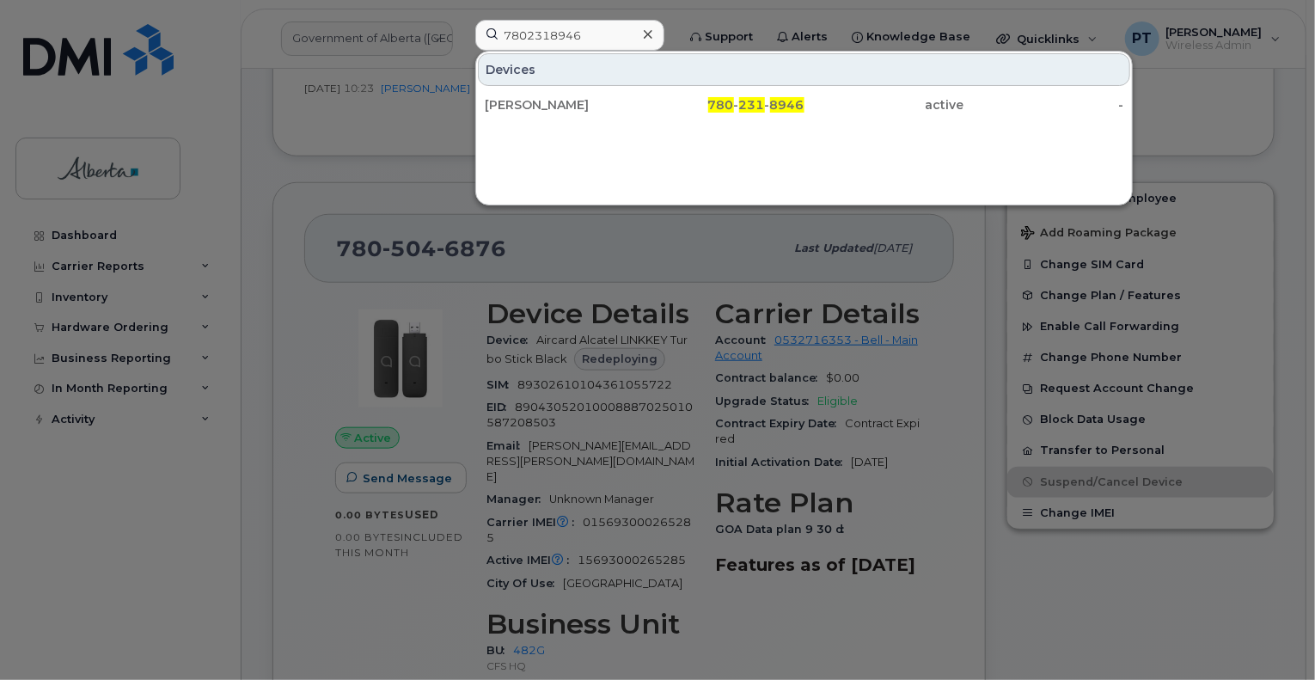
drag, startPoint x: 526, startPoint y: 107, endPoint x: 490, endPoint y: 156, distance: 60.2
click at [526, 107] on div "Shari Oko" at bounding box center [565, 104] width 160 height 17
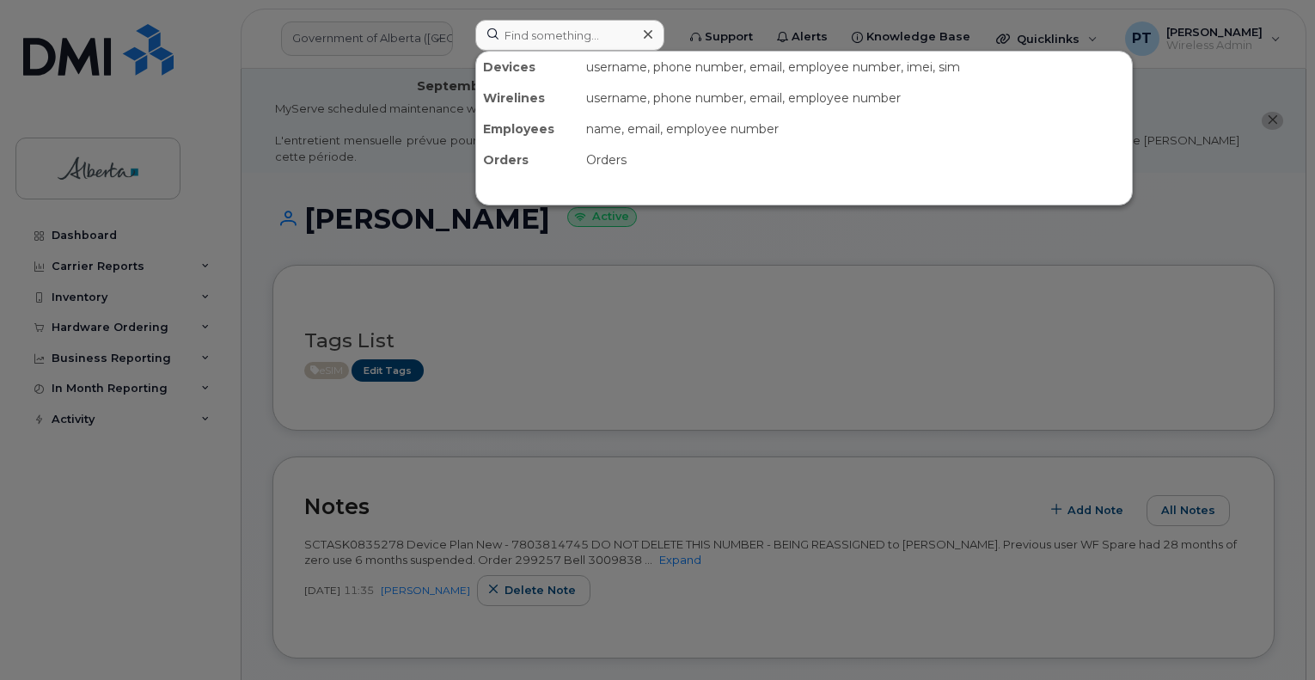
scroll to position [344, 0]
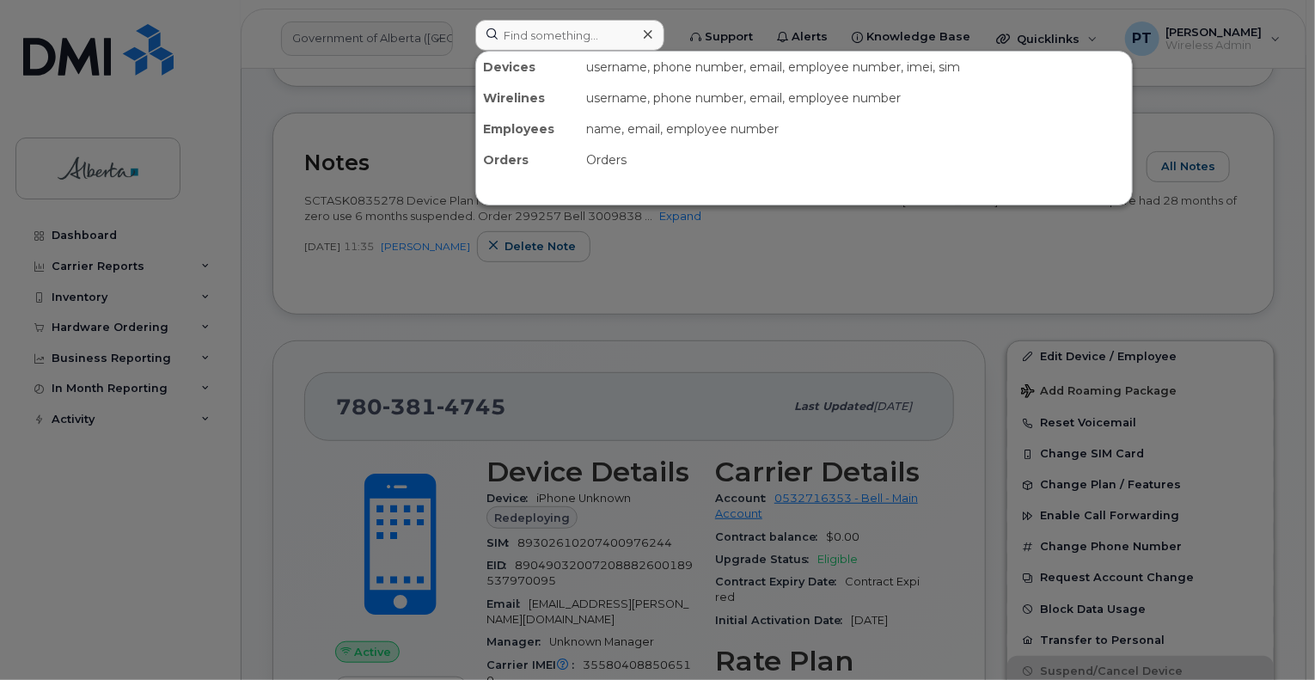
click at [559, 34] on input at bounding box center [569, 35] width 189 height 31
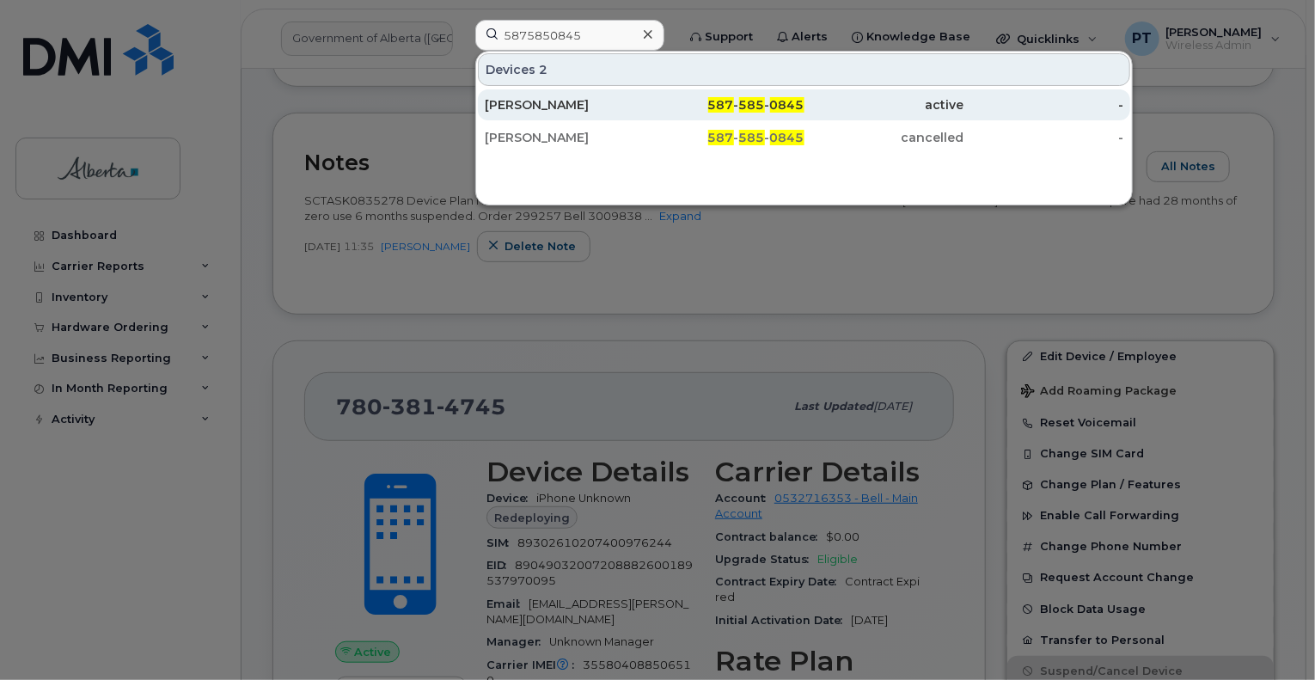
type input "5875850845"
click at [526, 107] on div "[PERSON_NAME]" at bounding box center [565, 104] width 160 height 17
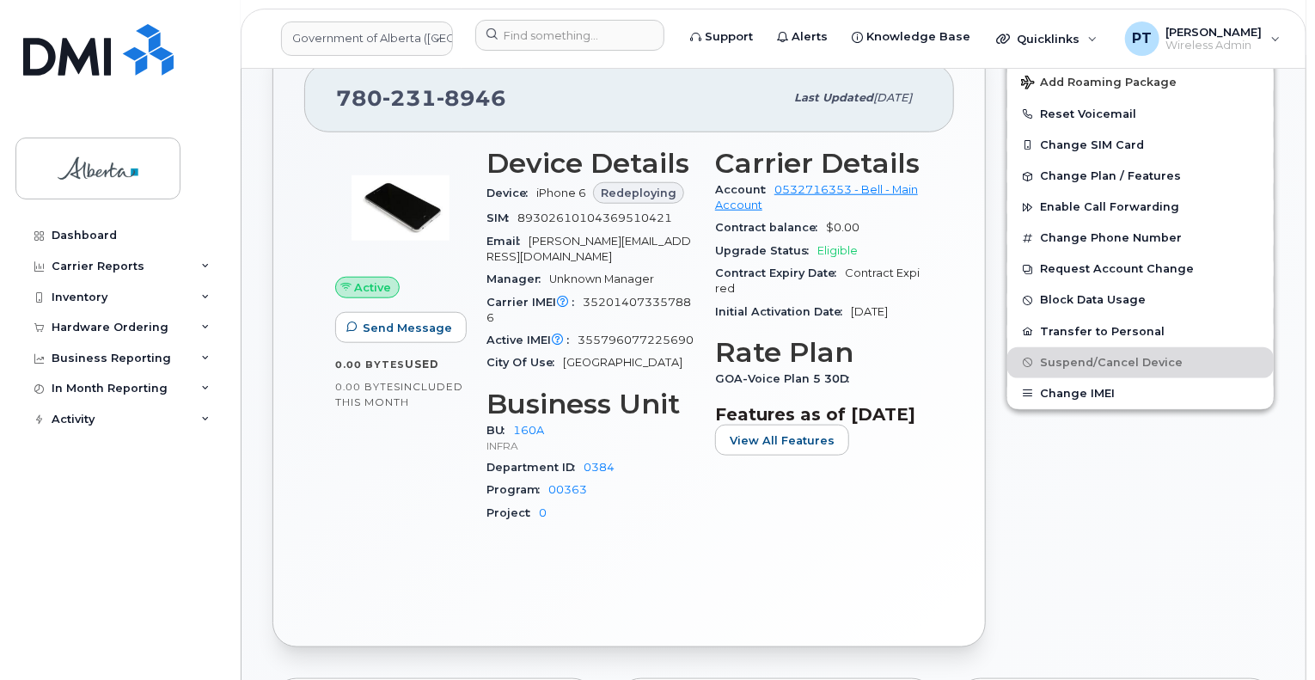
scroll to position [602, 0]
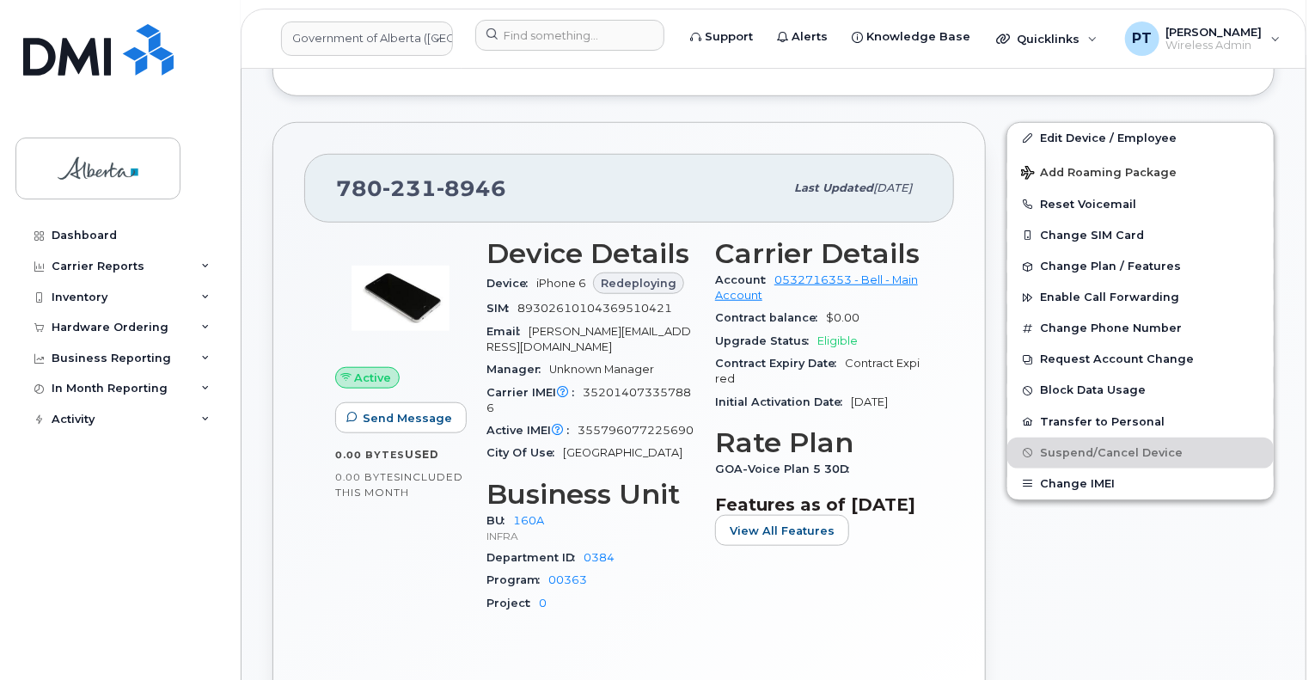
click at [750, 635] on div "Active Send Message 0.00 Bytes  used 0.00 Bytes  included this month Device Det…" at bounding box center [629, 464] width 650 height 483
click at [555, 37] on input at bounding box center [569, 35] width 189 height 31
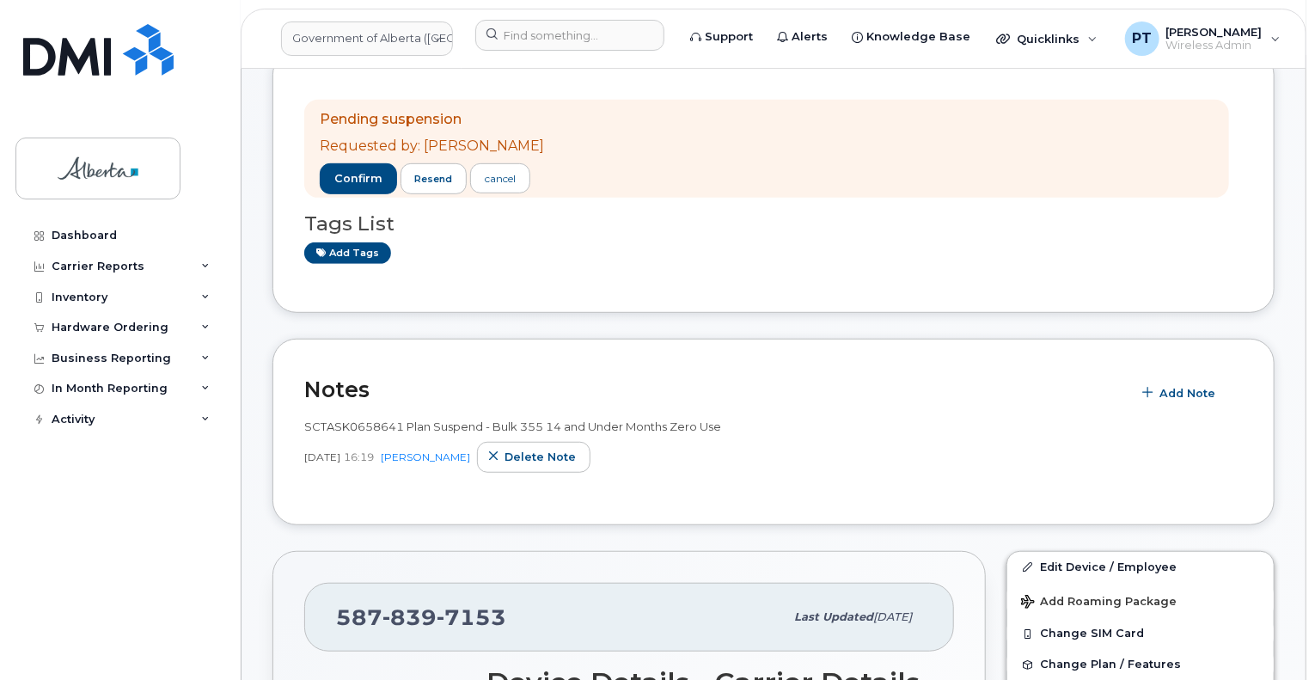
scroll to position [172, 0]
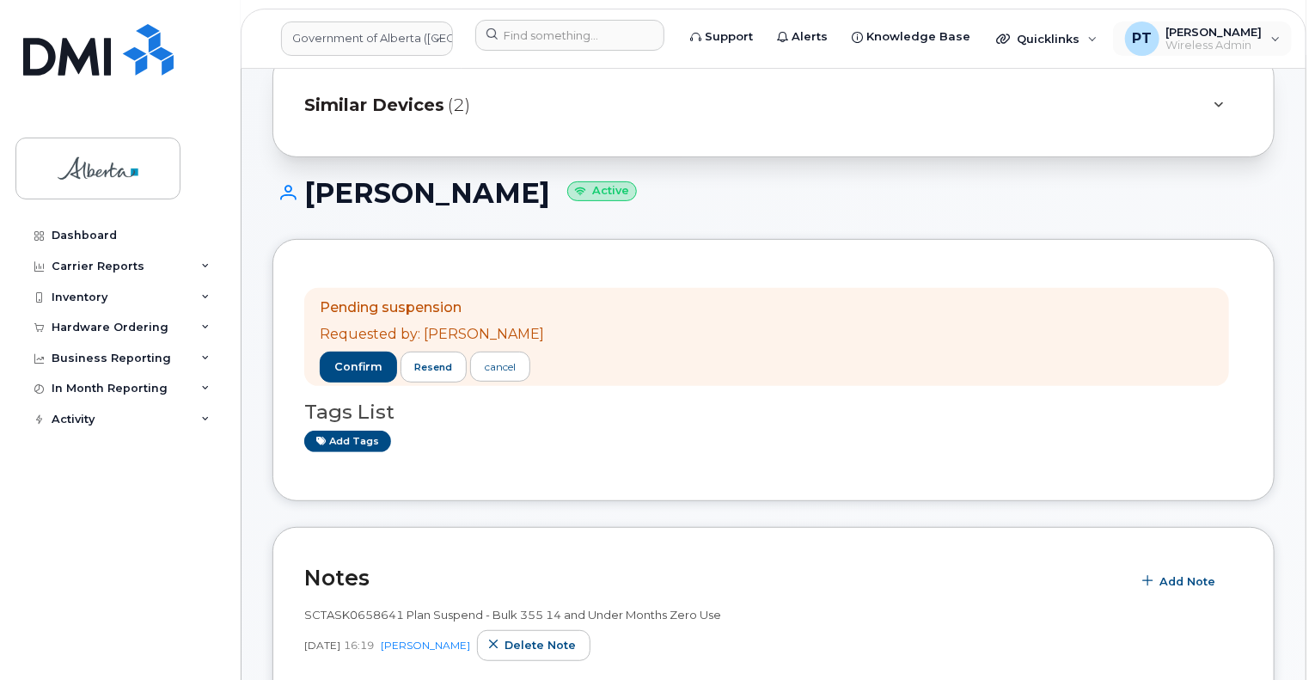
drag, startPoint x: 1180, startPoint y: 44, endPoint x: 1152, endPoint y: 78, distance: 44.0
click at [1180, 44] on span "Wireless Admin" at bounding box center [1215, 46] width 96 height 14
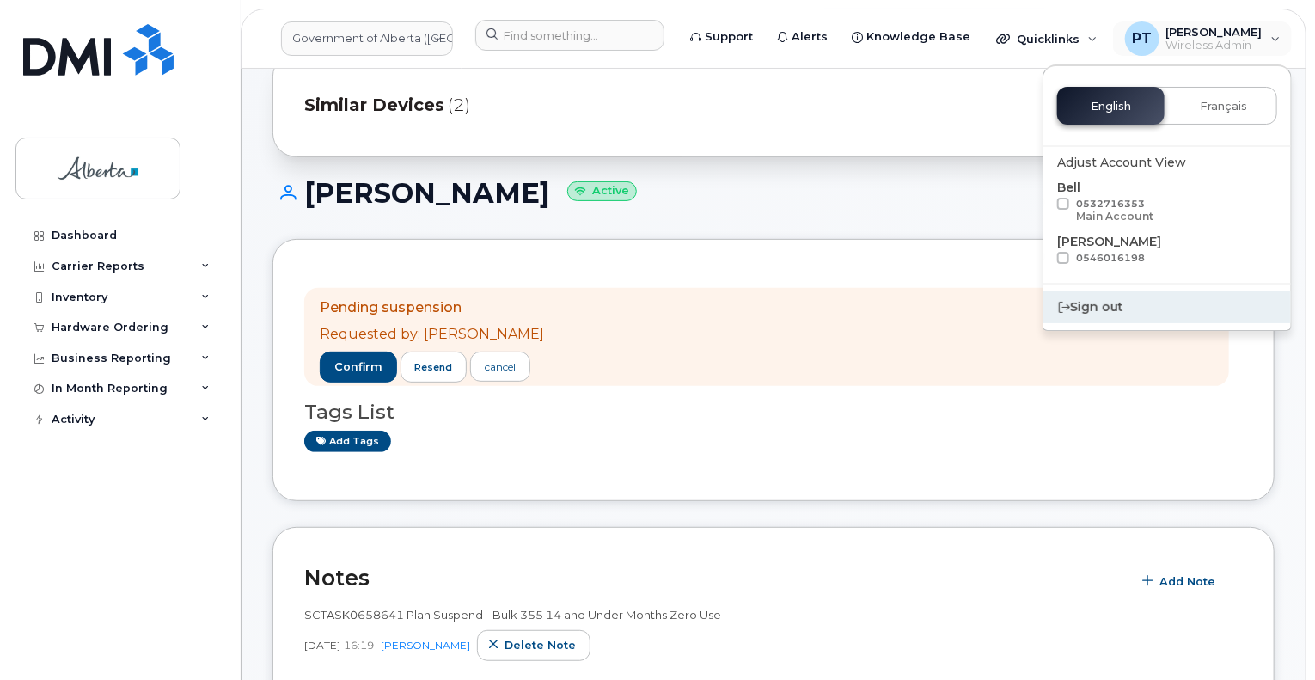
click at [1080, 299] on div "Sign out" at bounding box center [1168, 307] width 248 height 32
